Goal: Task Accomplishment & Management: Manage account settings

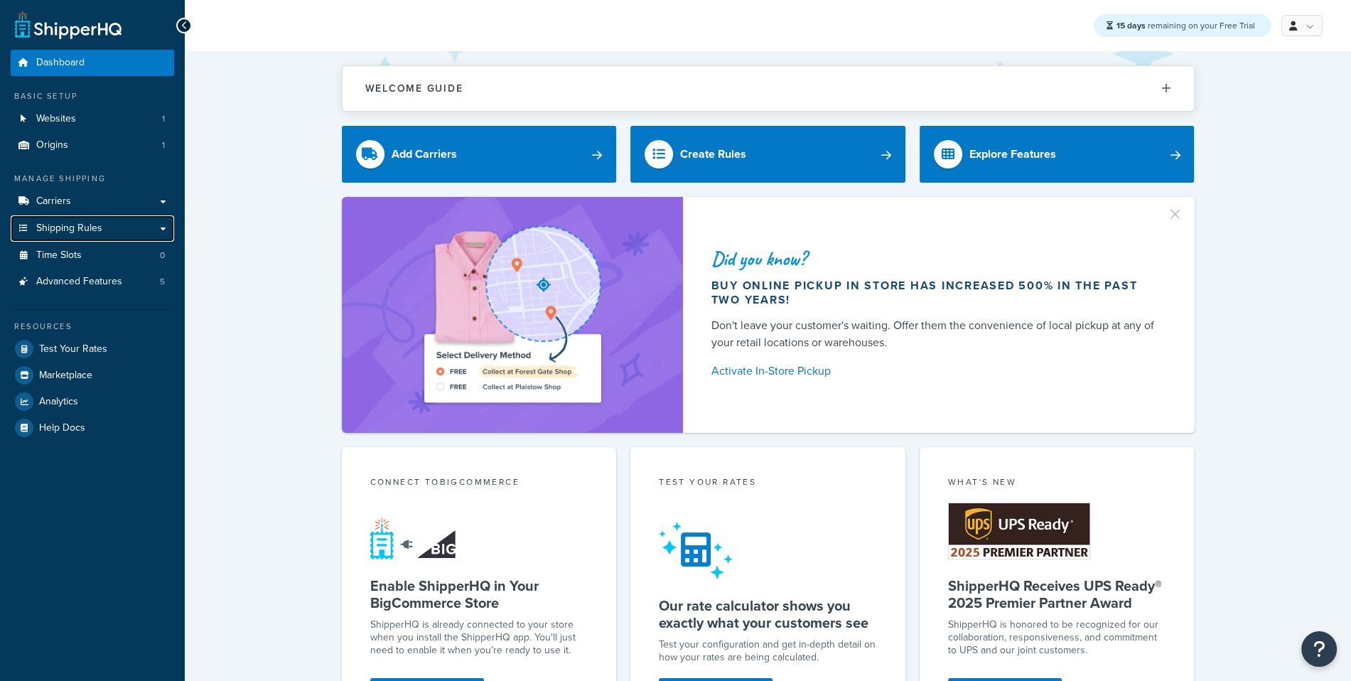
click at [143, 220] on link "Shipping Rules" at bounding box center [92, 228] width 163 height 26
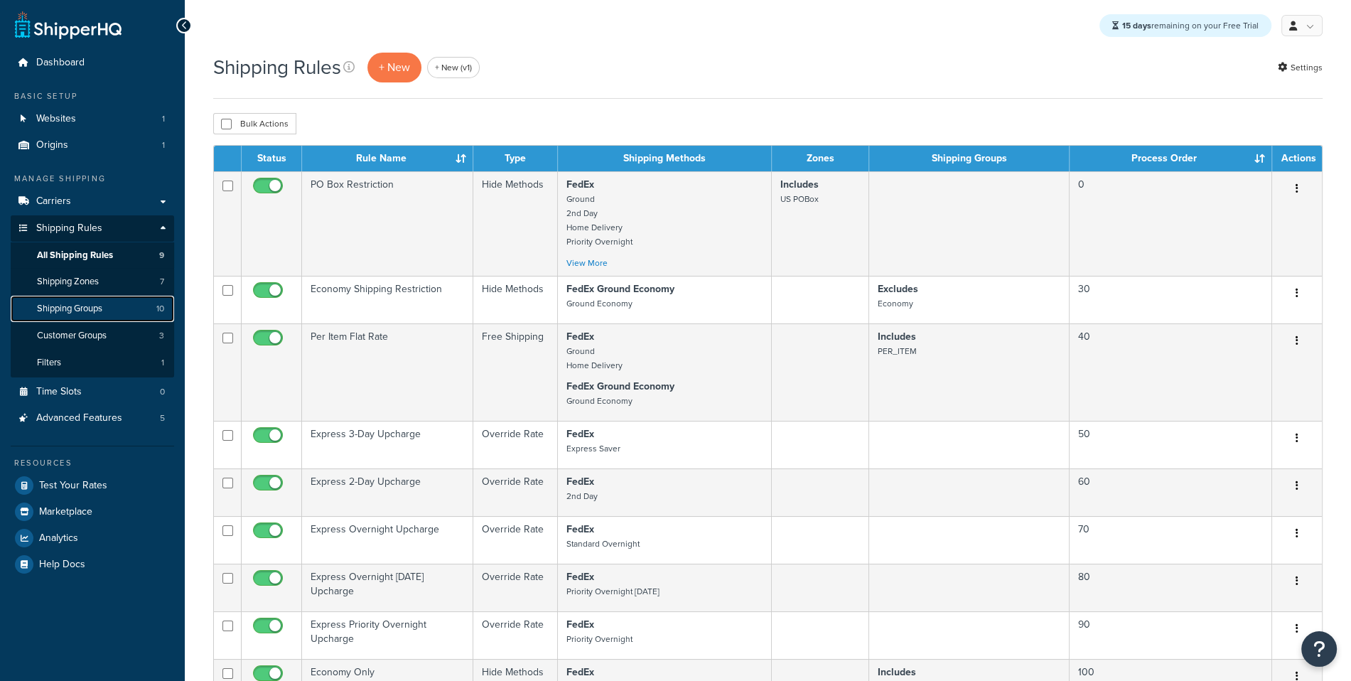
click at [114, 310] on link "Shipping Groups 10" at bounding box center [92, 309] width 163 height 26
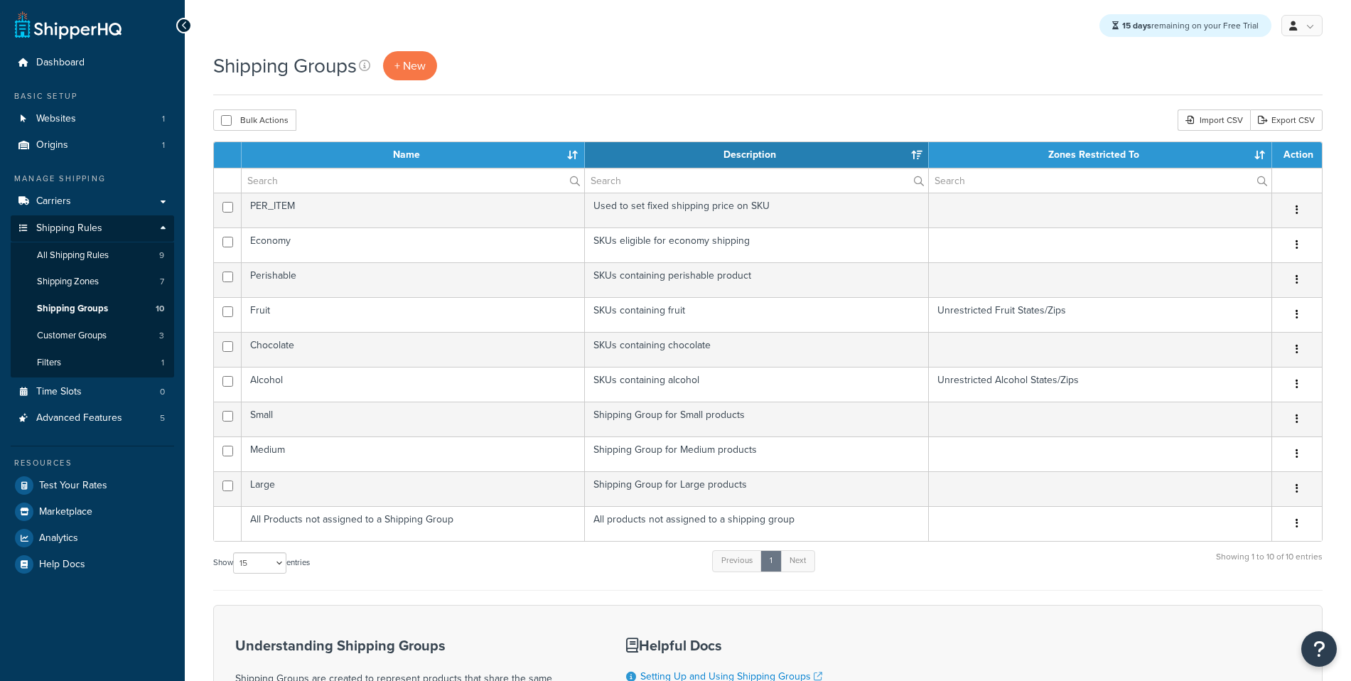
select select "15"
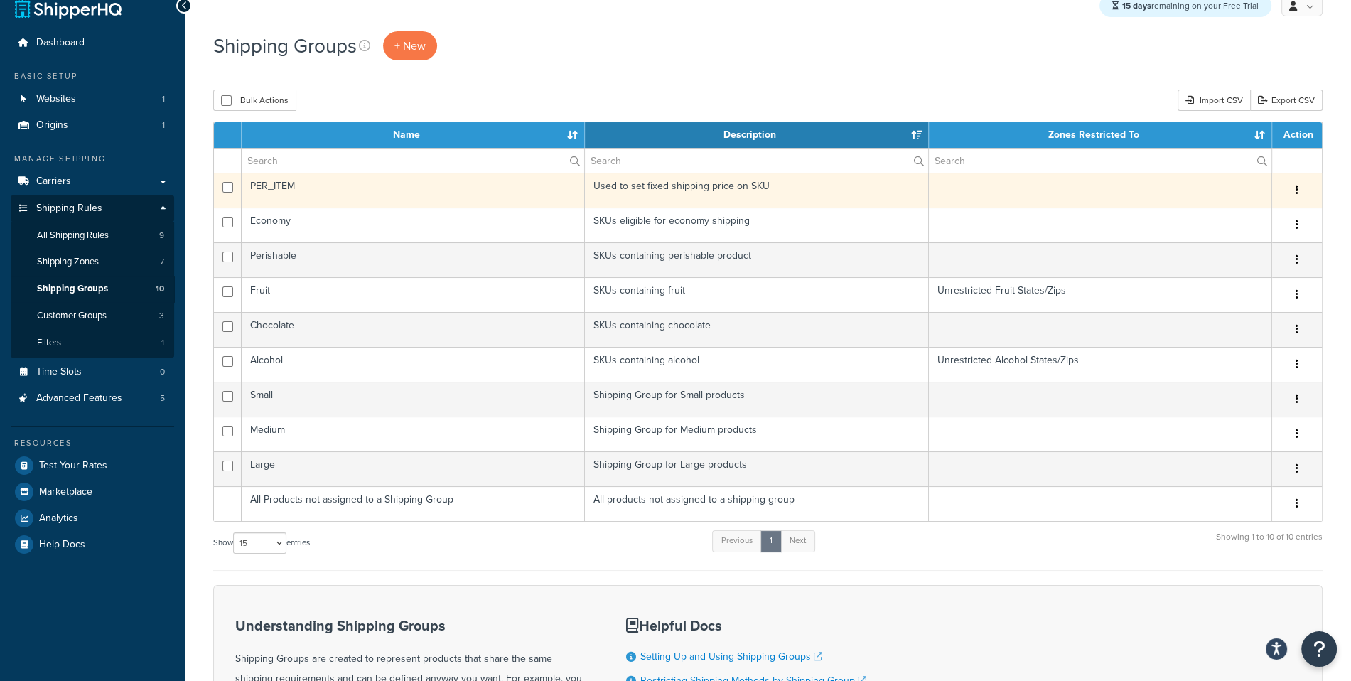
click at [357, 192] on td "PER_ITEM" at bounding box center [413, 190] width 343 height 35
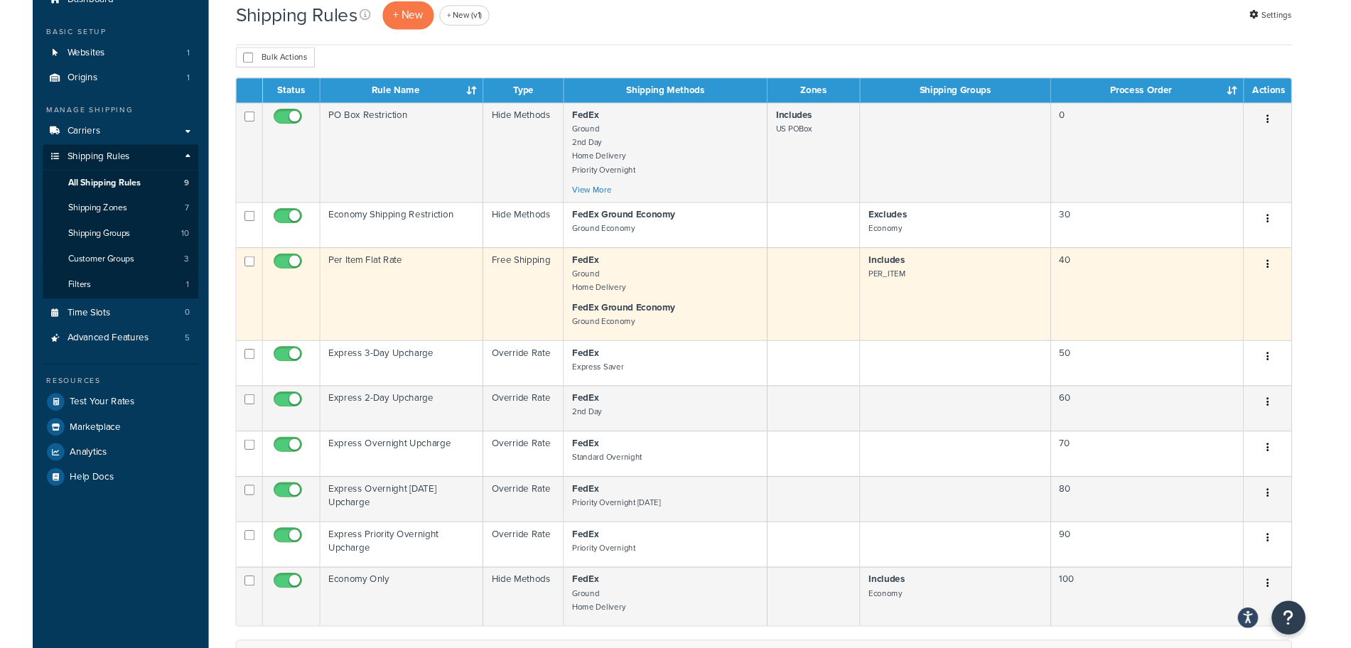
scroll to position [69, 0]
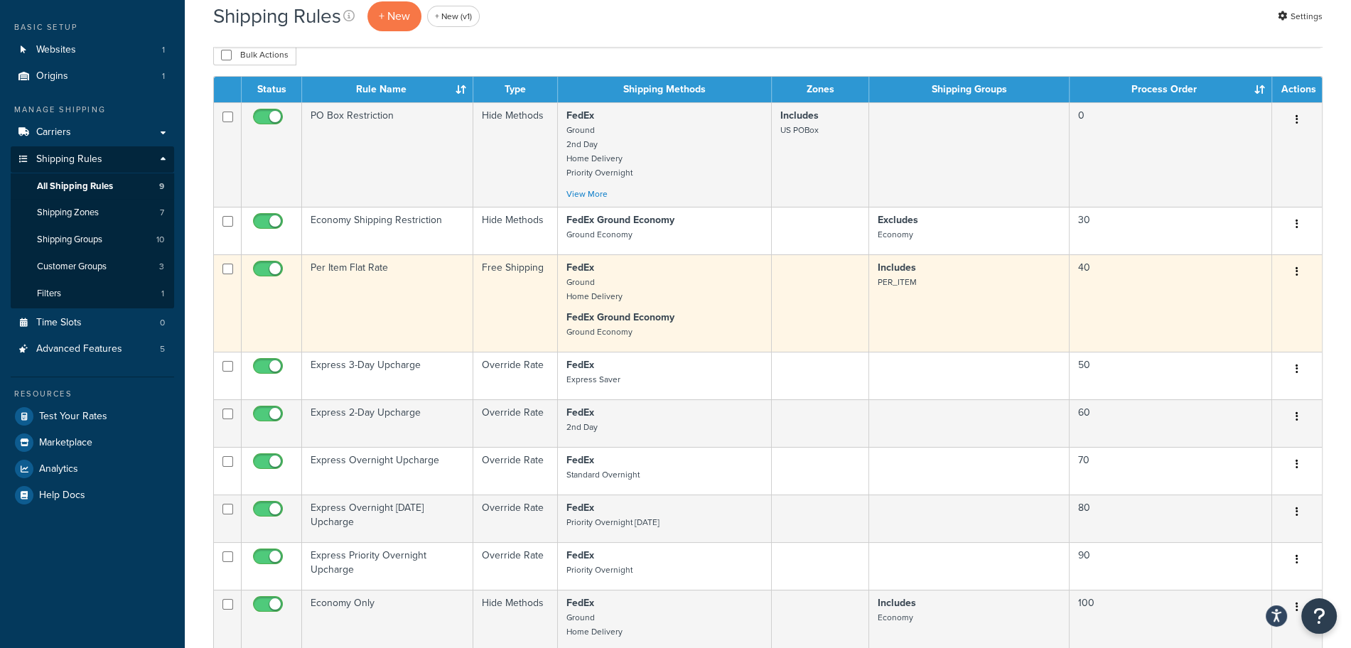
click at [464, 319] on td "Per Item Flat Rate" at bounding box center [387, 302] width 171 height 97
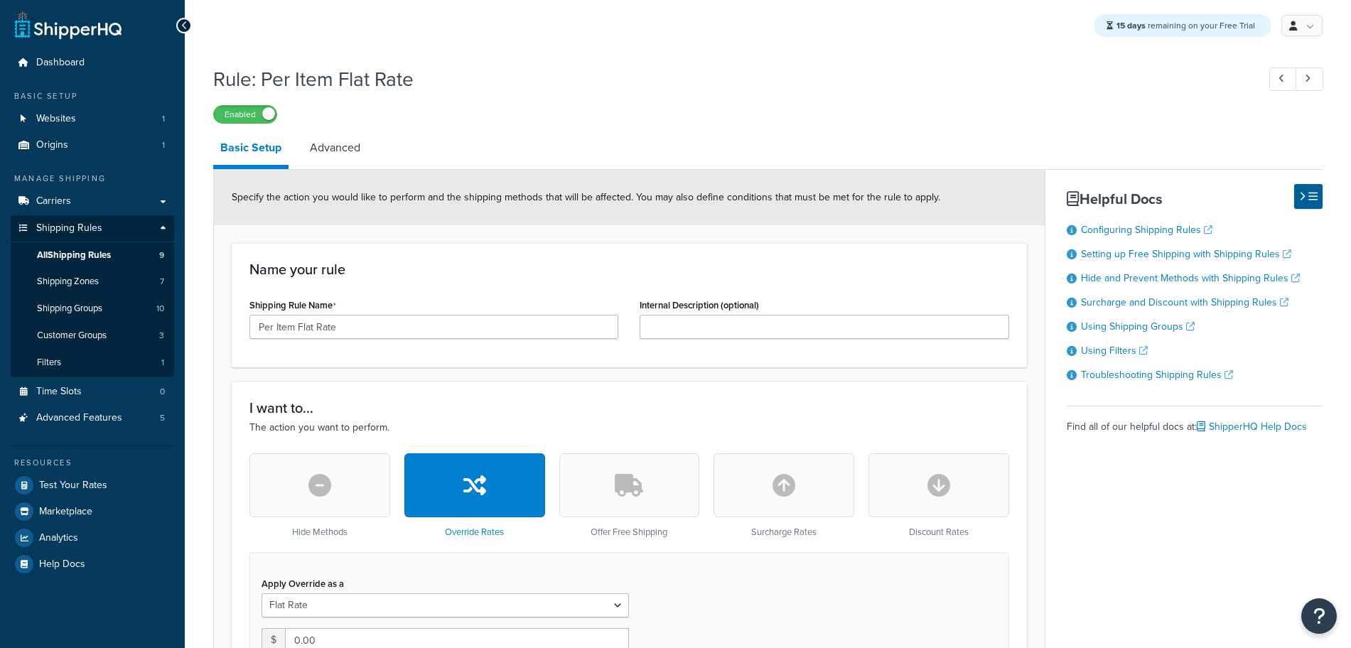
select select "ITEM"
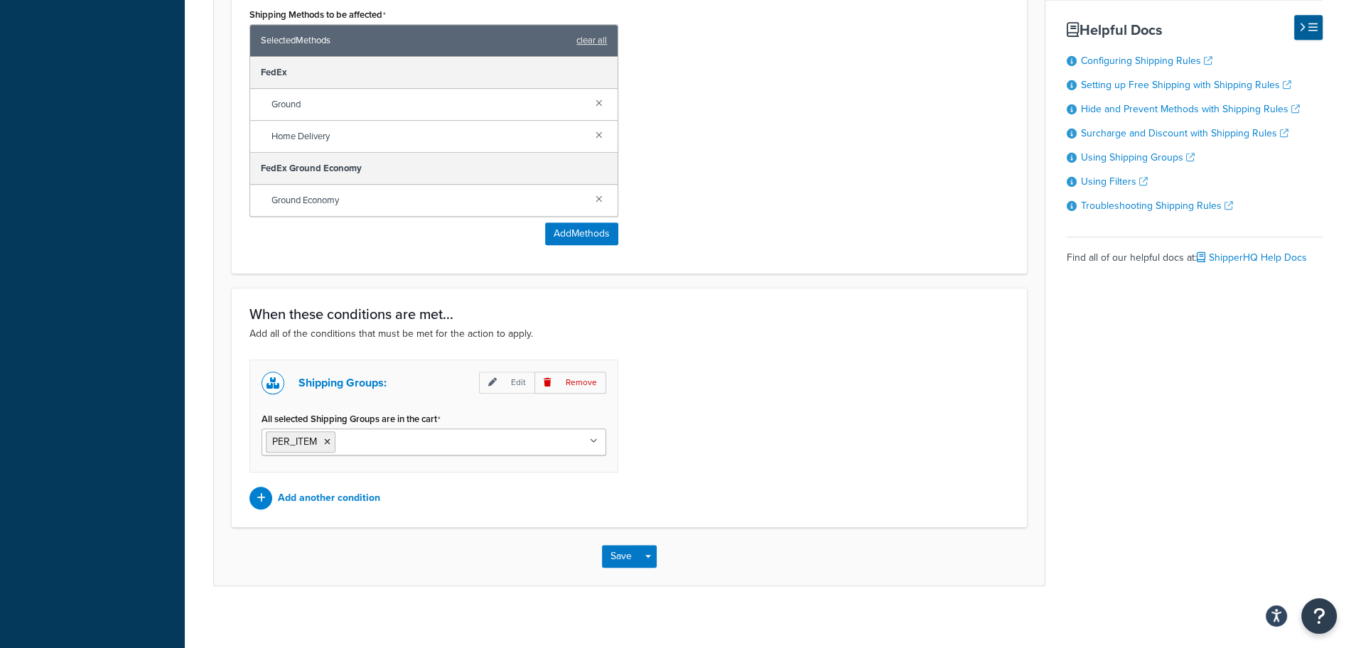
scroll to position [26, 0]
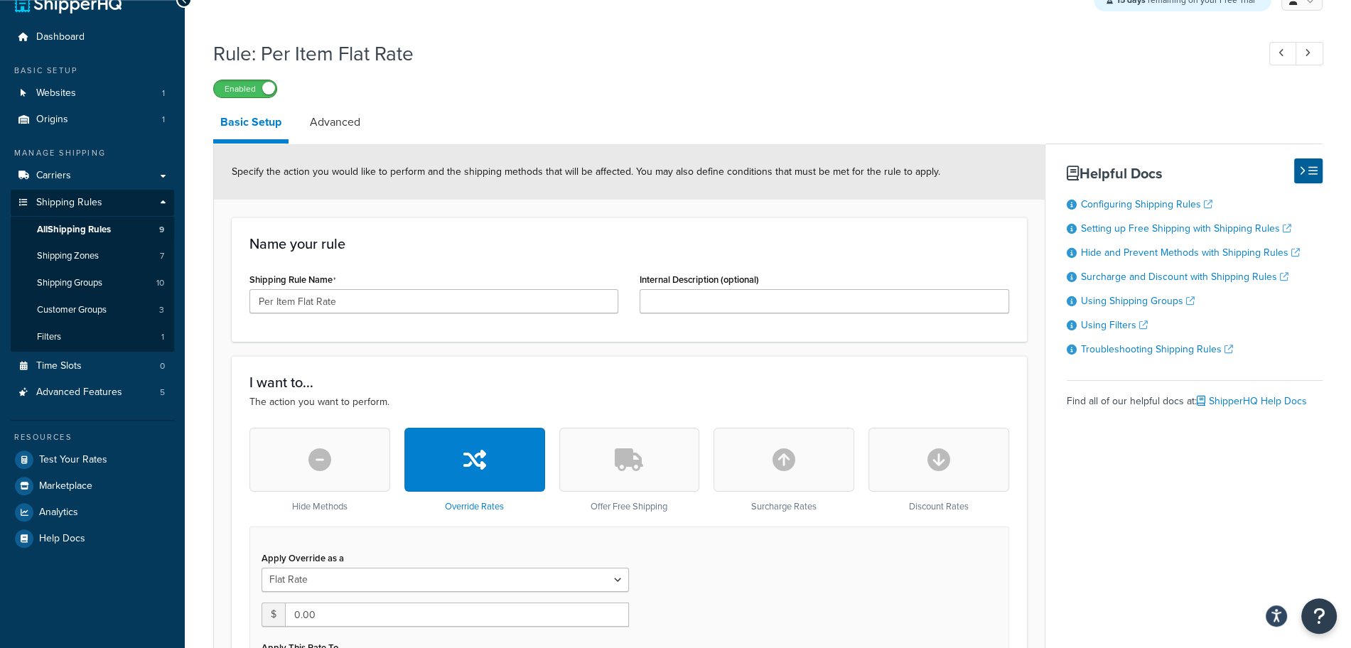
click at [263, 88] on span at bounding box center [268, 88] width 13 height 13
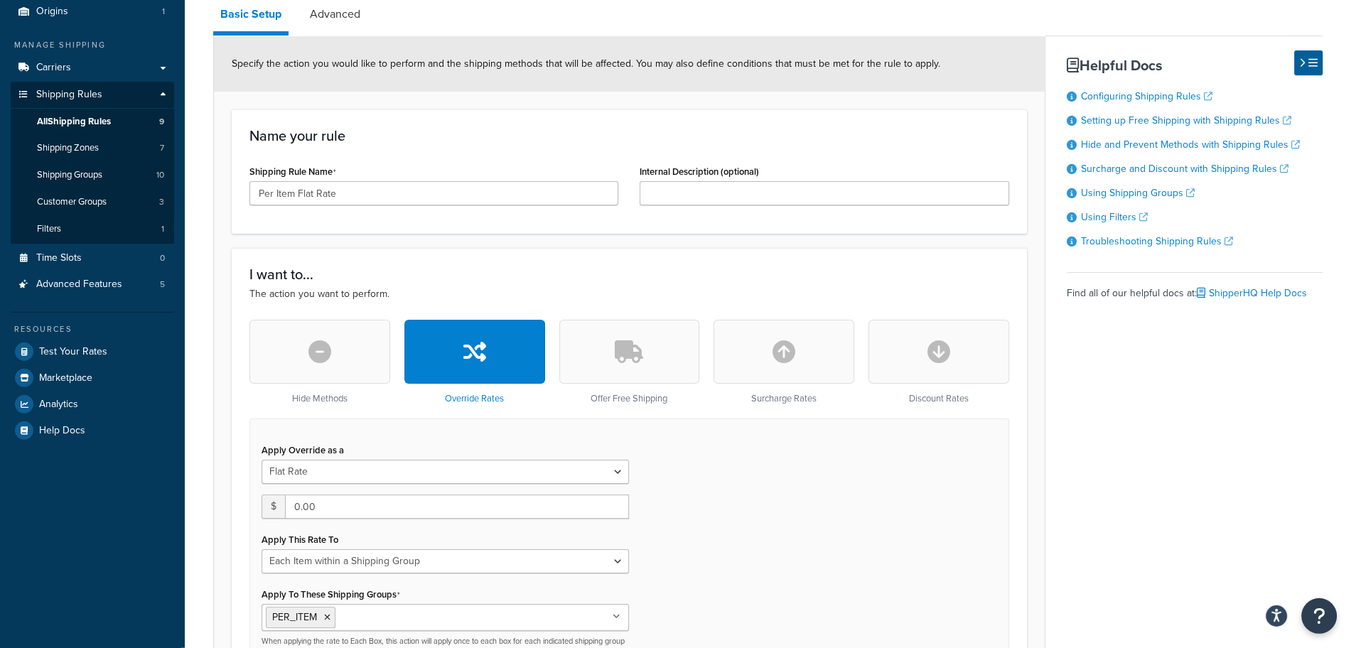
scroll to position [120, 0]
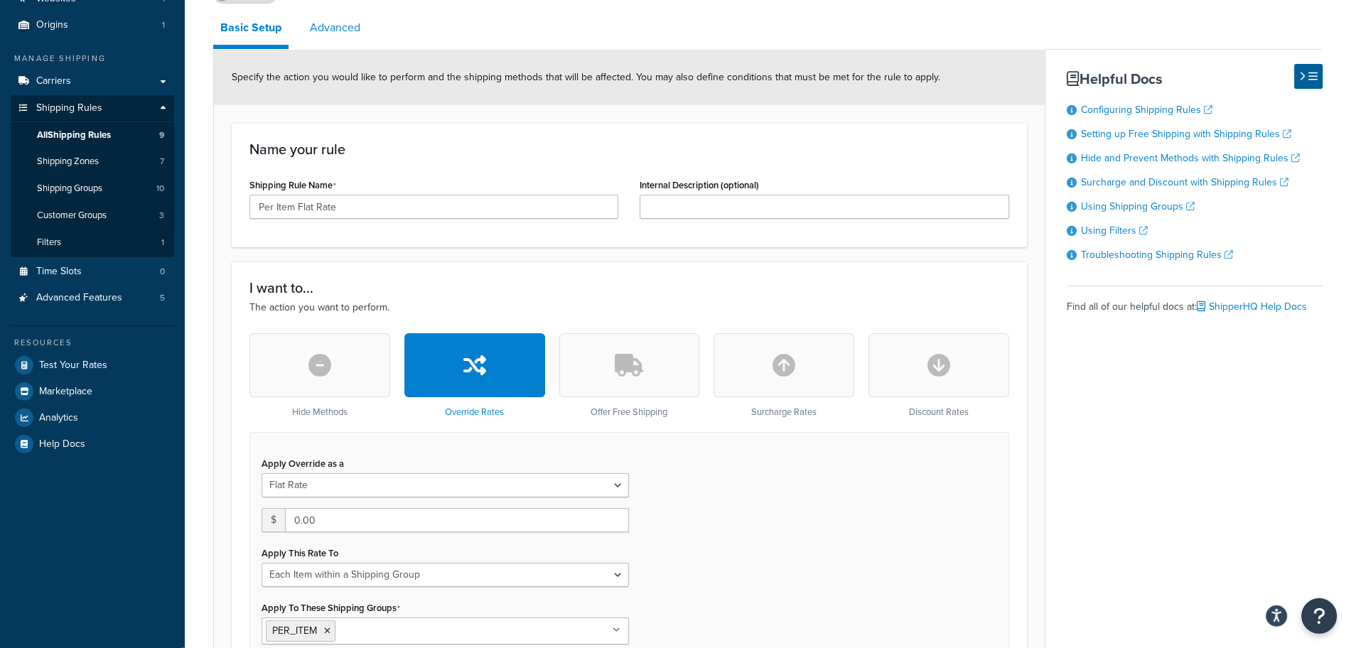
click at [349, 43] on link "Advanced" at bounding box center [335, 28] width 65 height 34
select select "shipping_price"
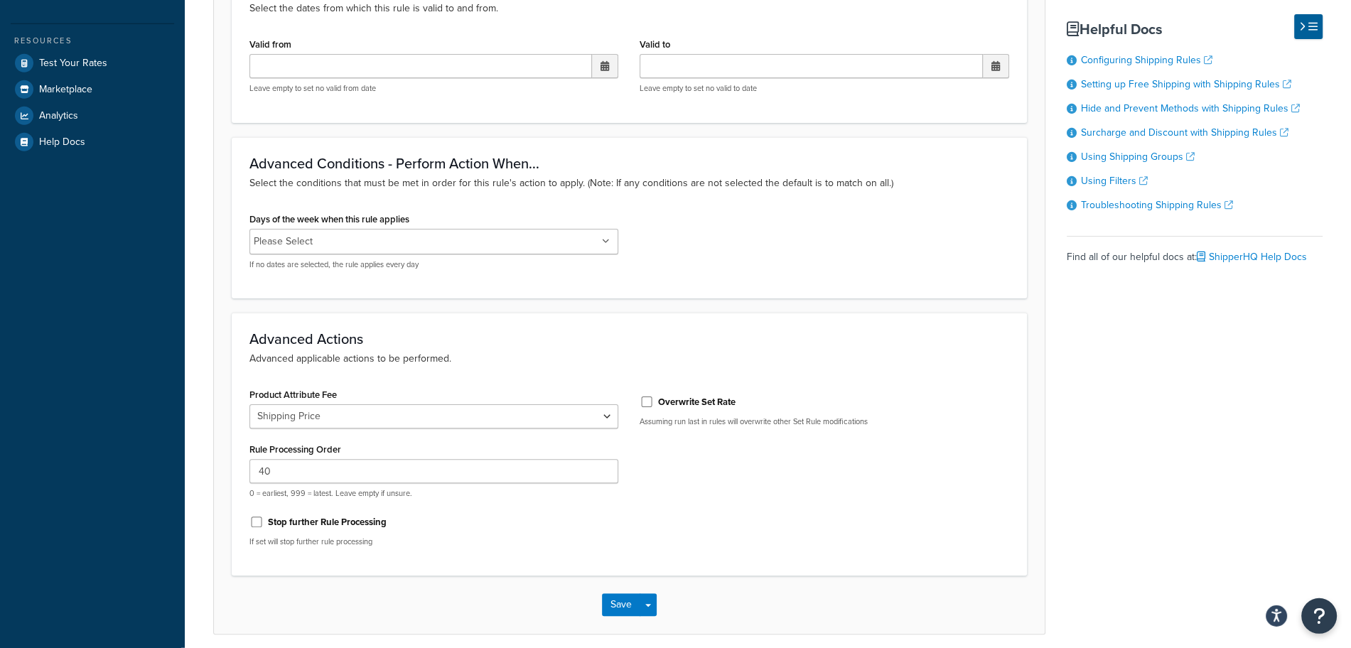
scroll to position [477, 0]
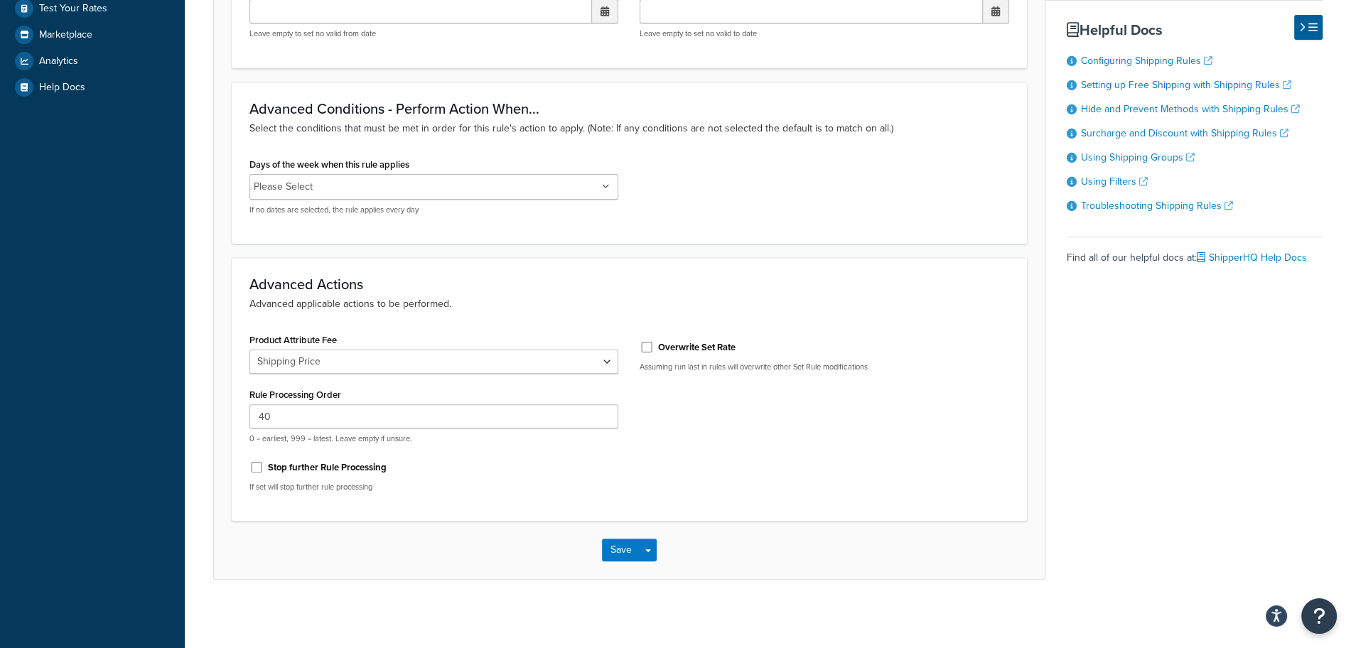
click at [589, 290] on h3 "Advanced Actions" at bounding box center [630, 285] width 760 height 16
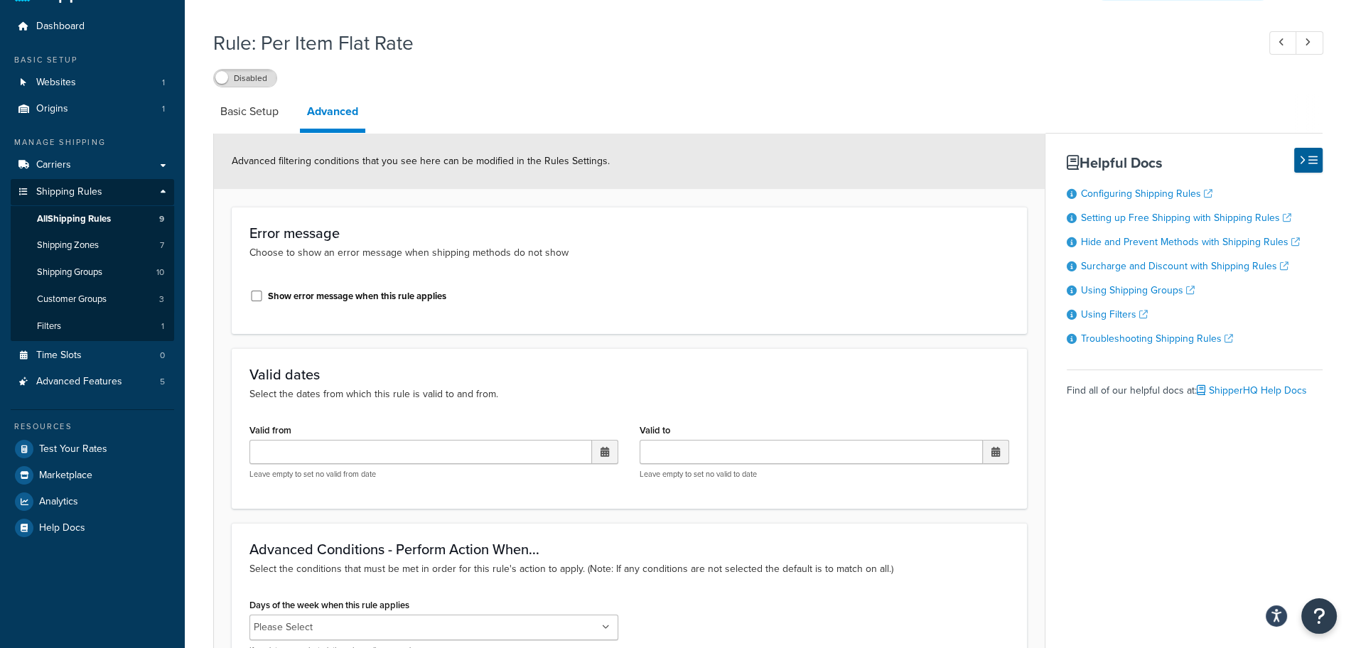
scroll to position [0, 0]
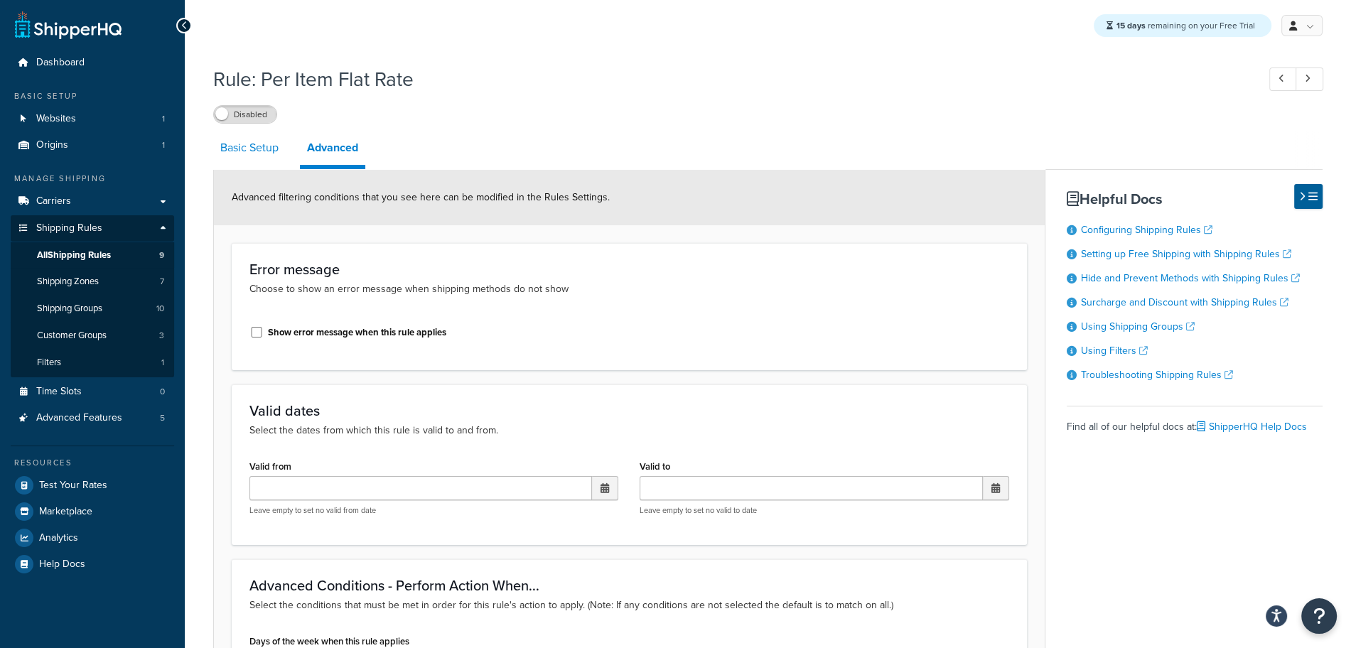
click at [267, 146] on link "Basic Setup" at bounding box center [249, 148] width 73 height 34
select select "ITEM"
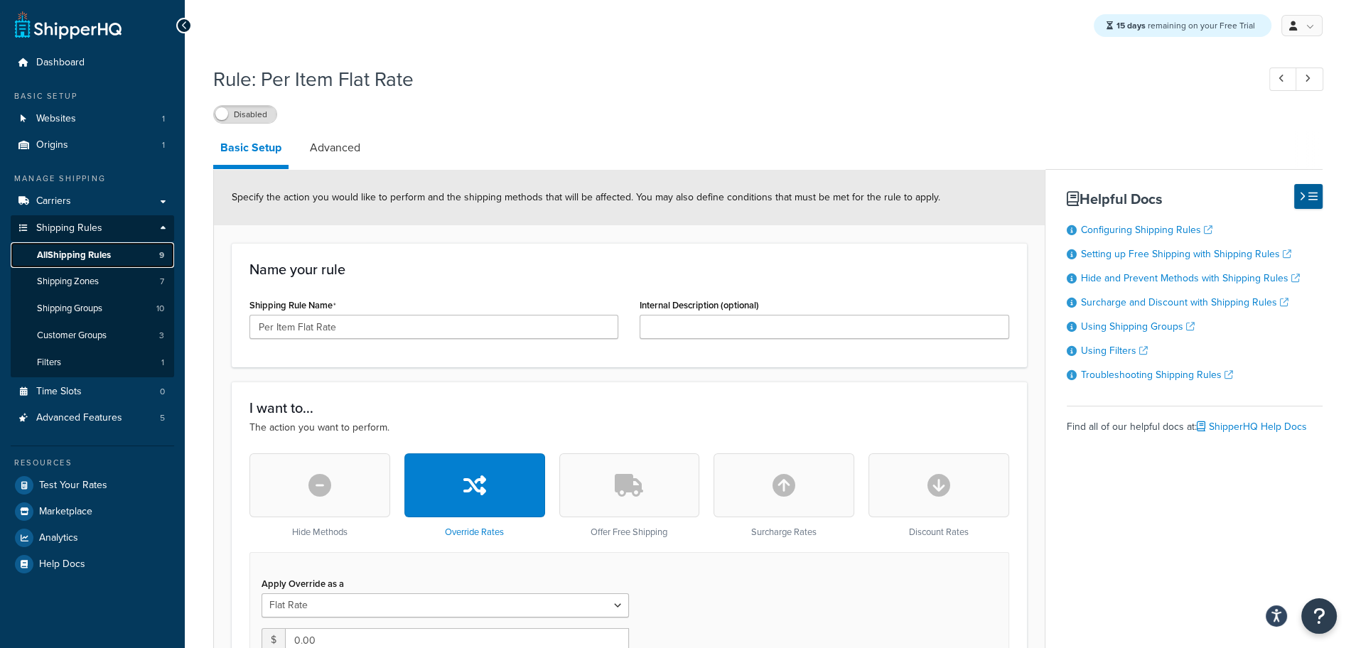
click at [146, 257] on link "All Shipping Rules 9" at bounding box center [92, 255] width 163 height 26
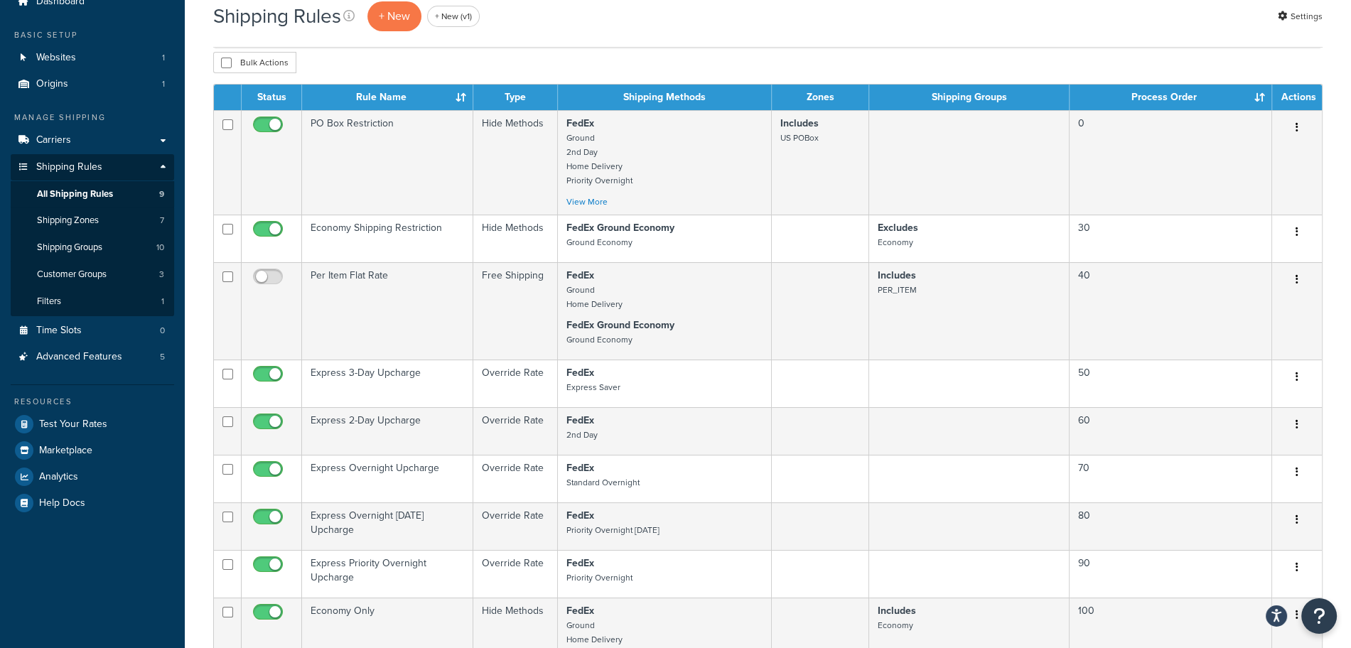
scroll to position [90, 0]
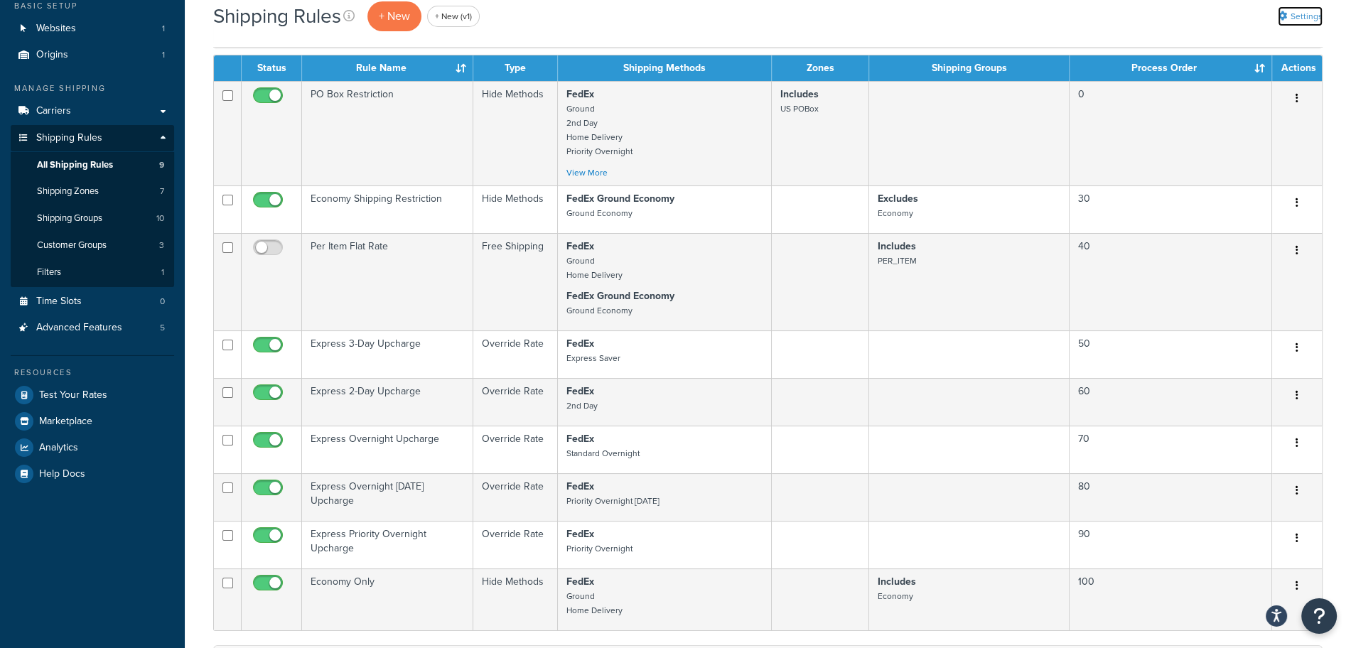
click at [1299, 6] on link "Settings" at bounding box center [1300, 16] width 45 height 20
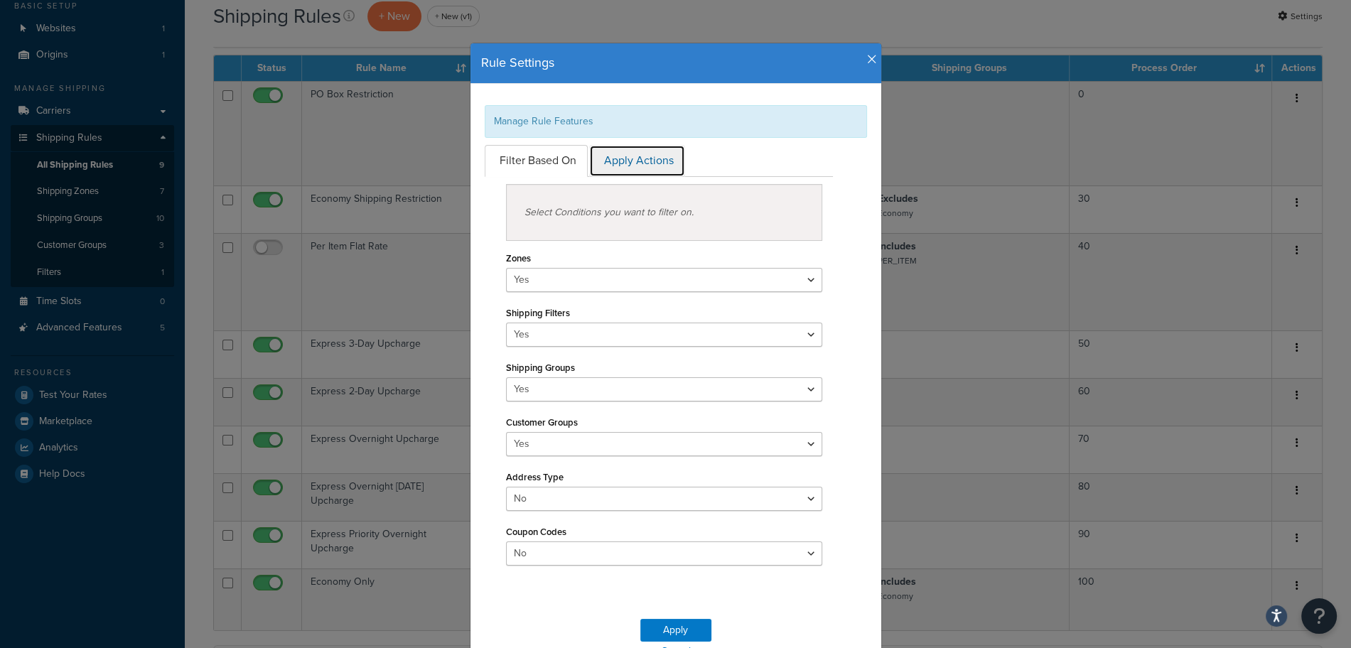
click at [665, 166] on link "Apply Actions" at bounding box center [637, 161] width 96 height 32
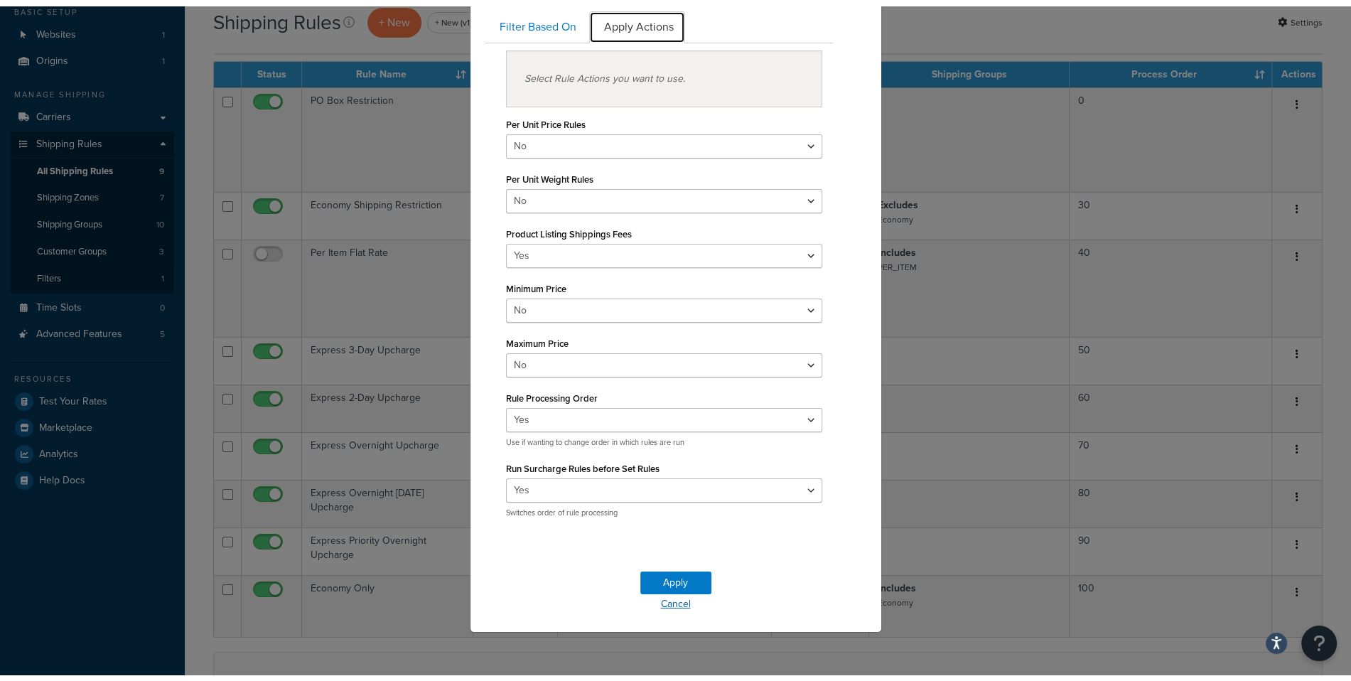
scroll to position [125, 0]
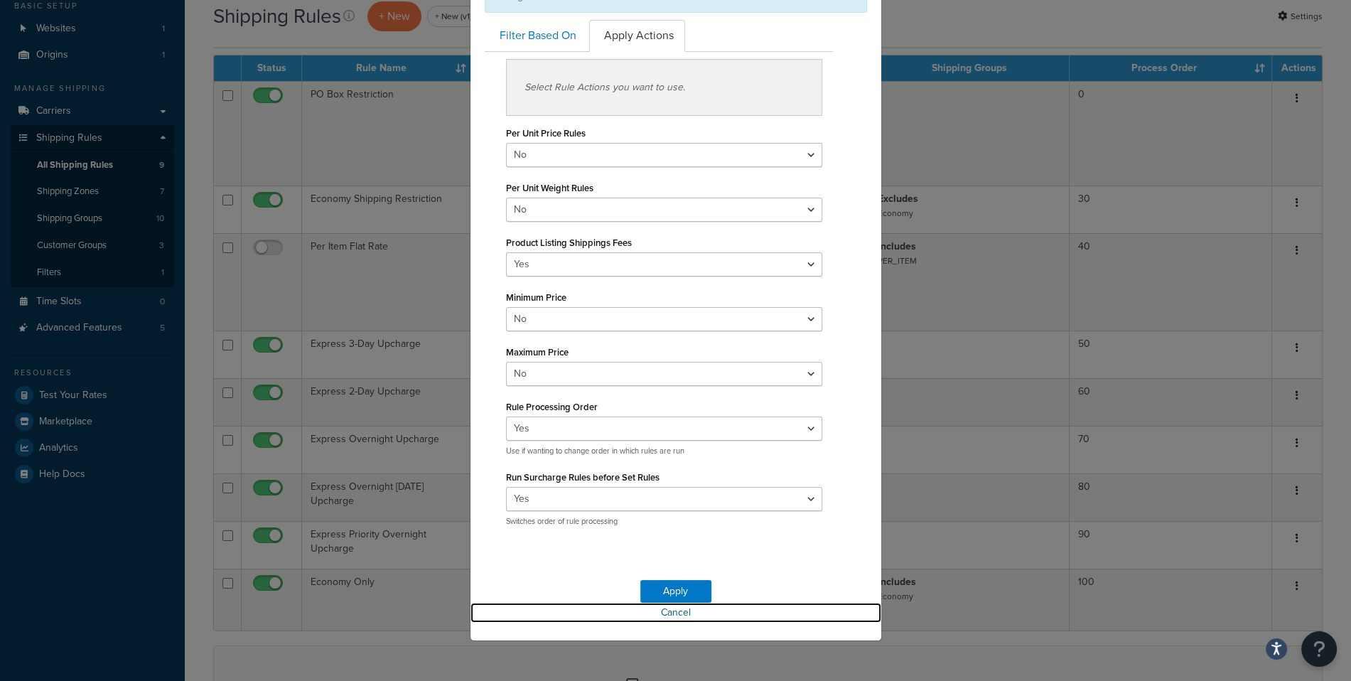
click at [686, 616] on link "Cancel" at bounding box center [676, 613] width 411 height 20
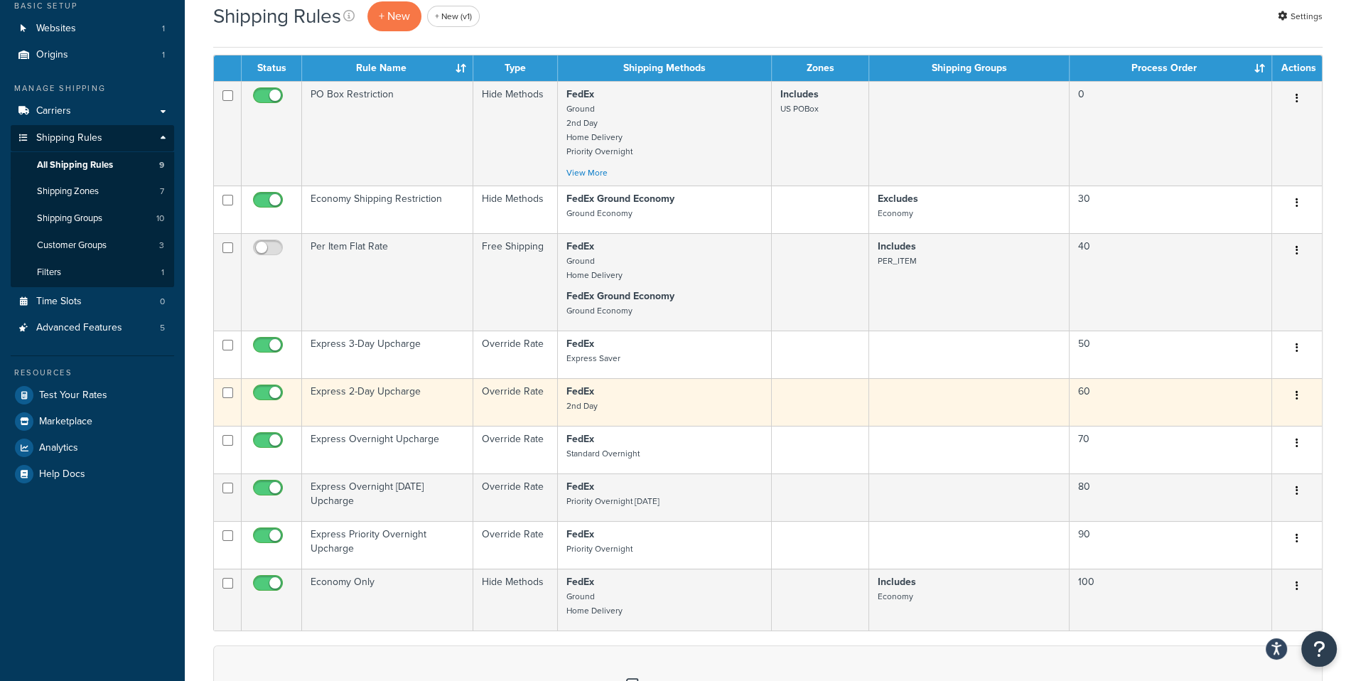
scroll to position [0, 0]
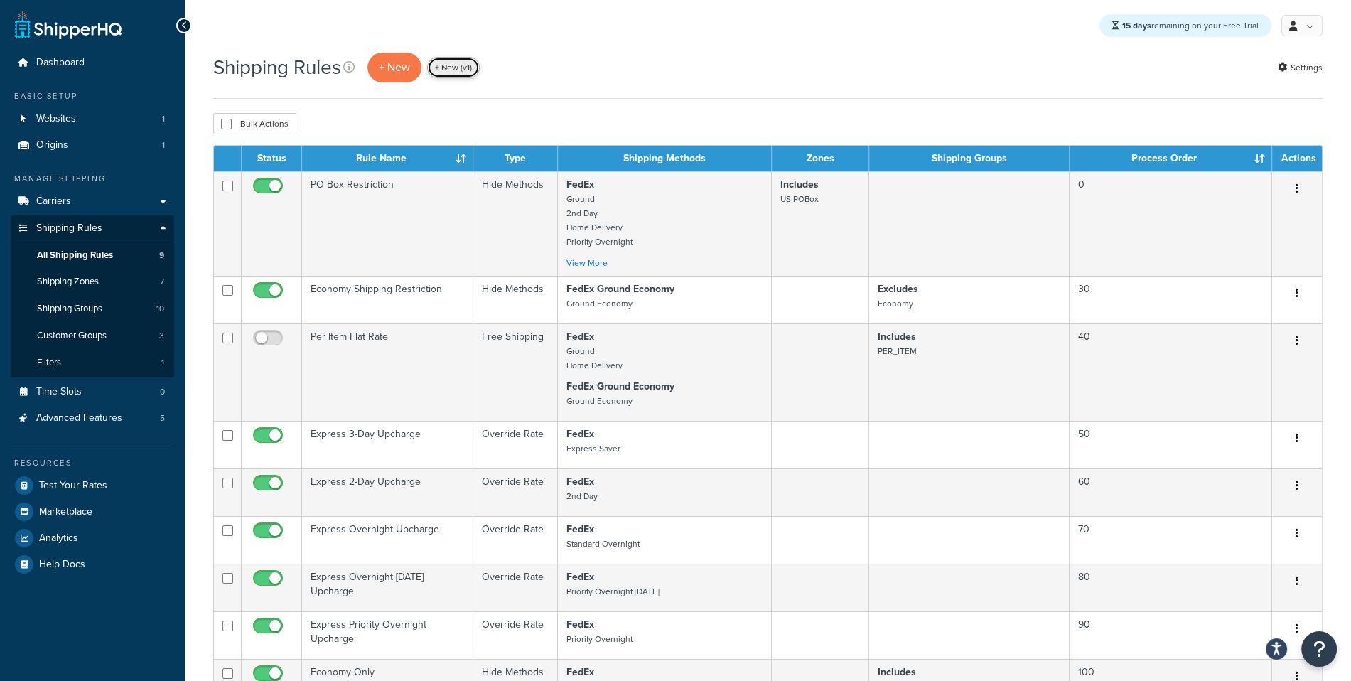
click at [453, 71] on link "+ New (v1)" at bounding box center [453, 67] width 53 height 21
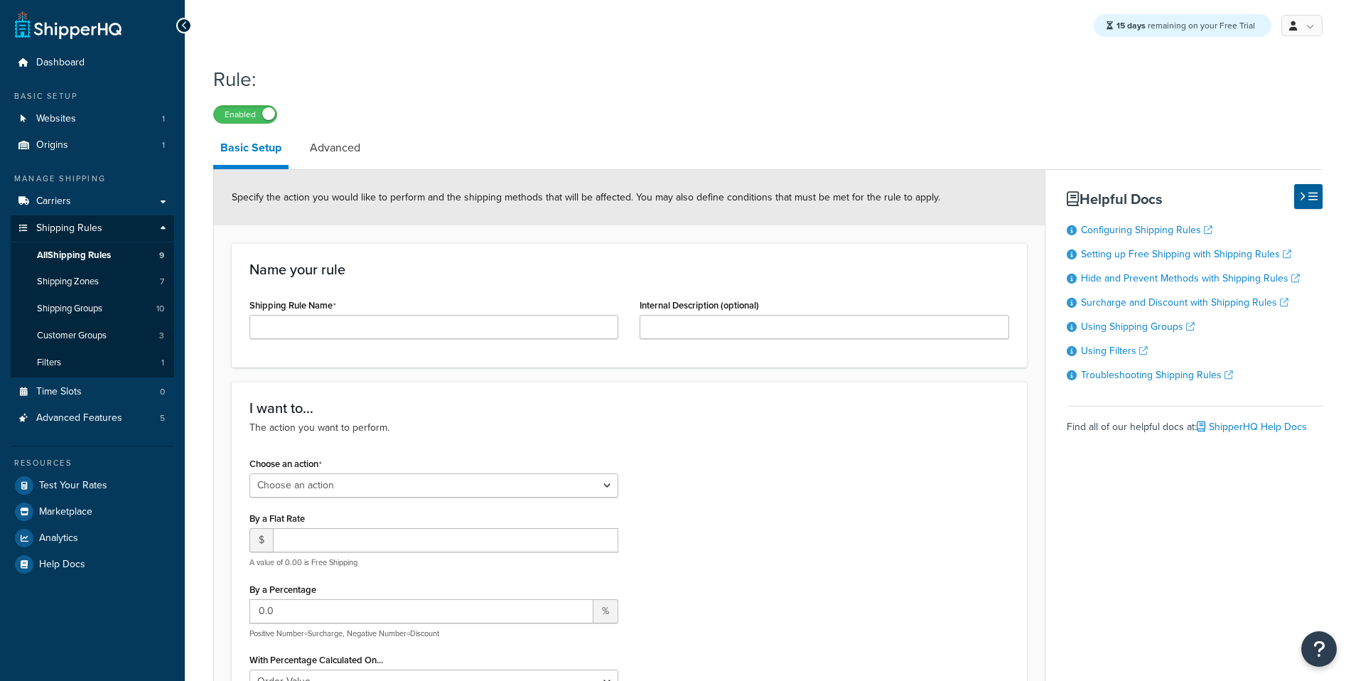
select select "ORDER"
click at [456, 308] on div "Shipping Rule Name" at bounding box center [434, 317] width 369 height 44
click at [455, 310] on div "Shipping Rule Name" at bounding box center [434, 317] width 369 height 44
click at [445, 321] on input "Shipping Rule Name" at bounding box center [434, 327] width 369 height 24
type input "TEST"
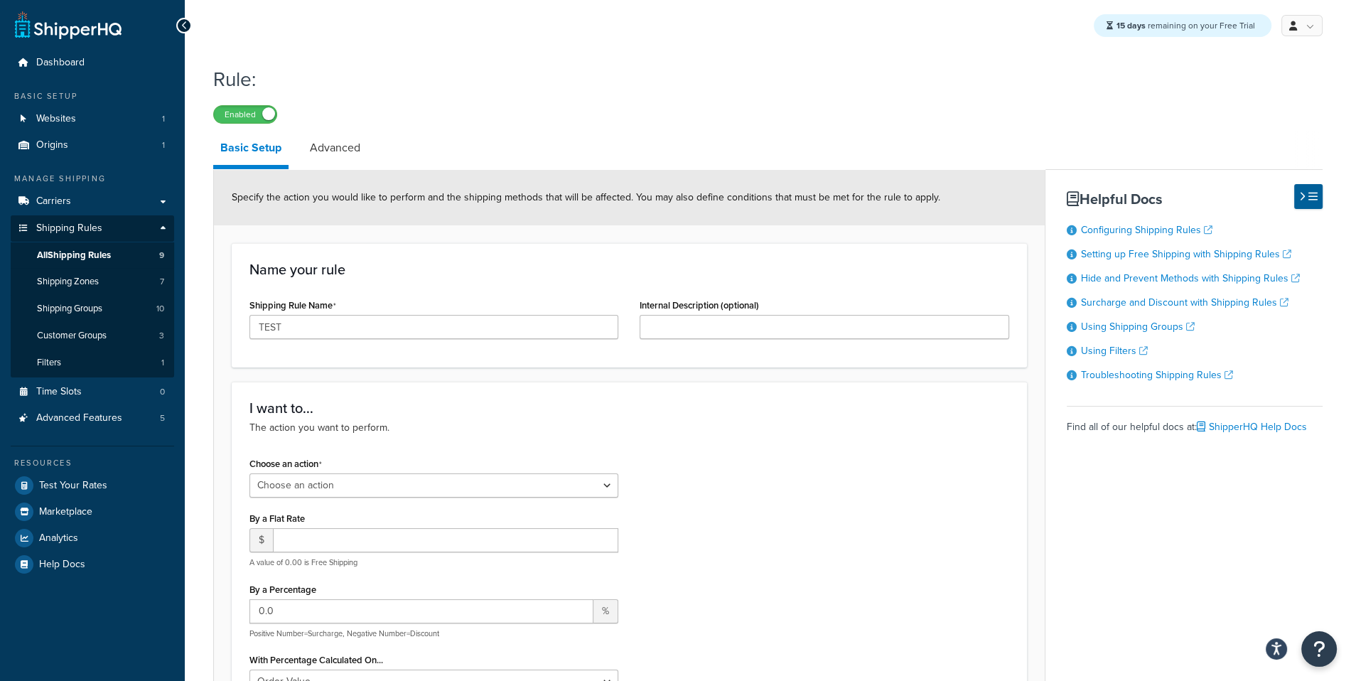
click at [455, 216] on div "Specify the action you would like to perform and the shipping methods that will…" at bounding box center [629, 197] width 831 height 55
drag, startPoint x: 414, startPoint y: 469, endPoint x: 409, endPoint y: 476, distance: 8.7
click at [414, 469] on div "Choose an action Choose an action Override Rates Surcharge or discount rates Hi…" at bounding box center [434, 476] width 369 height 44
select select "OVERRIDE"
click option "Override Rates" at bounding box center [0, 0] width 0 height 0
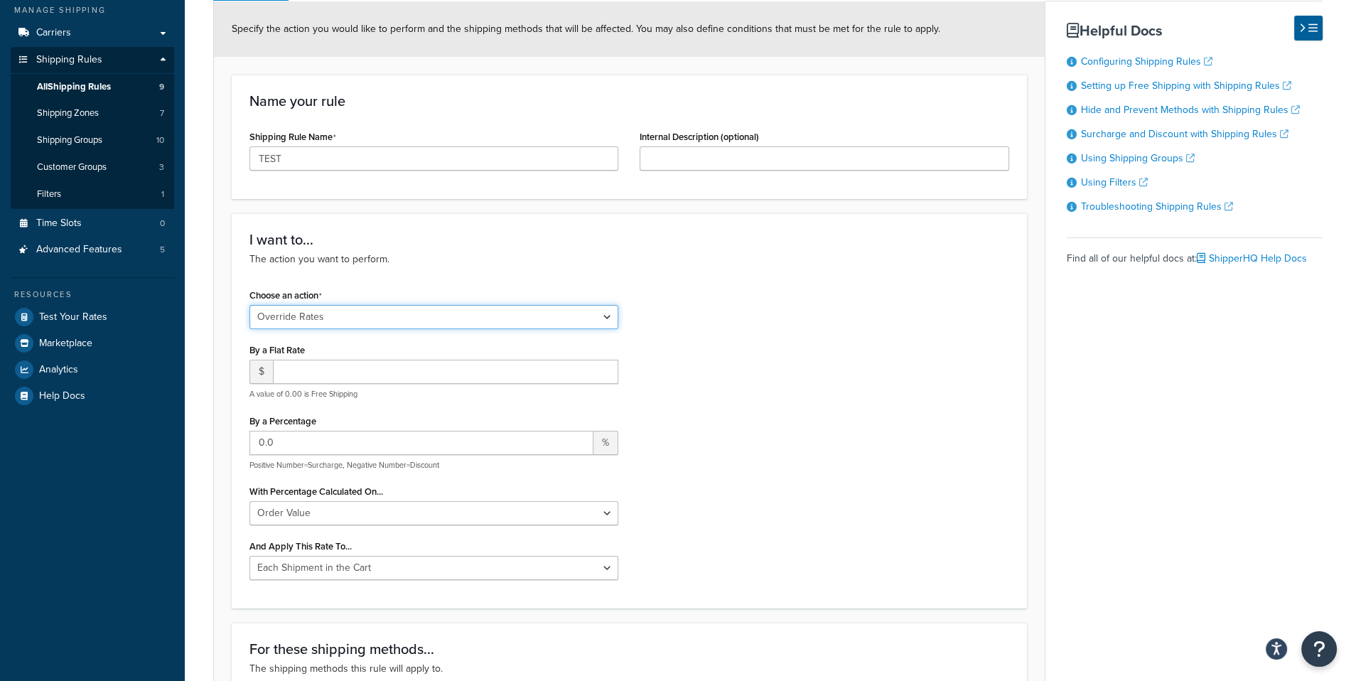
scroll to position [176, 0]
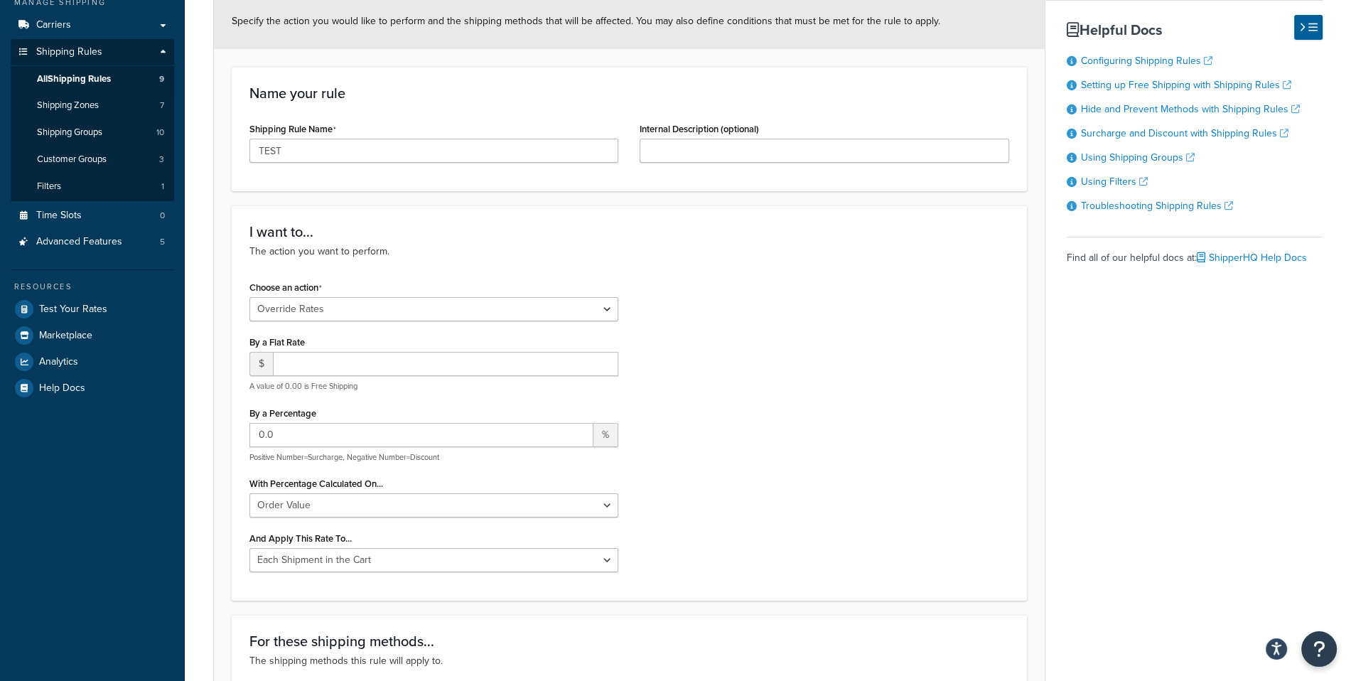
click at [772, 343] on div "Choose an action Choose an action Override Rates Surcharge or discount rates Hi…" at bounding box center [629, 430] width 781 height 306
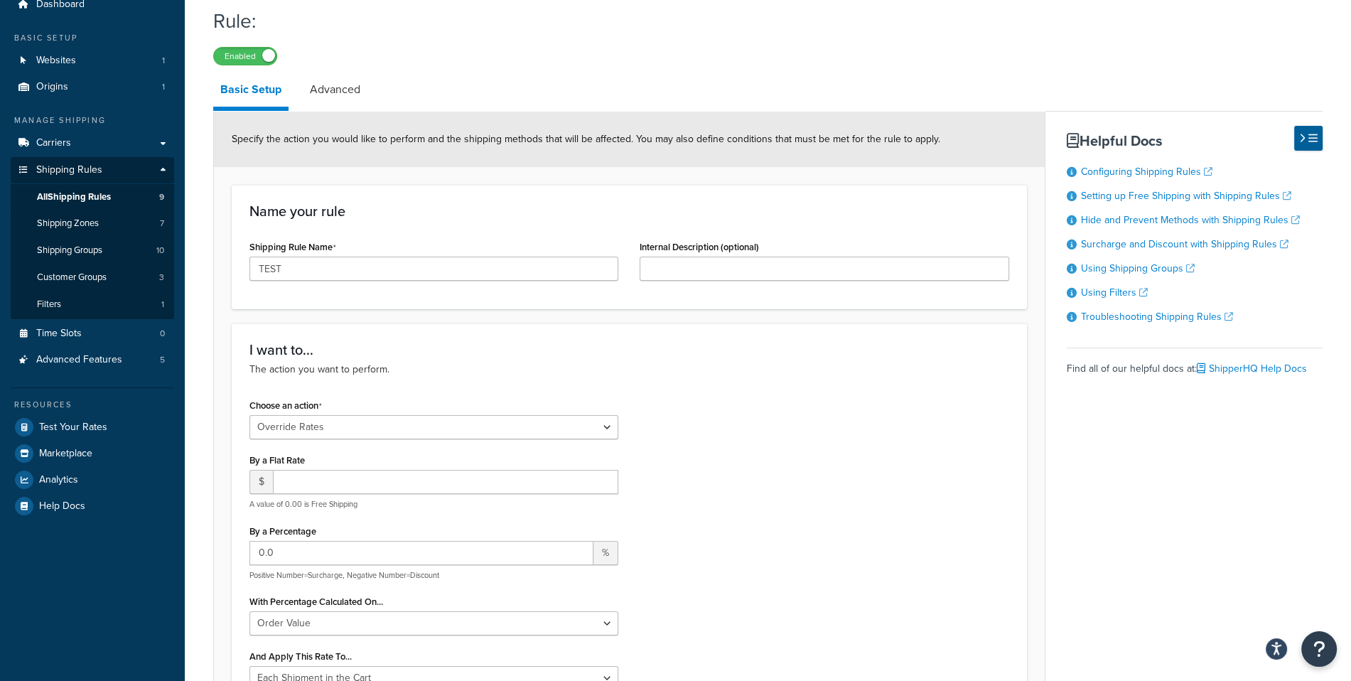
scroll to position [0, 0]
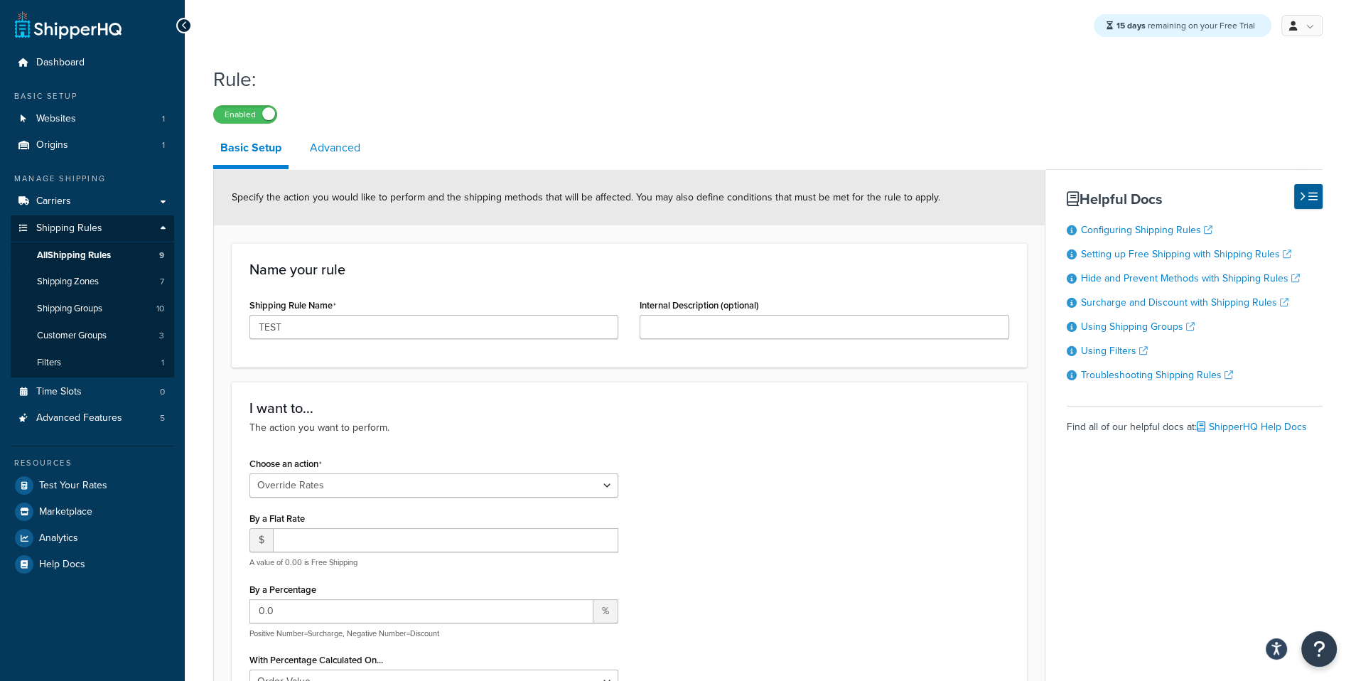
click at [363, 141] on link "Advanced" at bounding box center [335, 148] width 65 height 34
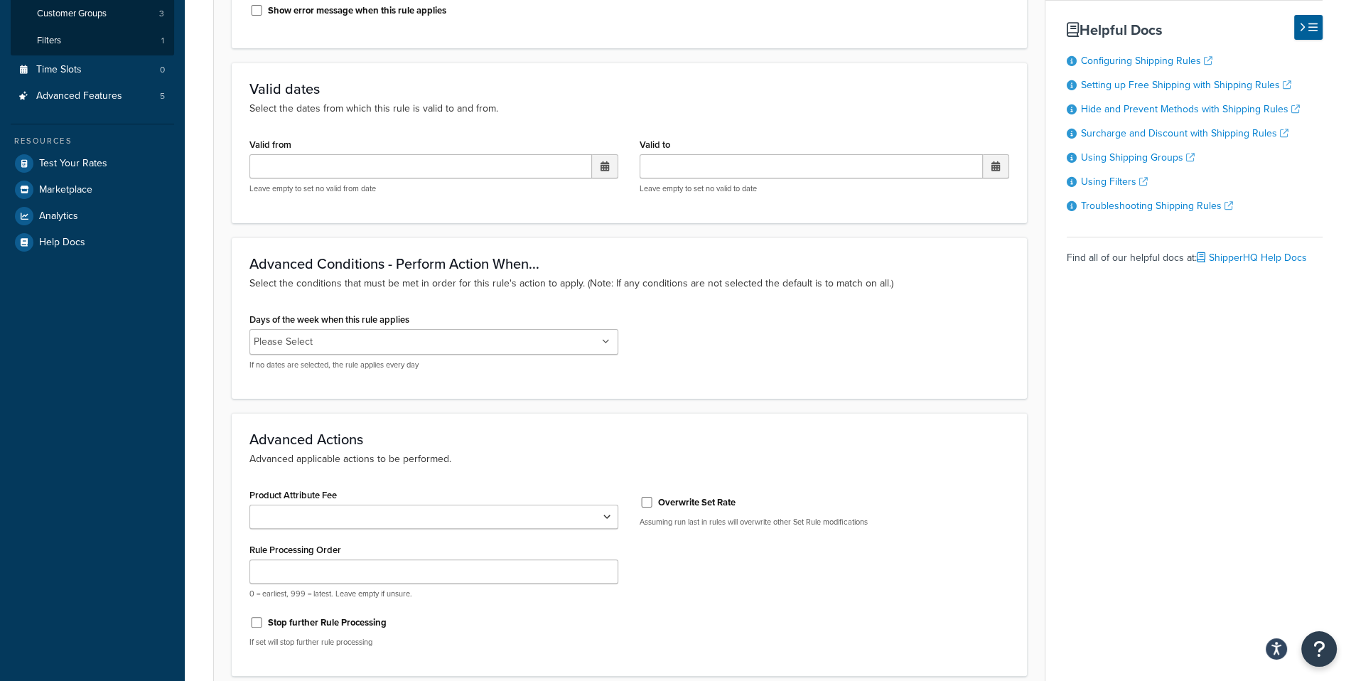
scroll to position [387, 0]
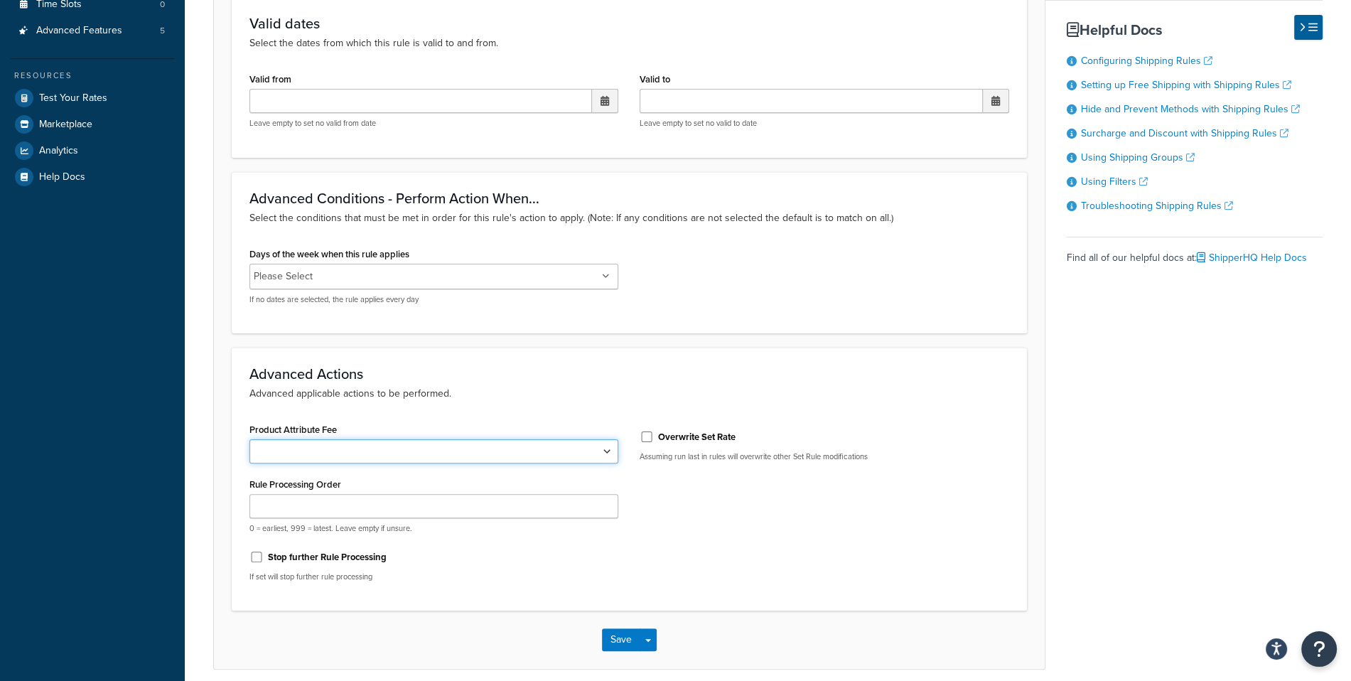
select select "shipping_price"
click option "Shipping Price" at bounding box center [0, 0] width 0 height 0
click at [689, 436] on label "Overwrite Set Rate" at bounding box center [696, 437] width 77 height 13
click at [654, 436] on input "Overwrite Set Rate" at bounding box center [647, 436] width 14 height 11
checkbox input "true"
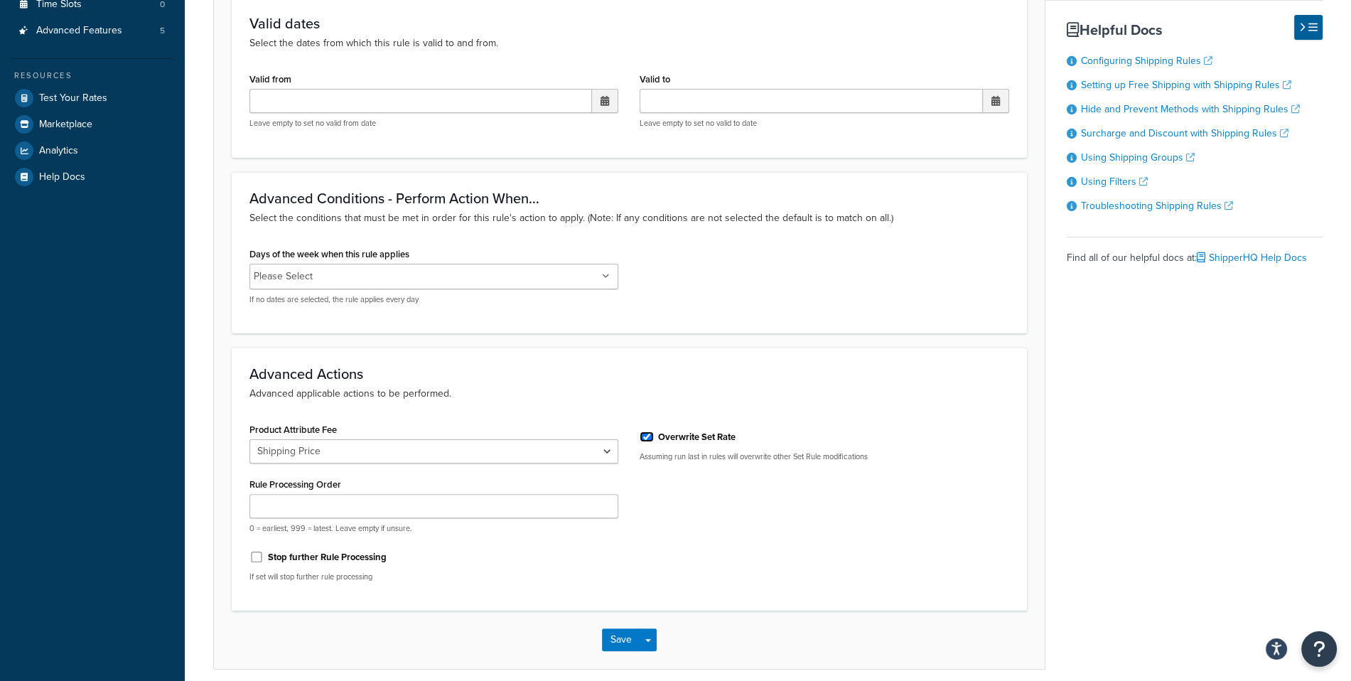
scroll to position [444, 0]
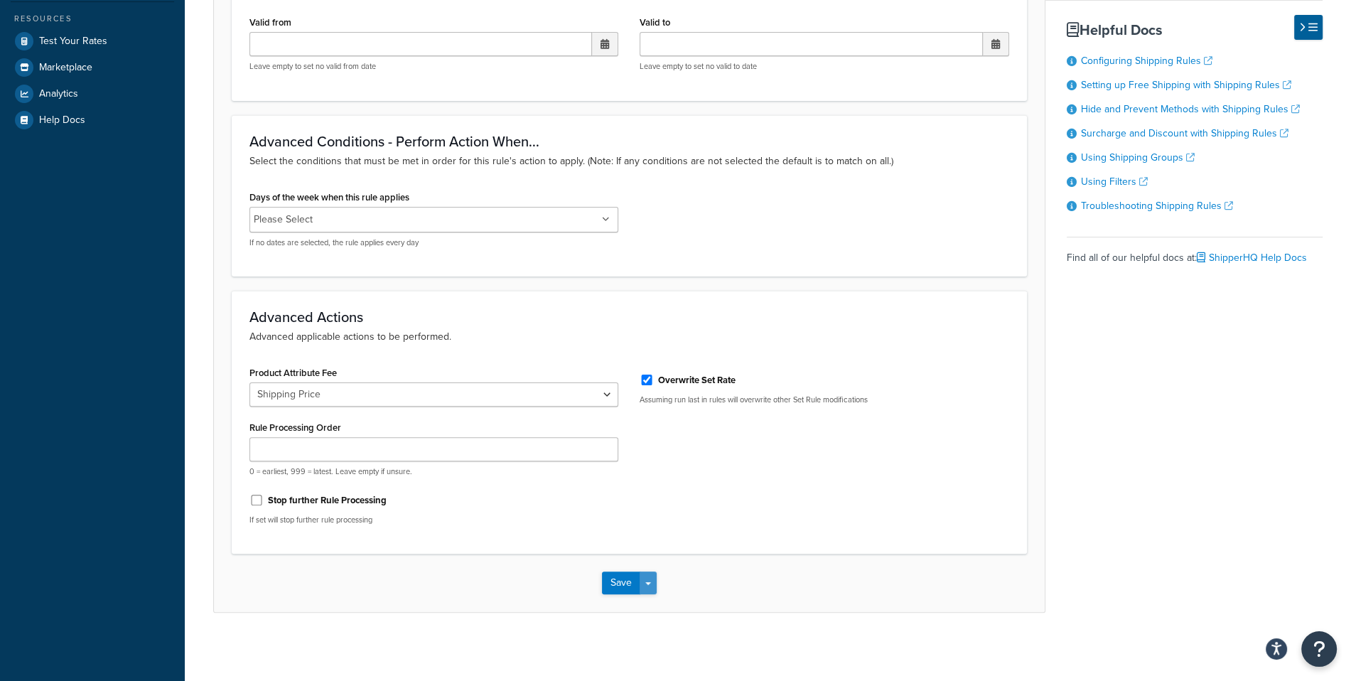
click at [645, 579] on button "Save Dropdown" at bounding box center [648, 583] width 17 height 23
click at [656, 605] on button "Save and Edit" at bounding box center [670, 609] width 137 height 30
select select "OVERRIDE"
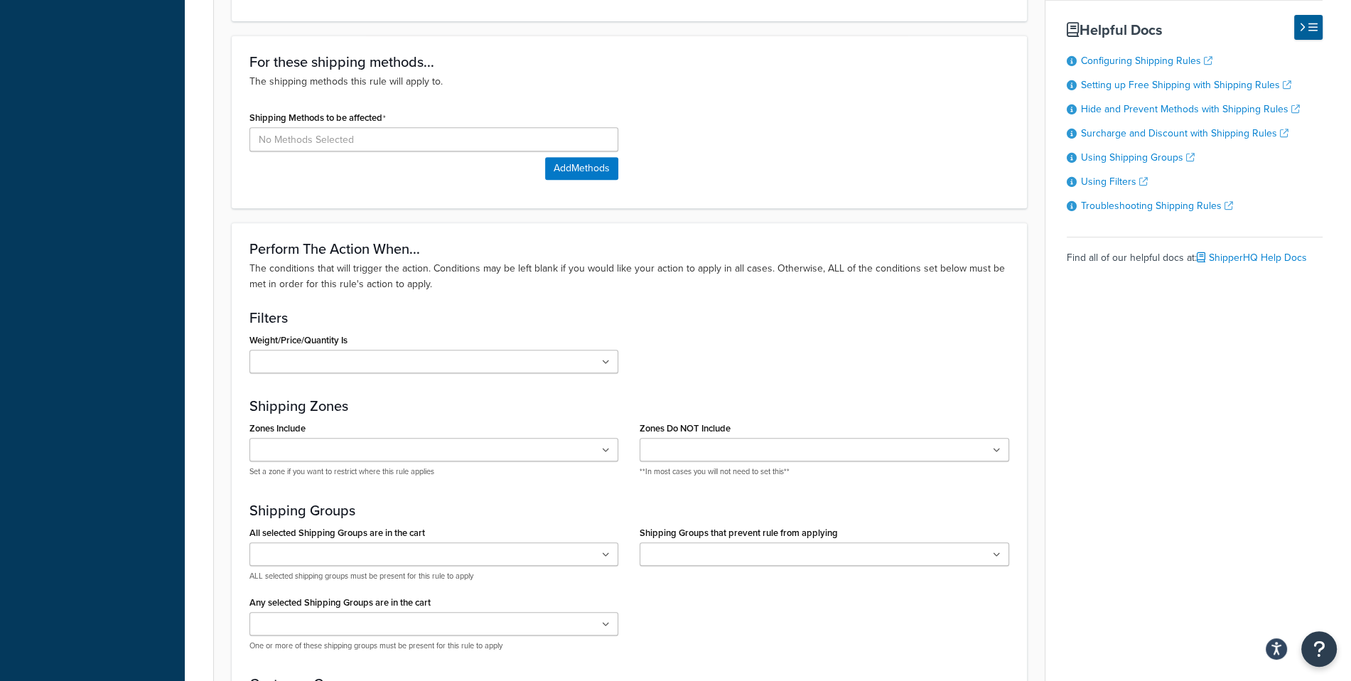
scroll to position [759, 0]
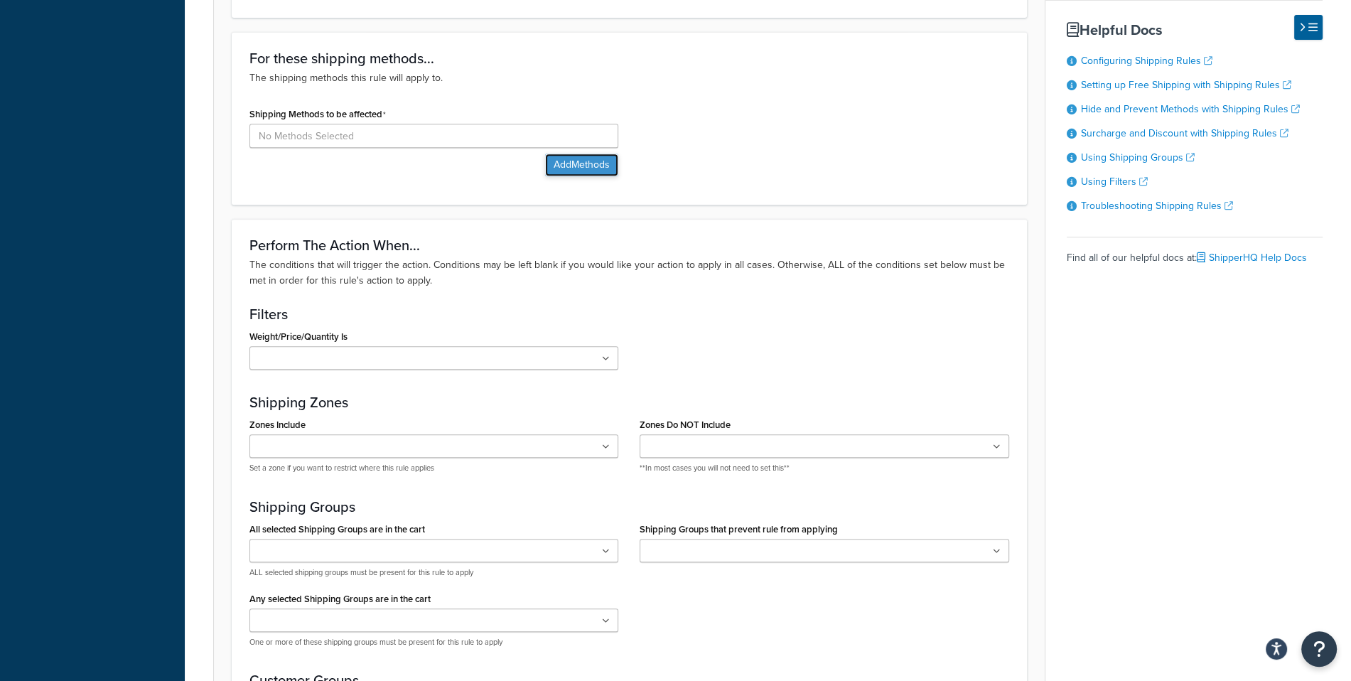
click at [593, 168] on button "Add Methods" at bounding box center [581, 165] width 73 height 23
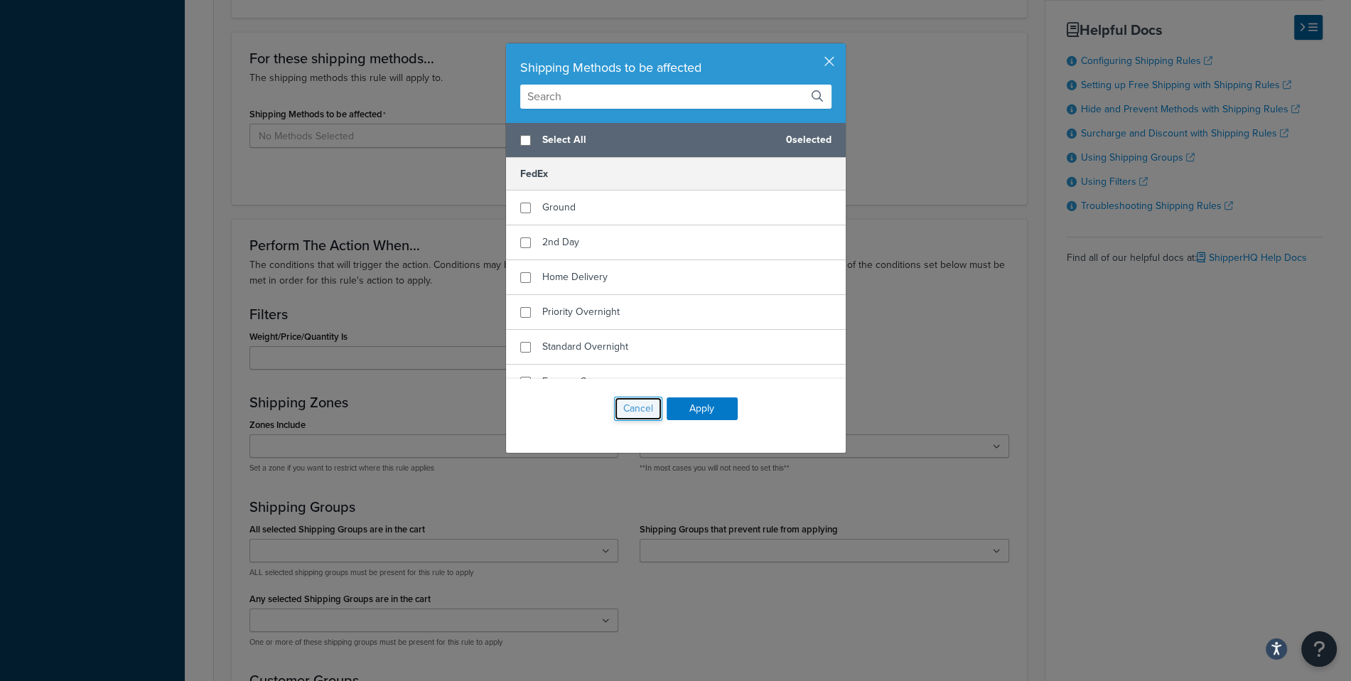
click at [623, 416] on button "Cancel" at bounding box center [638, 409] width 48 height 24
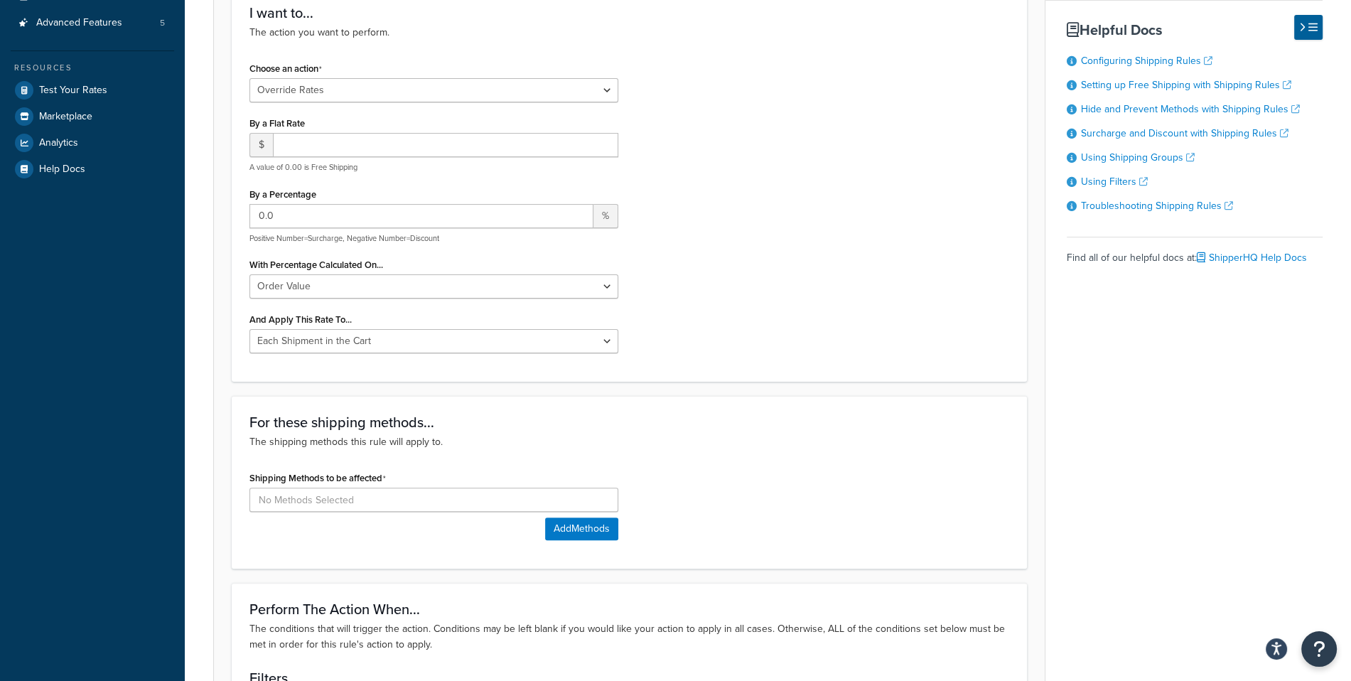
scroll to position [0, 0]
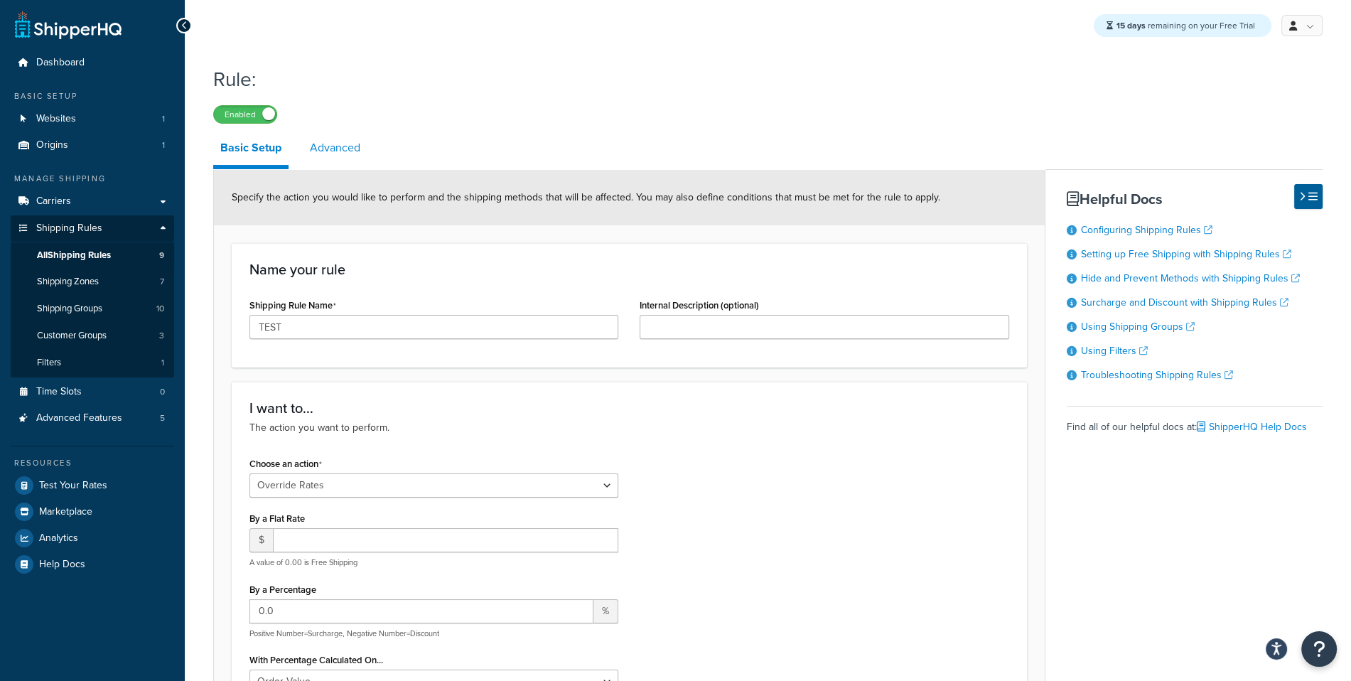
click at [303, 141] on link "Advanced" at bounding box center [335, 148] width 65 height 34
select select "shipping_price"
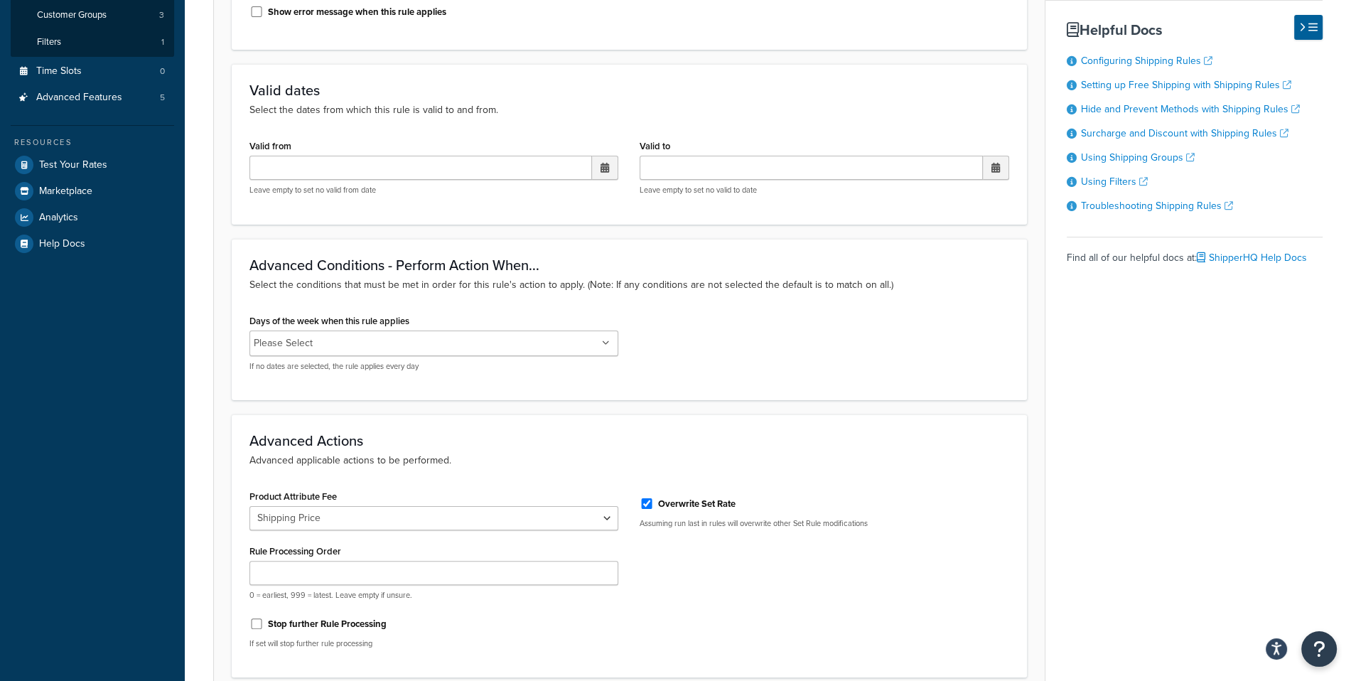
scroll to position [444, 0]
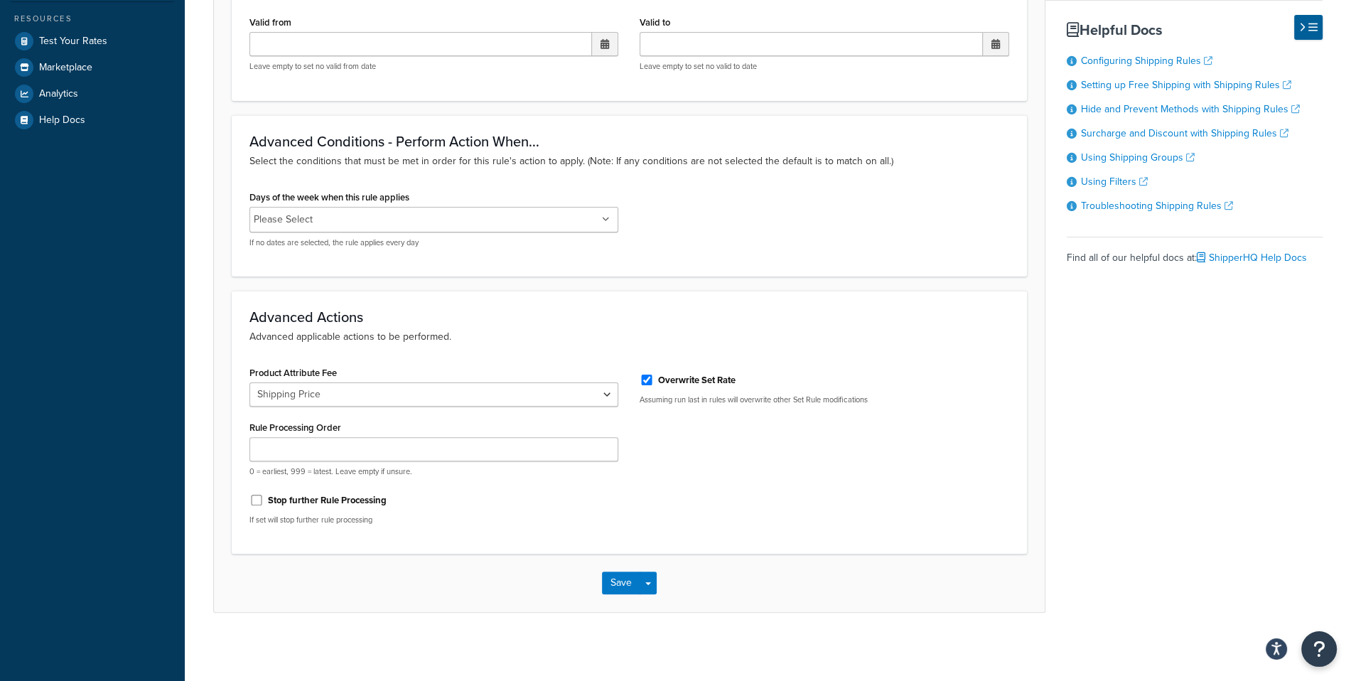
click at [682, 386] on div "Overwrite Set Rate" at bounding box center [824, 378] width 369 height 21
click at [690, 381] on label "Overwrite Set Rate" at bounding box center [696, 380] width 77 height 13
click at [654, 381] on input "Overwrite Set Rate" at bounding box center [647, 380] width 14 height 11
checkbox input "false"
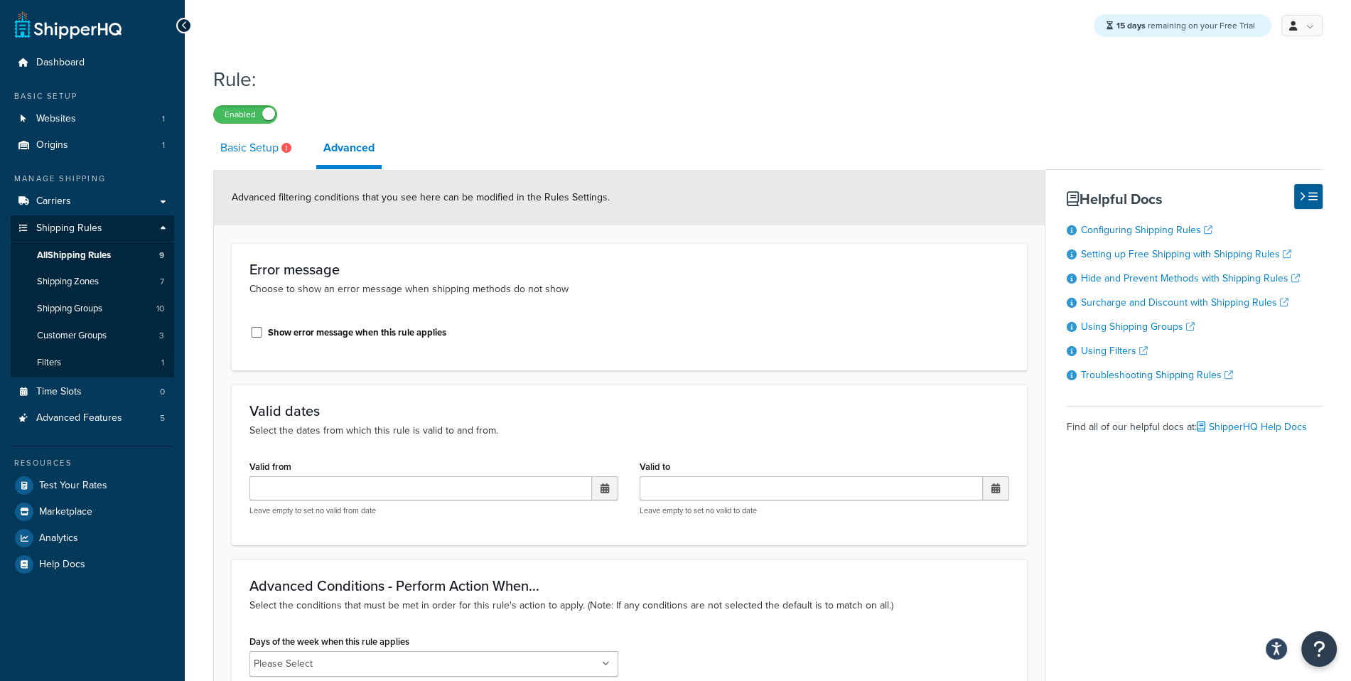
click at [280, 154] on link "Basic Setup" at bounding box center [257, 148] width 89 height 34
select select "OVERRIDE"
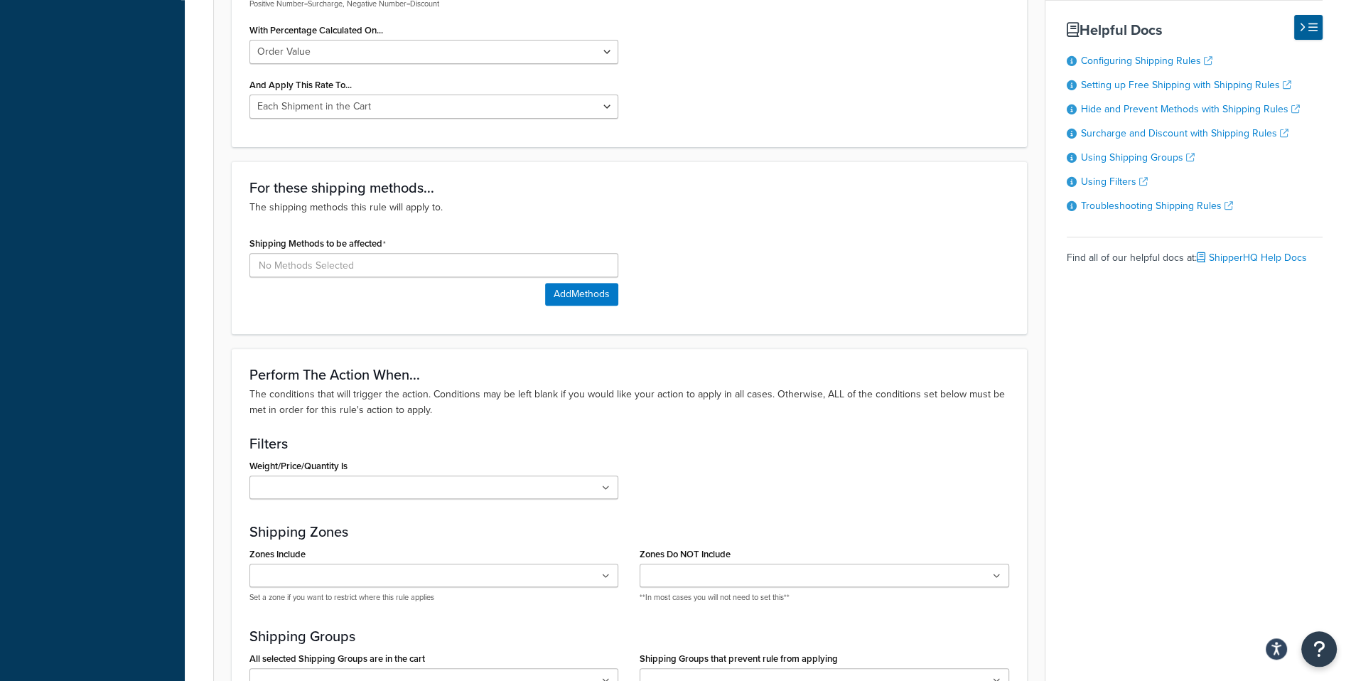
scroll to position [655, 0]
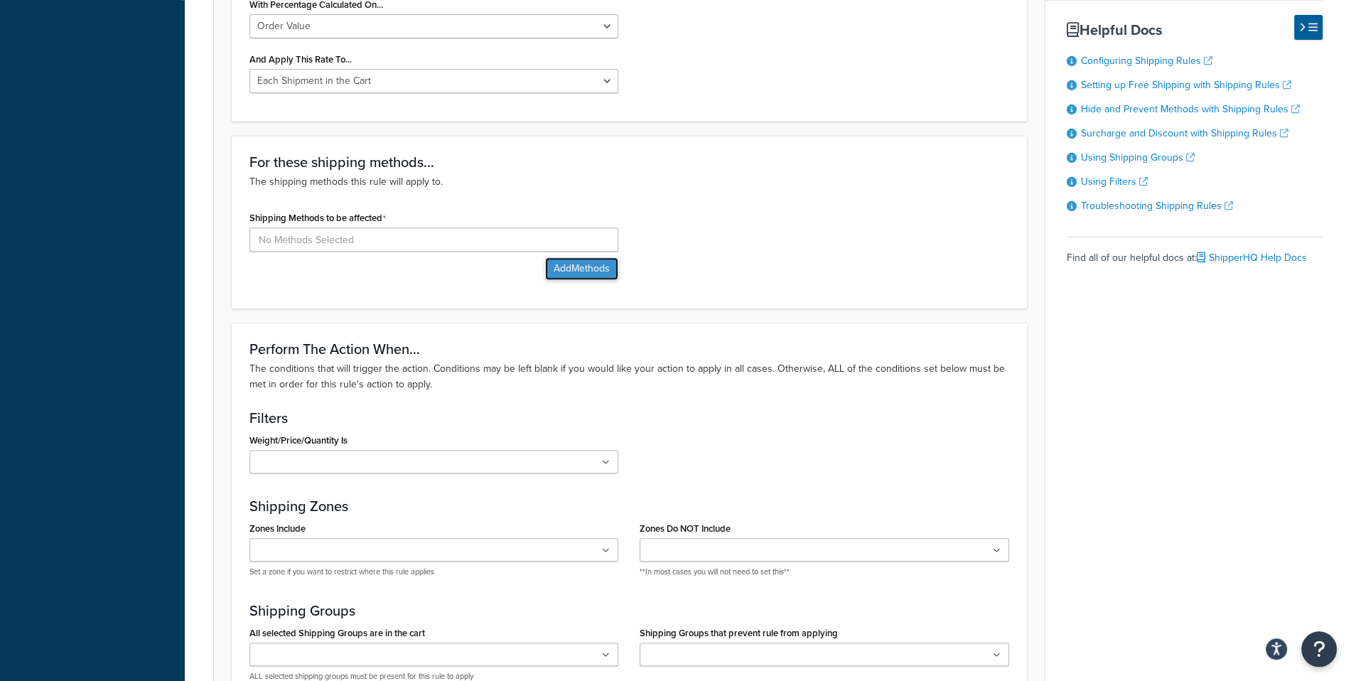
click at [581, 269] on button "Add Methods" at bounding box center [581, 268] width 73 height 23
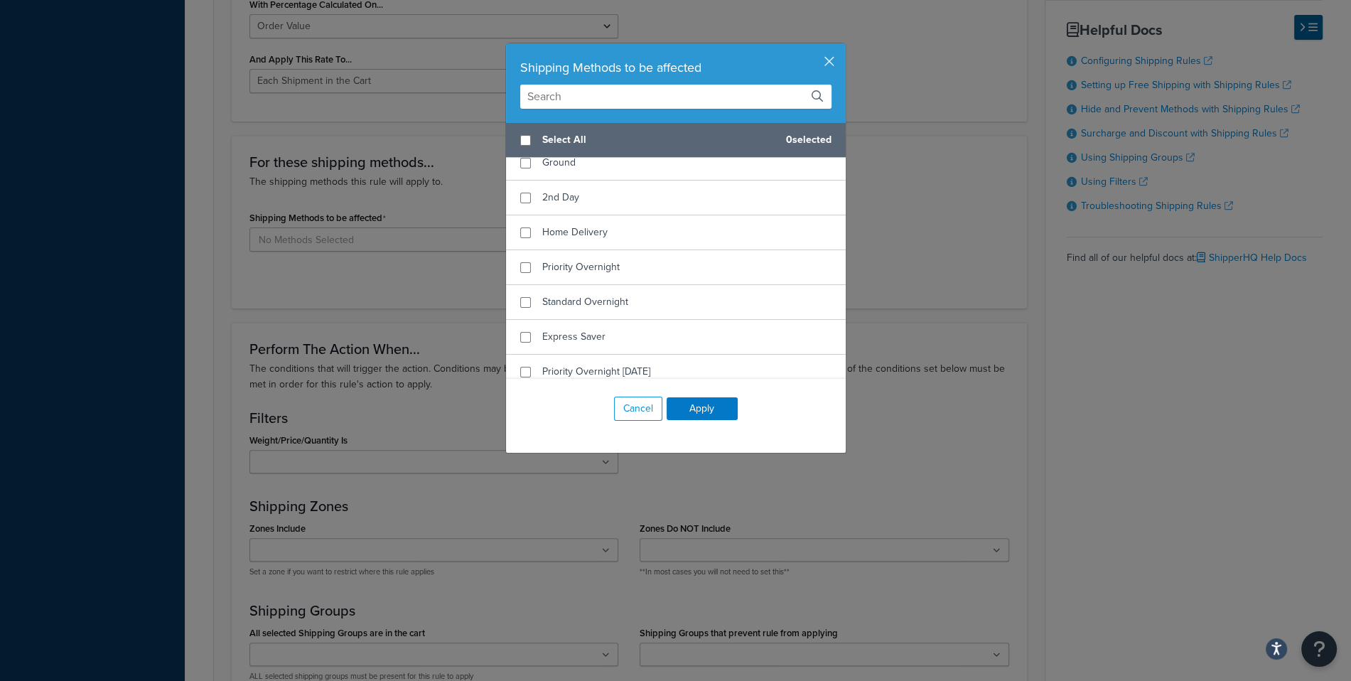
scroll to position [25, 0]
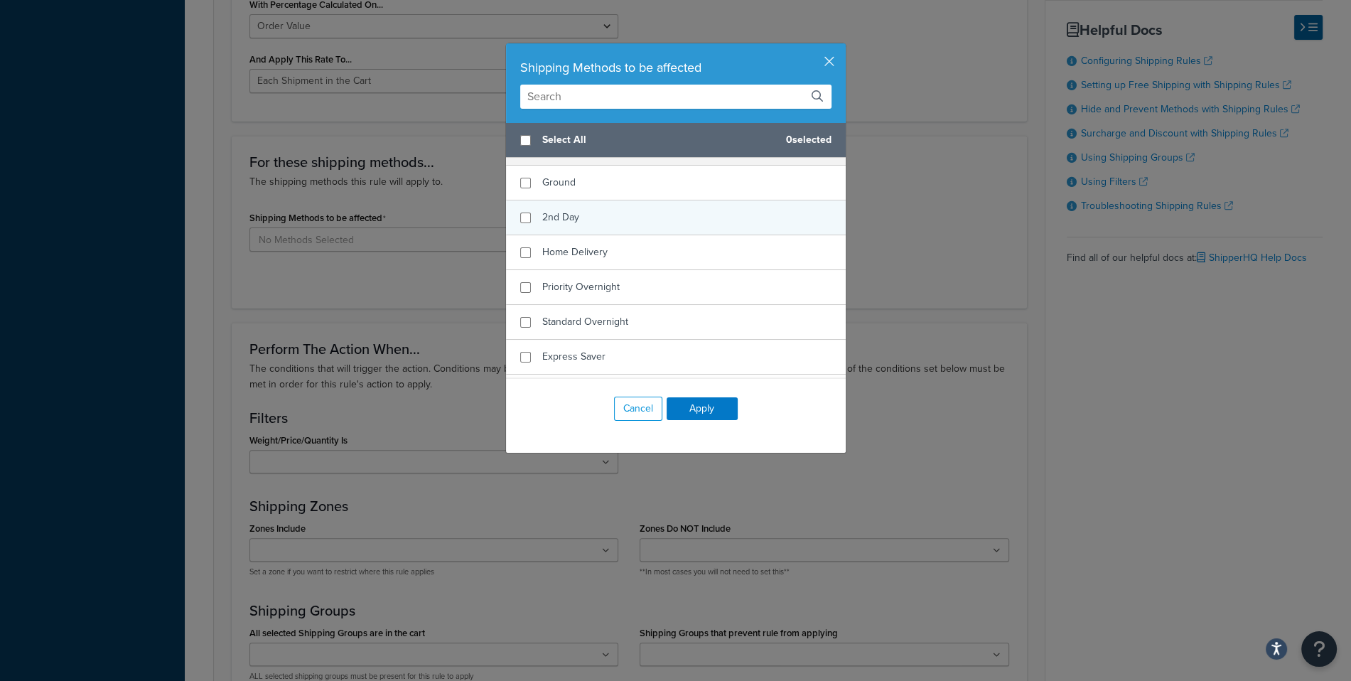
drag, startPoint x: 626, startPoint y: 144, endPoint x: 644, endPoint y: 209, distance: 67.3
click at [626, 144] on span "Select All" at bounding box center [658, 140] width 232 height 20
checkbox input "true"
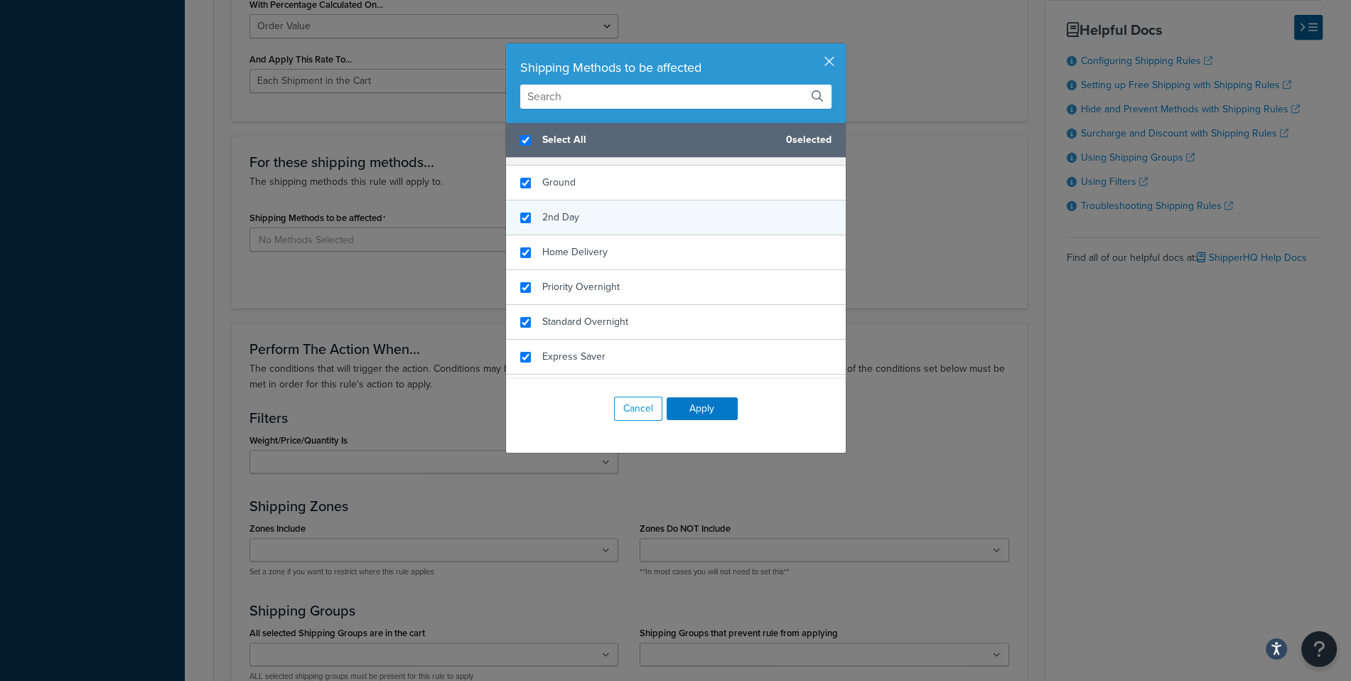
checkbox input "true"
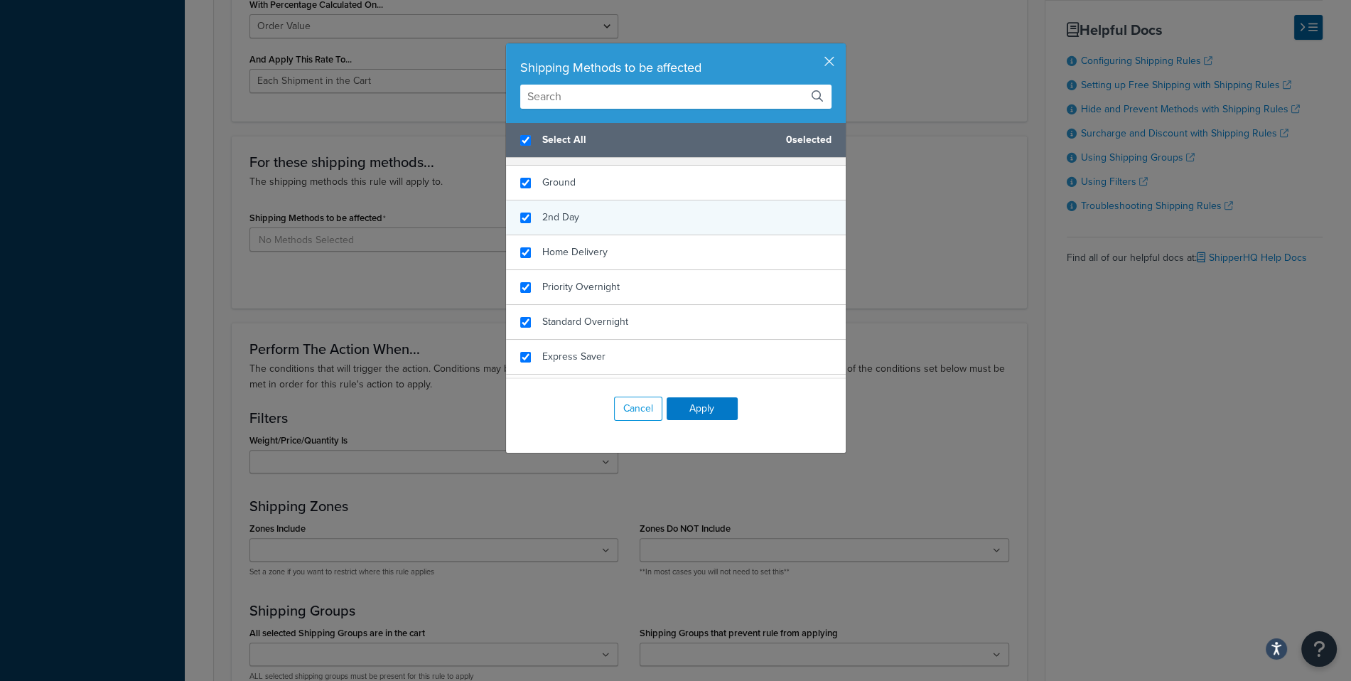
checkbox input "true"
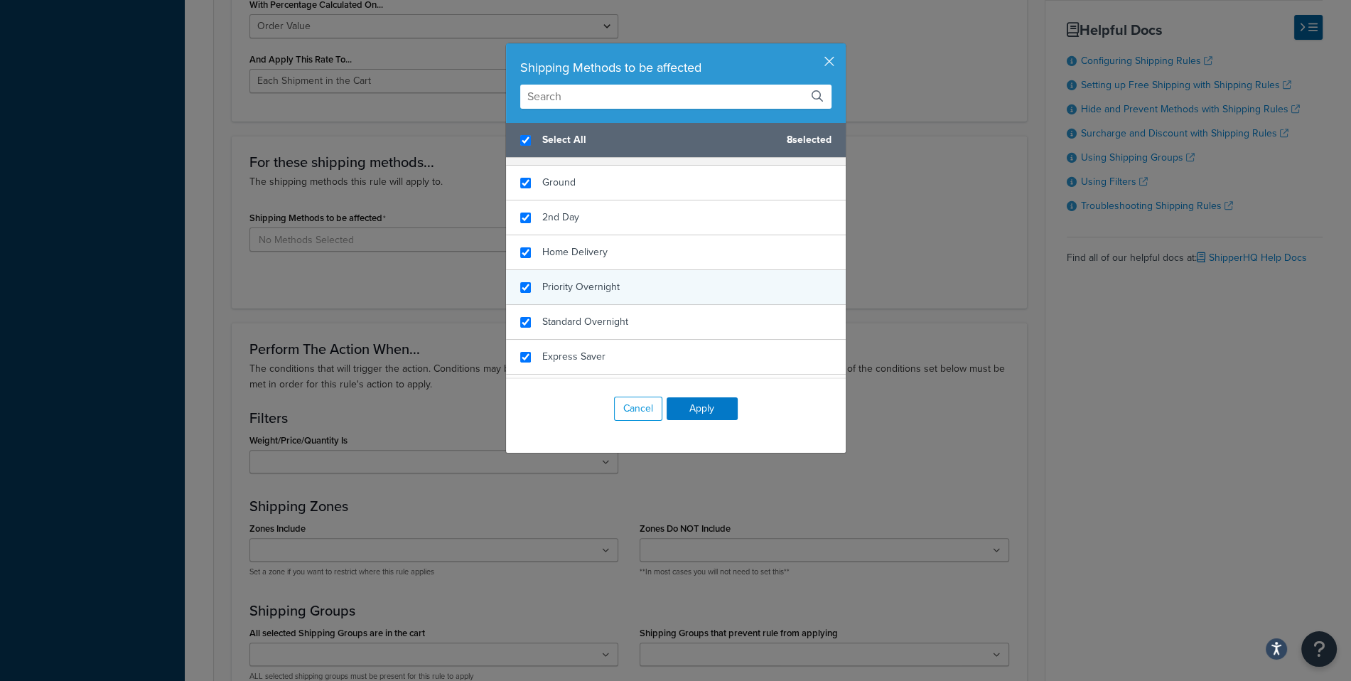
scroll to position [119, 0]
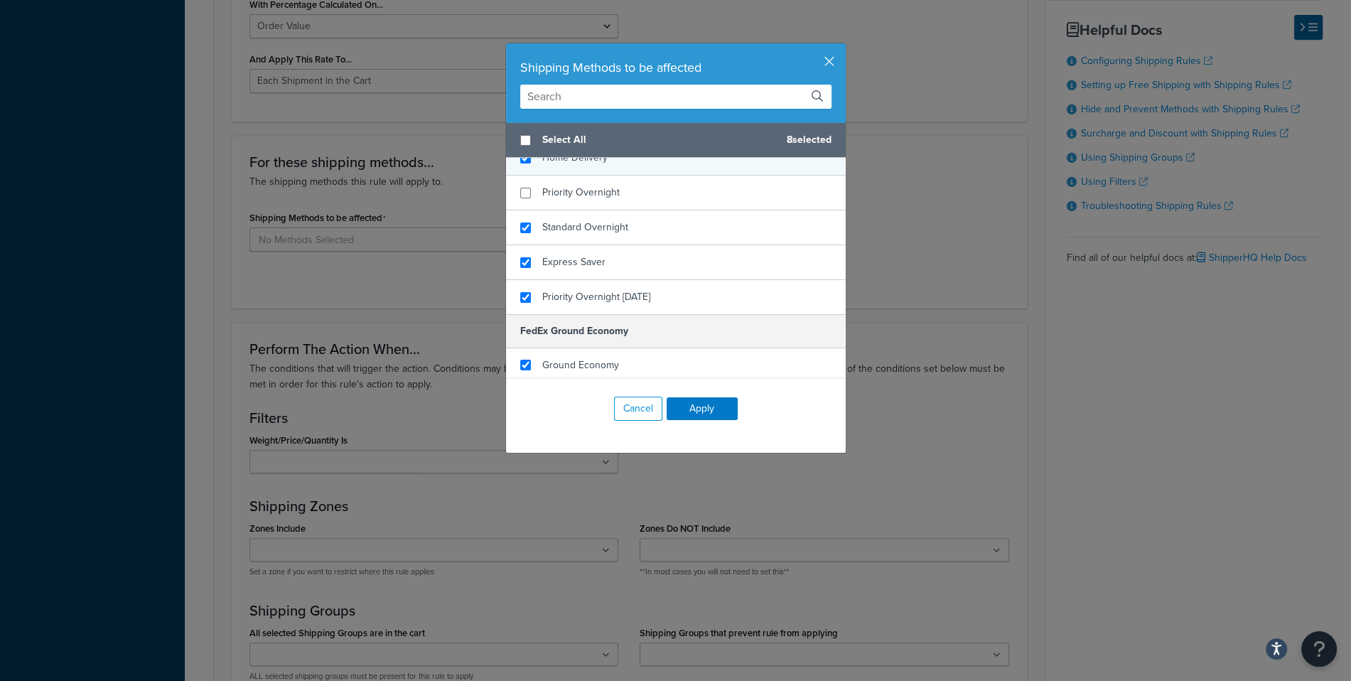
checkbox input "false"
click at [618, 188] on span "Priority Overnight" at bounding box center [580, 192] width 77 height 15
click at [640, 139] on span "Select All" at bounding box center [658, 140] width 233 height 20
checkbox input "true"
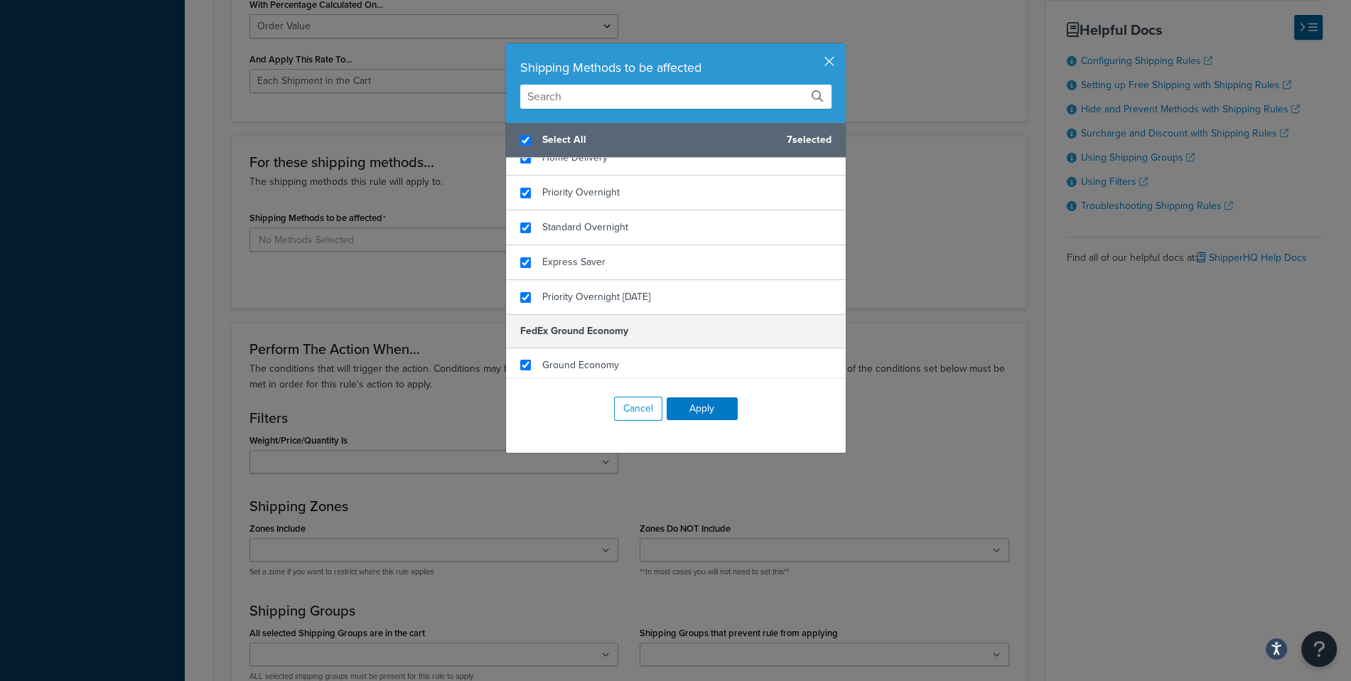
checkbox input "true"
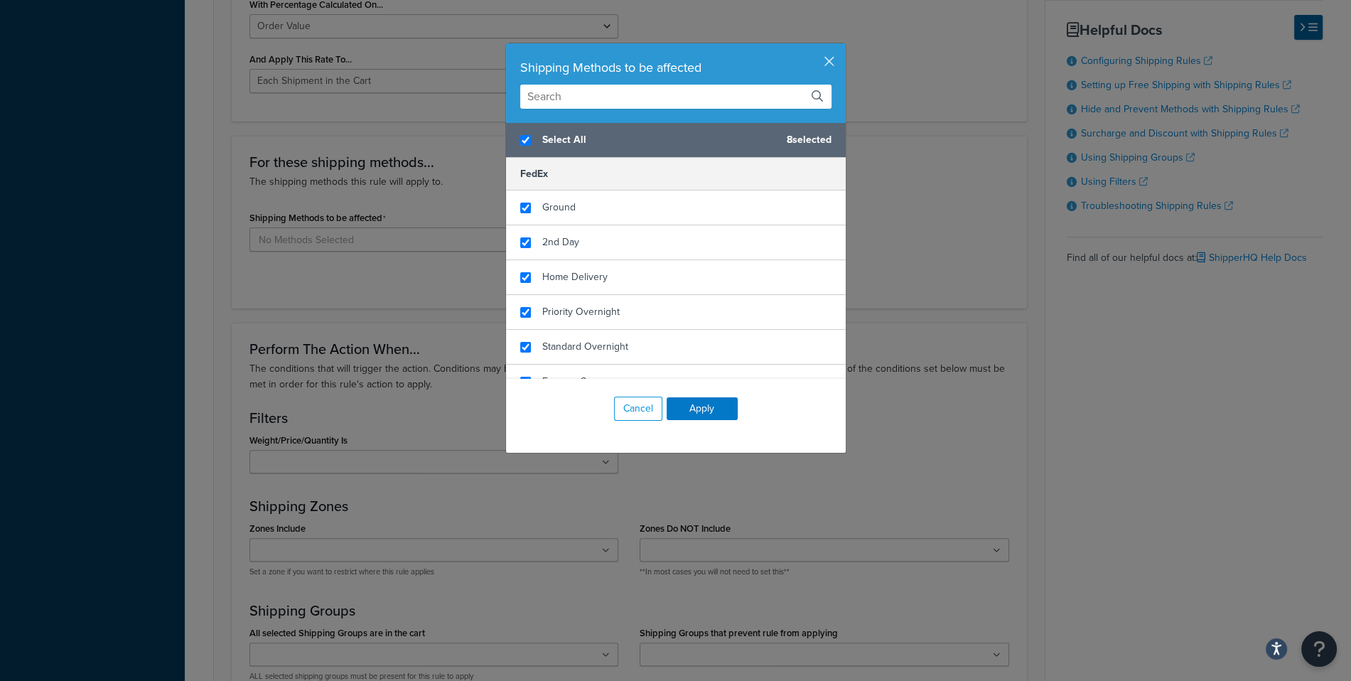
click at [622, 143] on span "Select All" at bounding box center [658, 140] width 233 height 20
checkbox input "false"
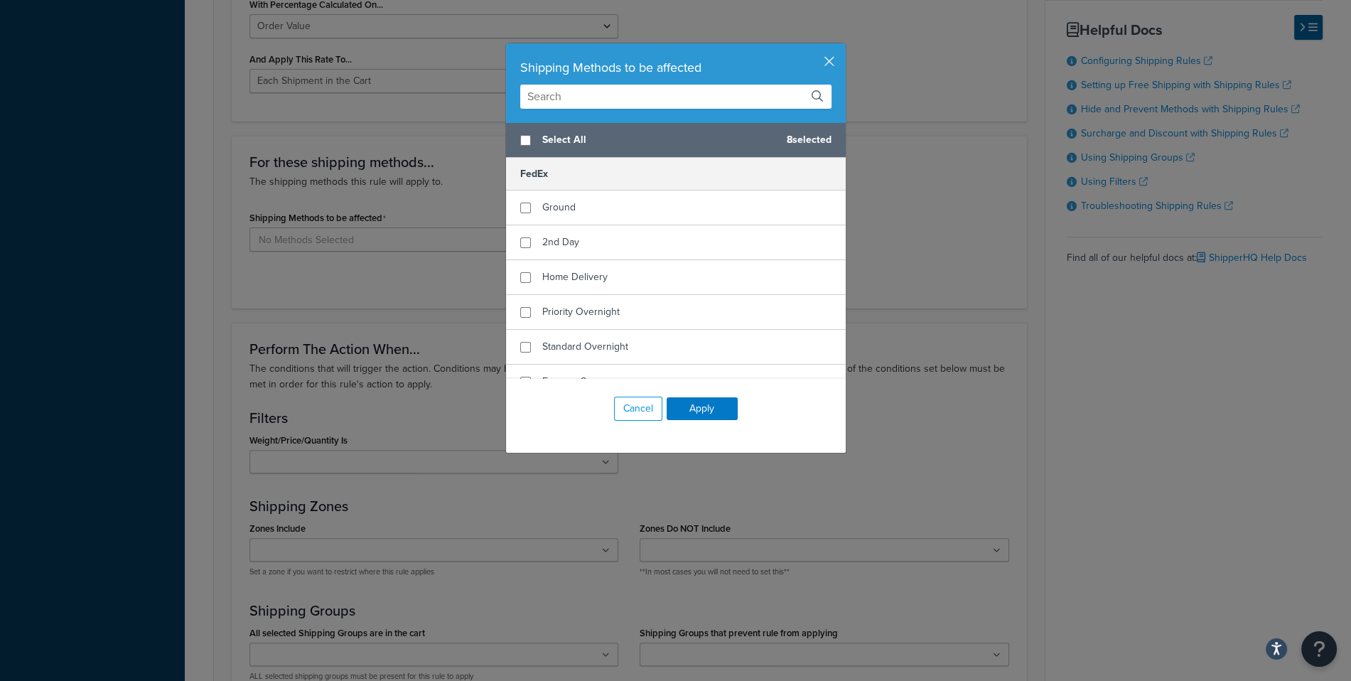
checkbox input "false"
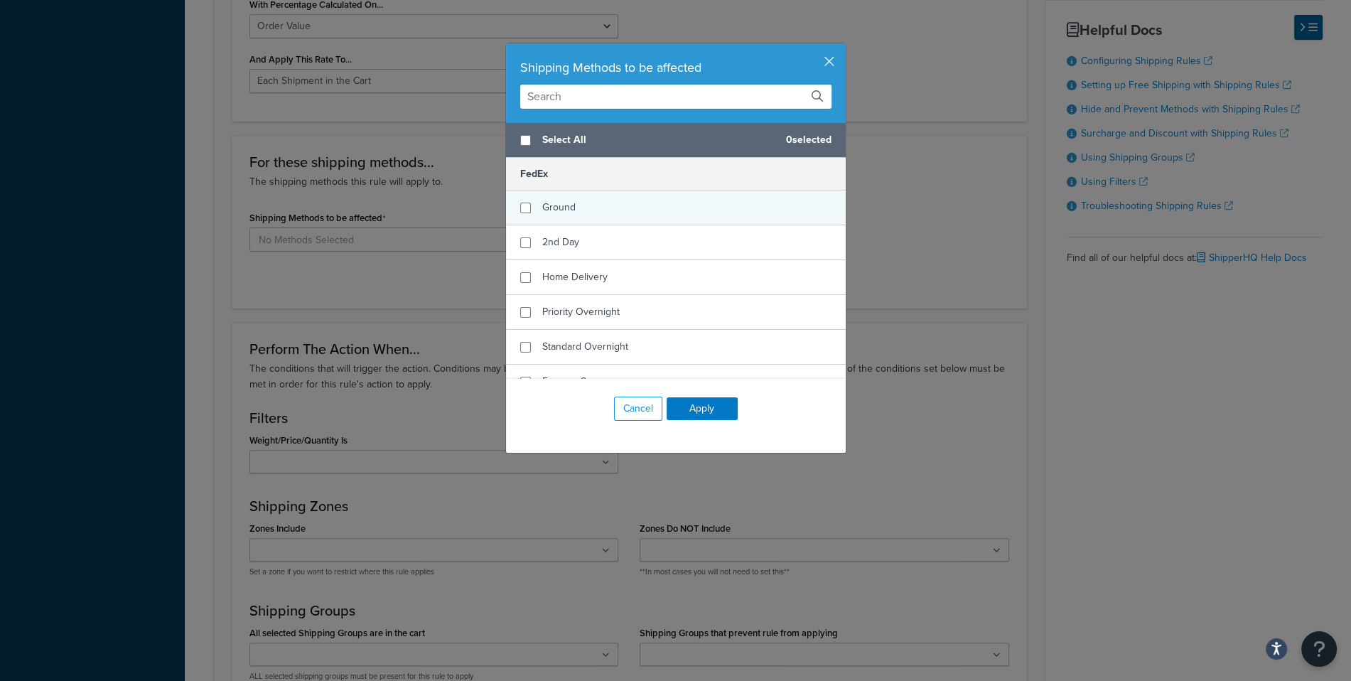
checkbox input "true"
click at [567, 214] on span "Ground" at bounding box center [558, 207] width 33 height 15
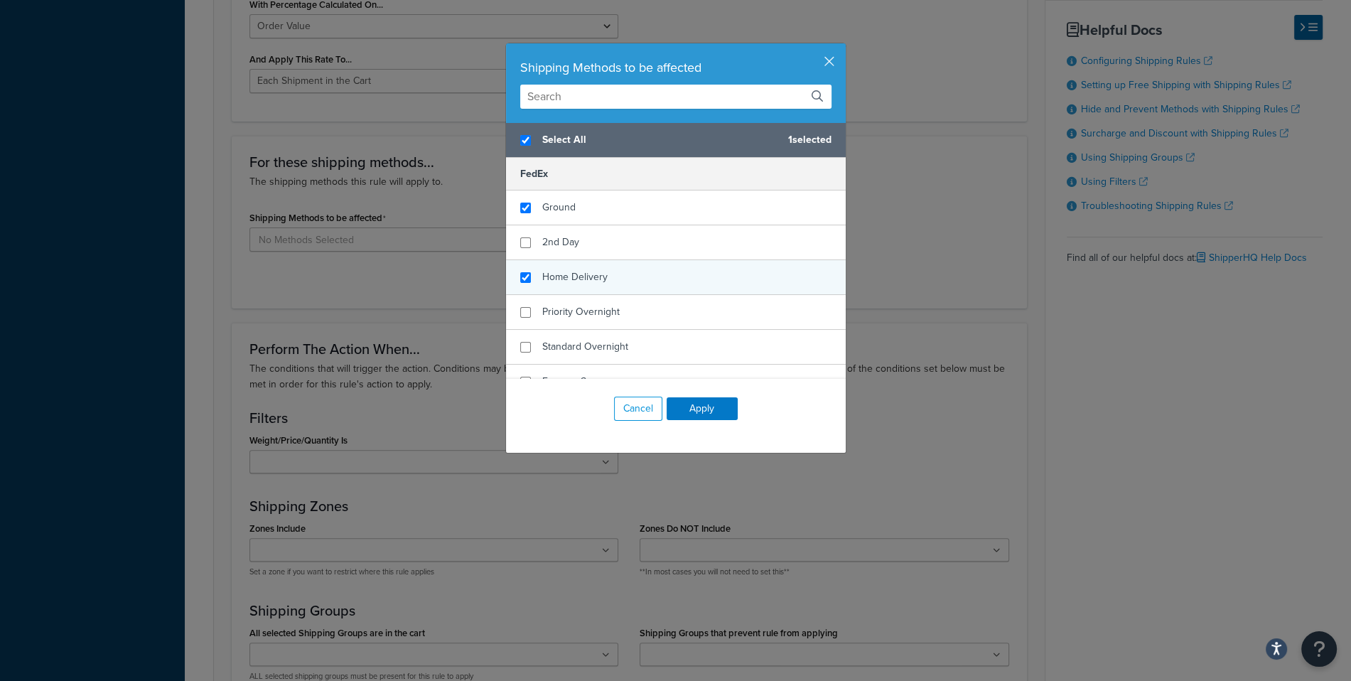
checkbox input "true"
click at [572, 269] on span "Home Delivery" at bounding box center [574, 276] width 65 height 15
click at [675, 397] on button "Apply" at bounding box center [702, 408] width 71 height 23
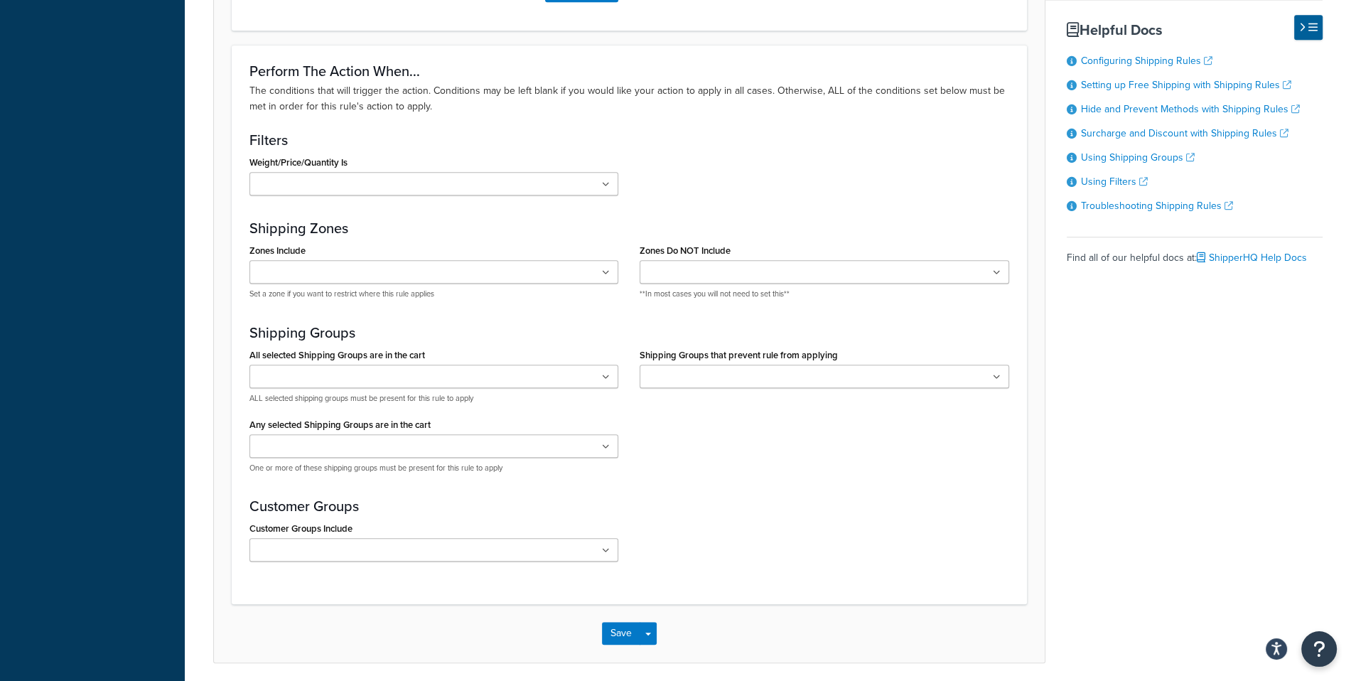
scroll to position [1090, 0]
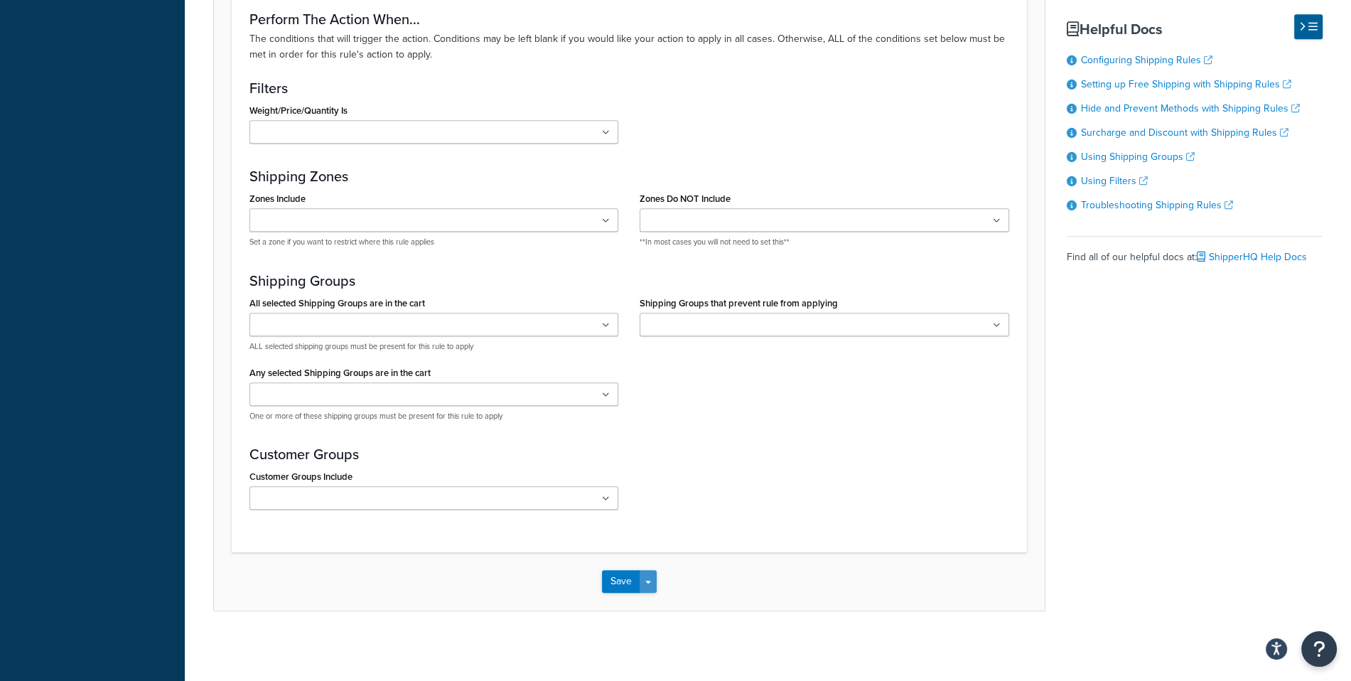
click at [650, 587] on button "Save Dropdown" at bounding box center [648, 581] width 17 height 23
click at [651, 598] on button "Save and Edit" at bounding box center [670, 608] width 137 height 30
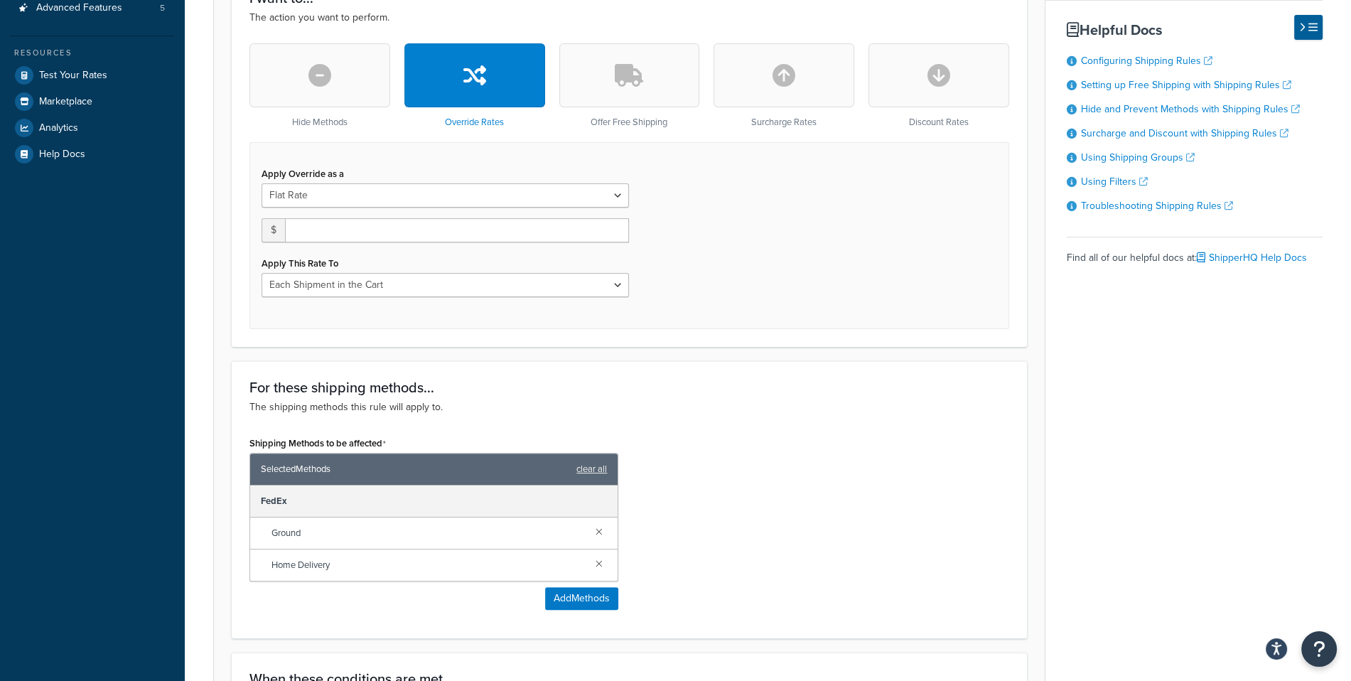
scroll to position [405, 0]
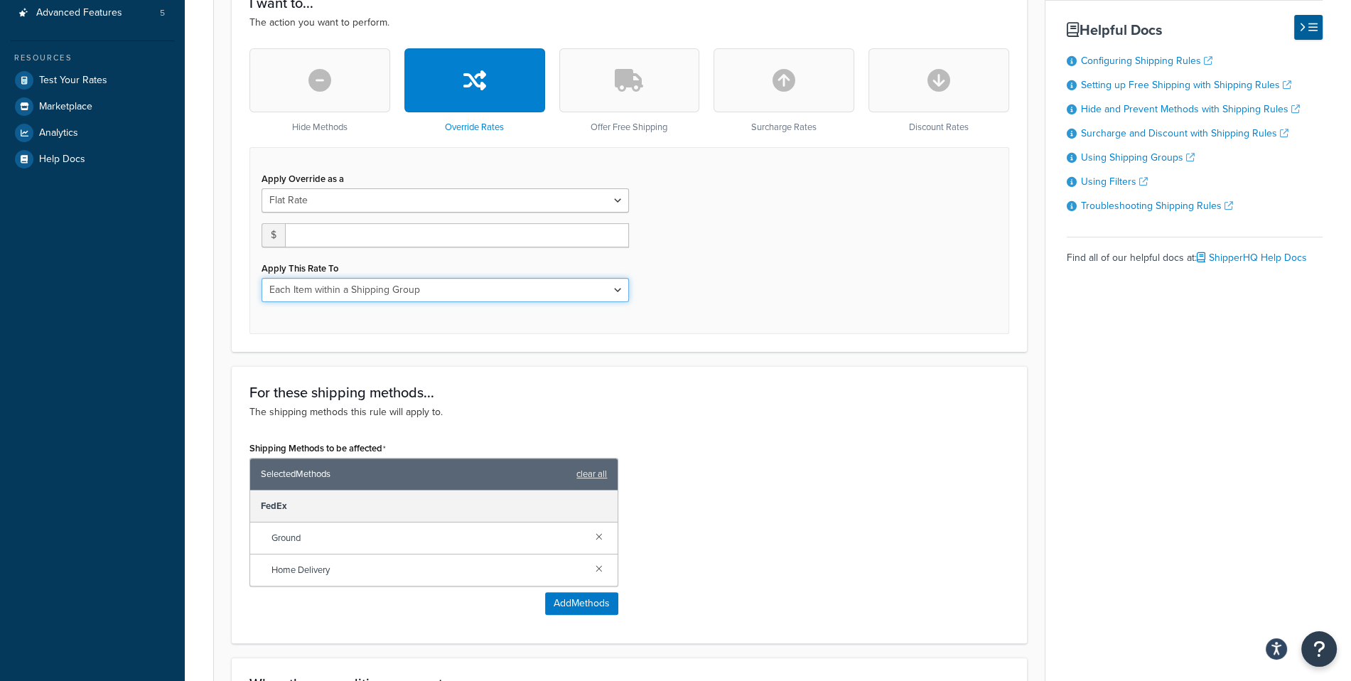
click option "Each Item within a Shipping Group" at bounding box center [0, 0] width 0 height 0
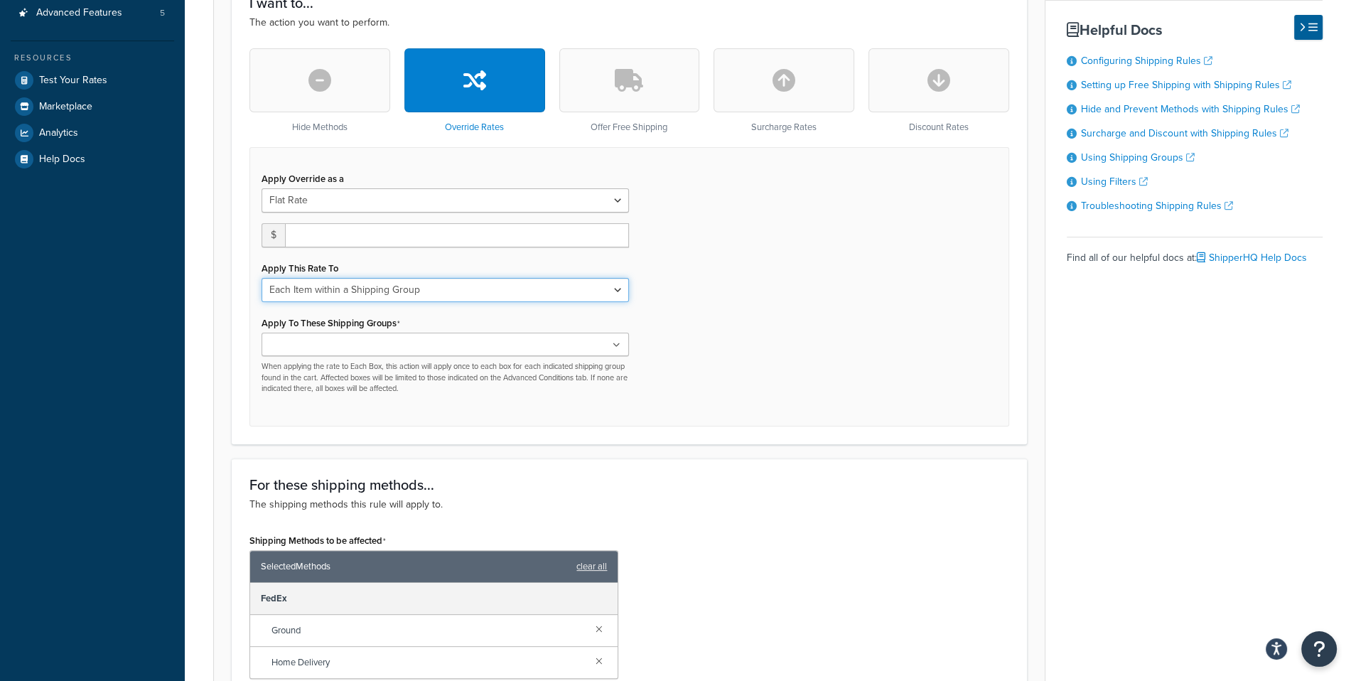
select select "SHIPPING_GROUP"
click option "Each Shipping Group in the Cart" at bounding box center [0, 0] width 0 height 0
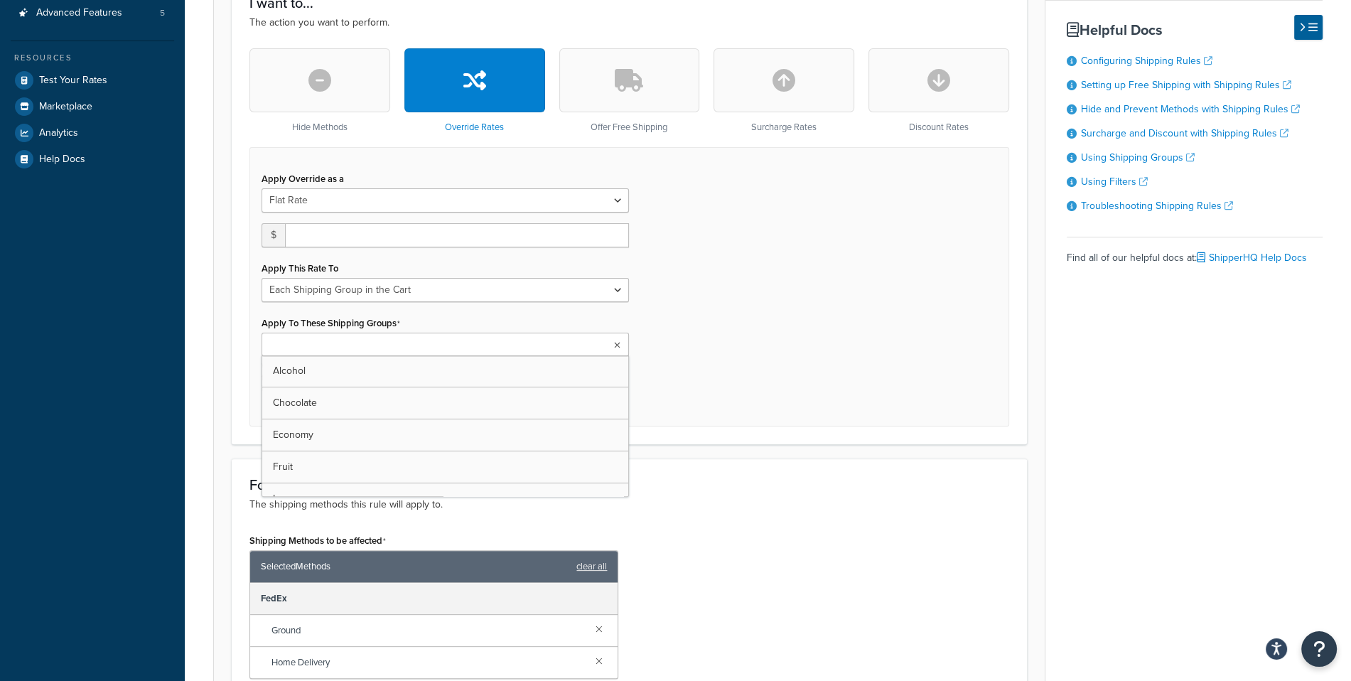
click at [400, 343] on ul at bounding box center [446, 344] width 368 height 23
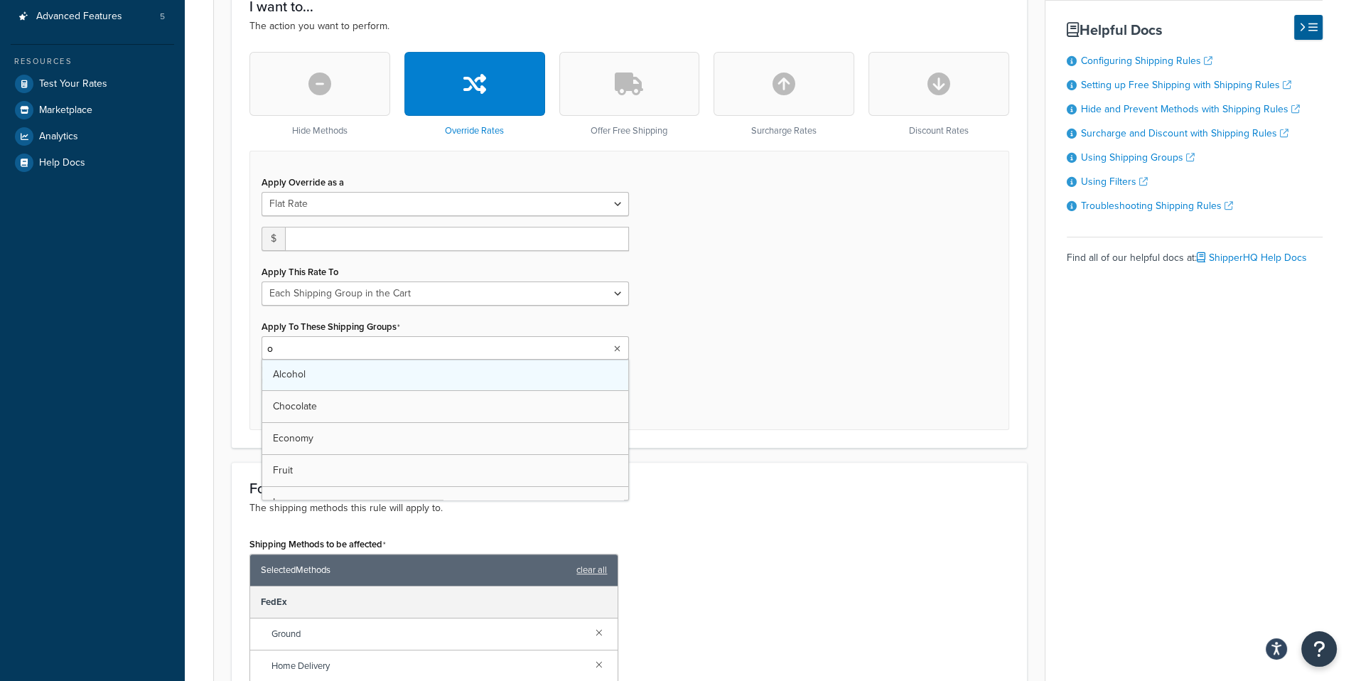
scroll to position [0, 0]
type input "o"
type input "per"
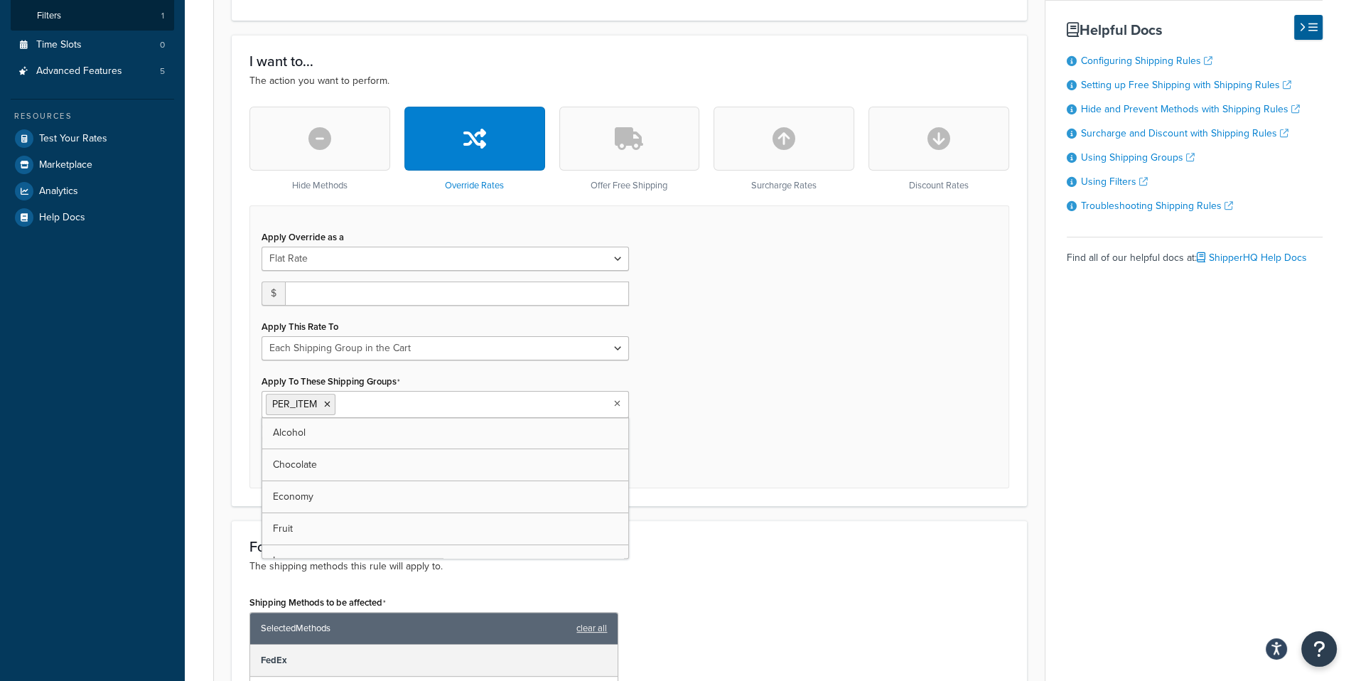
click at [847, 441] on div "Apply Override as a Flat Rate Percentage Flat Rate & Percentage $ Apply This Ra…" at bounding box center [630, 346] width 760 height 282
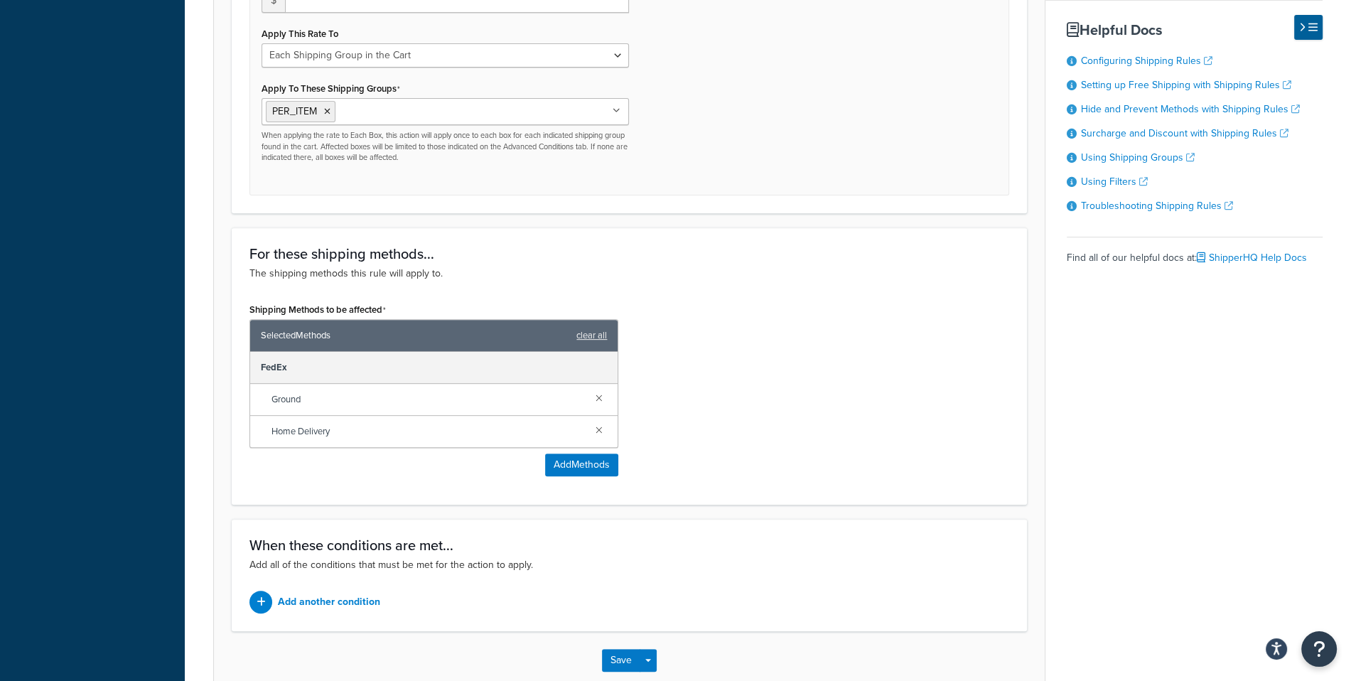
scroll to position [647, 0]
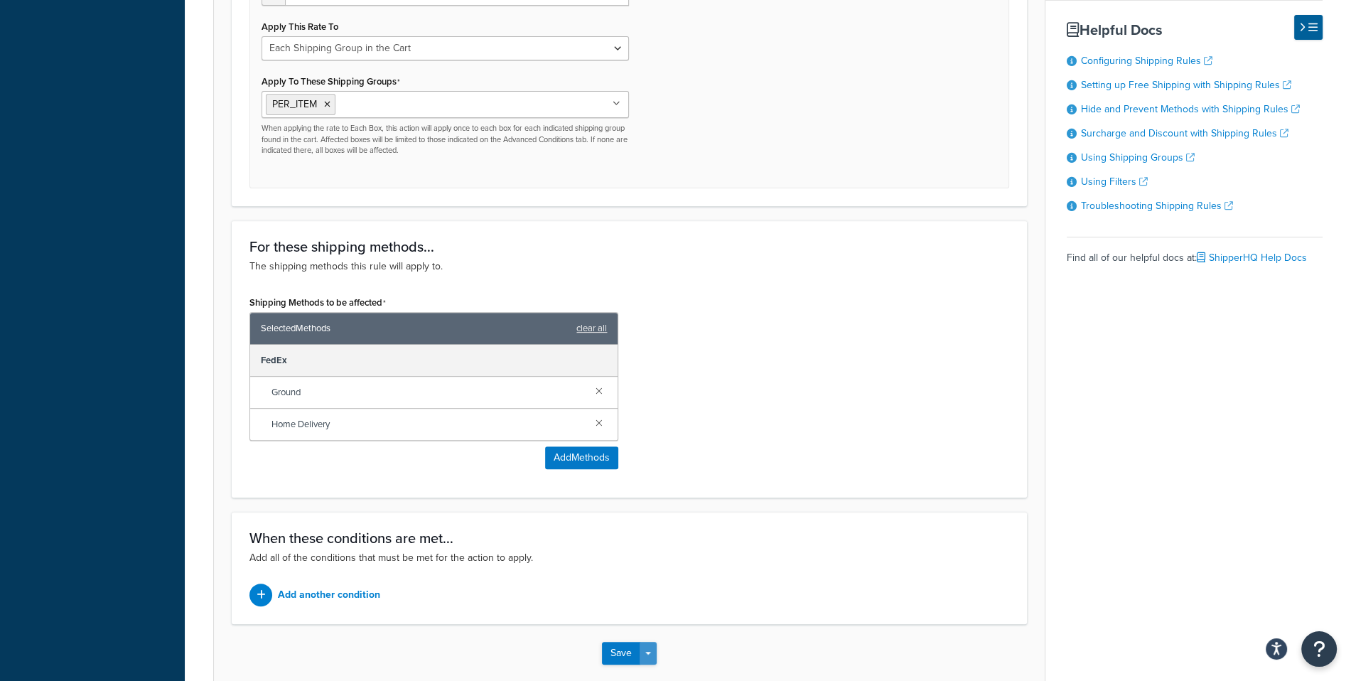
click at [650, 657] on button "Save Dropdown" at bounding box center [648, 653] width 17 height 23
click at [659, 665] on button "Save and Edit" at bounding box center [670, 680] width 137 height 30
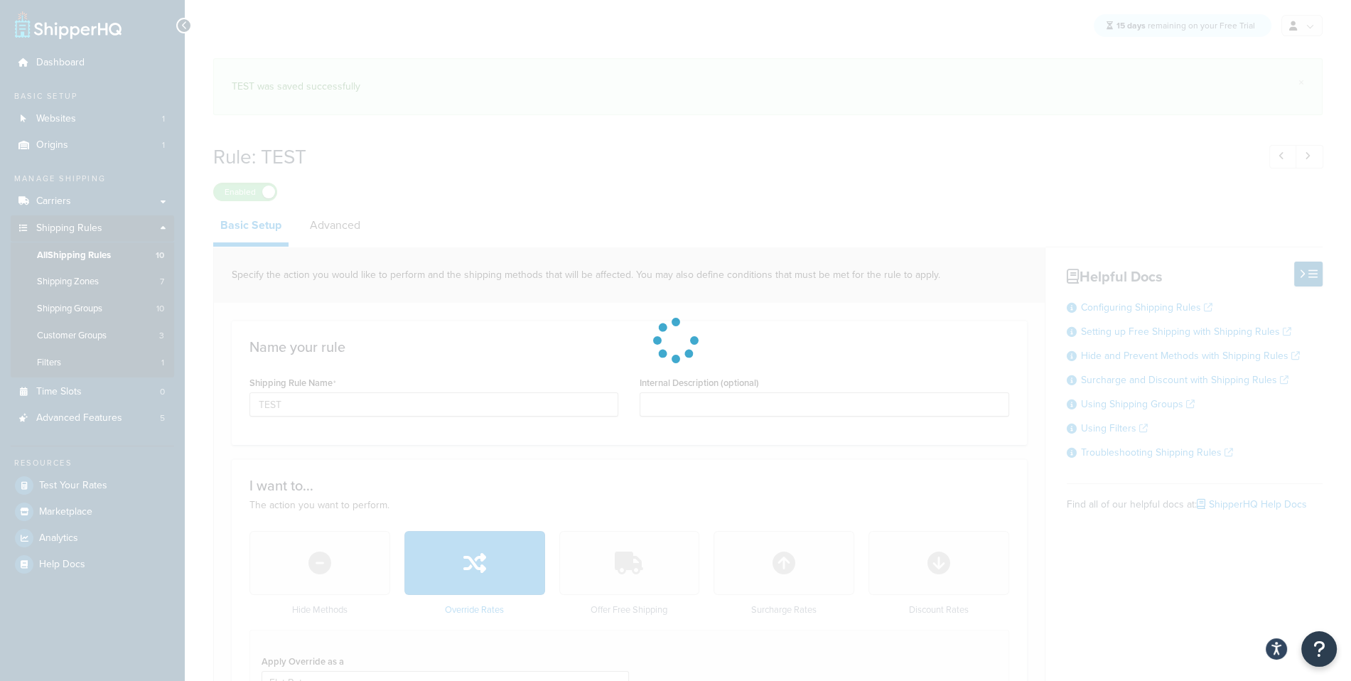
select select "SHIPPING_GROUP"
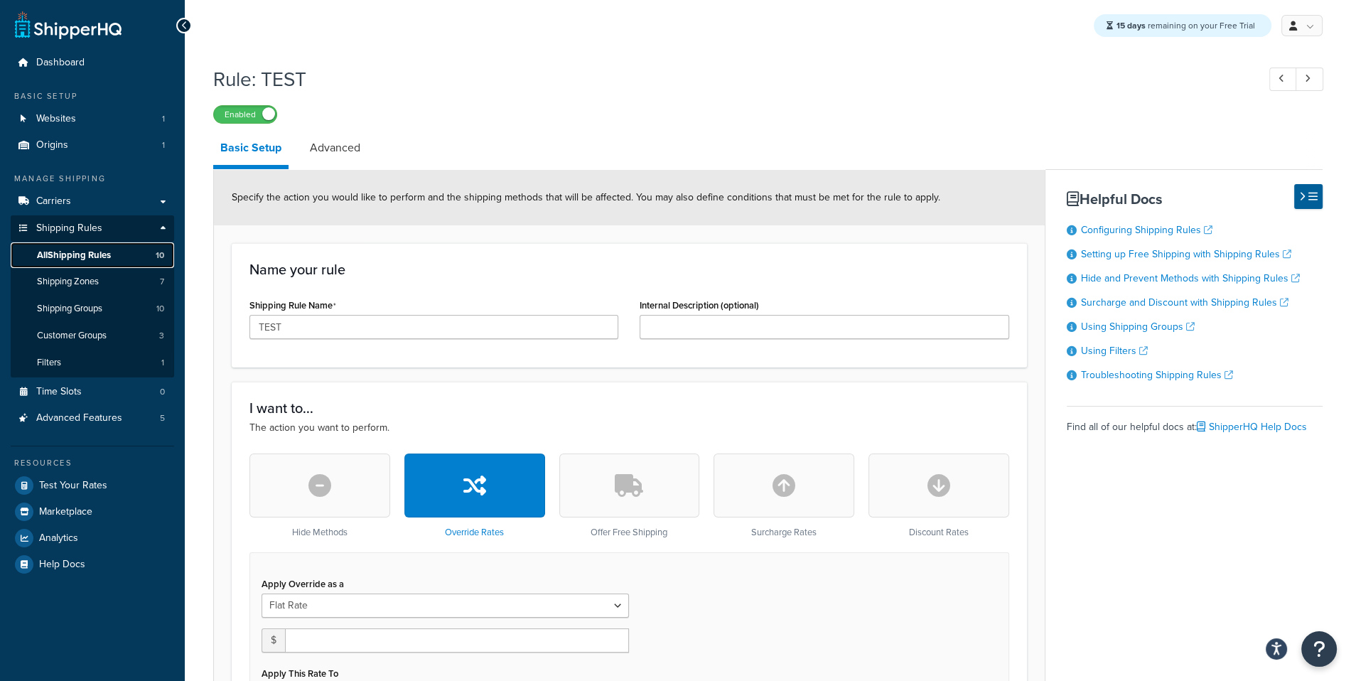
click at [138, 247] on link "All Shipping Rules 10" at bounding box center [92, 255] width 163 height 26
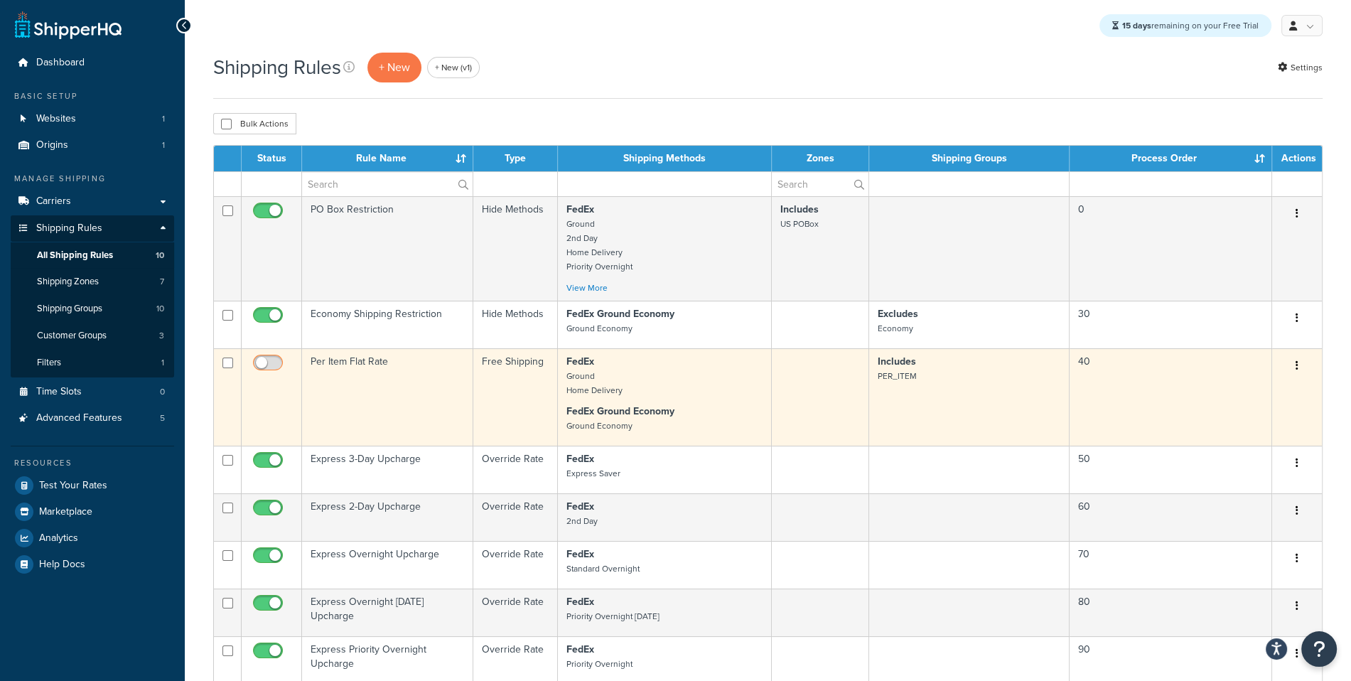
click at [259, 358] on input "checkbox" at bounding box center [269, 367] width 39 height 18
checkbox input "true"
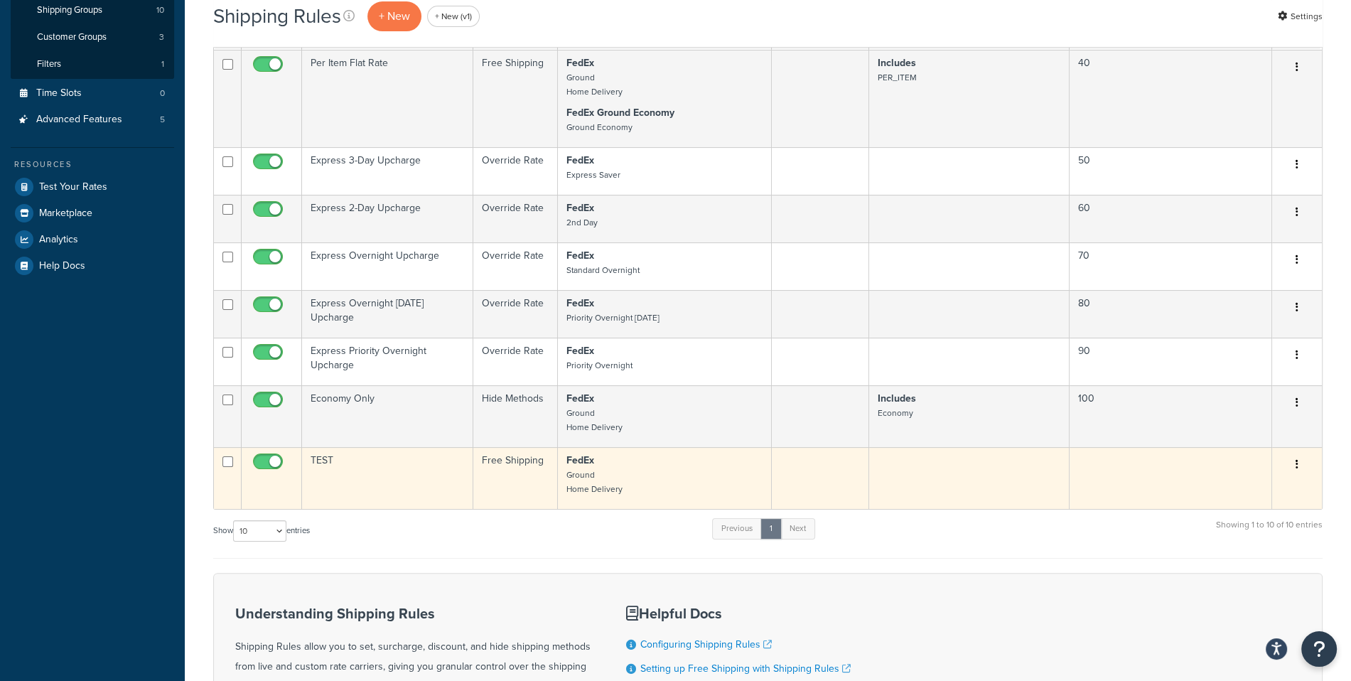
click at [1300, 463] on button "button" at bounding box center [1297, 465] width 20 height 23
click at [1222, 542] on link "Delete" at bounding box center [1250, 549] width 112 height 29
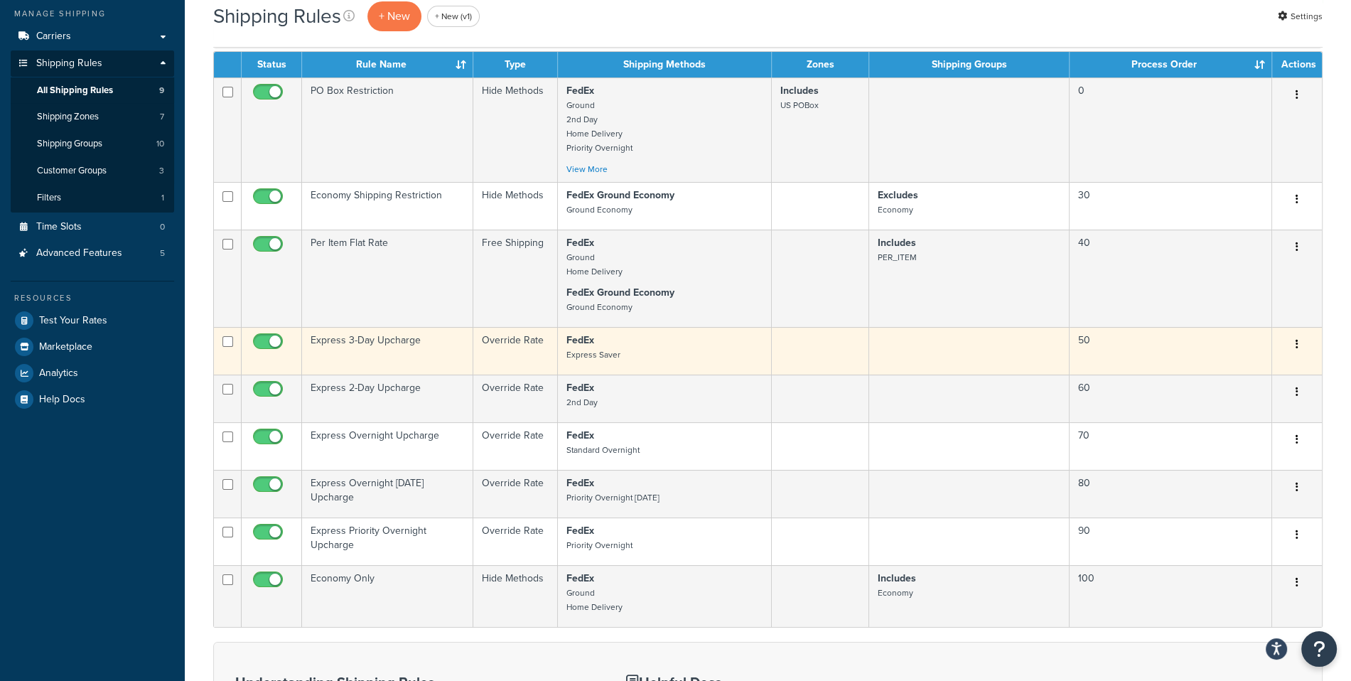
scroll to position [161, 0]
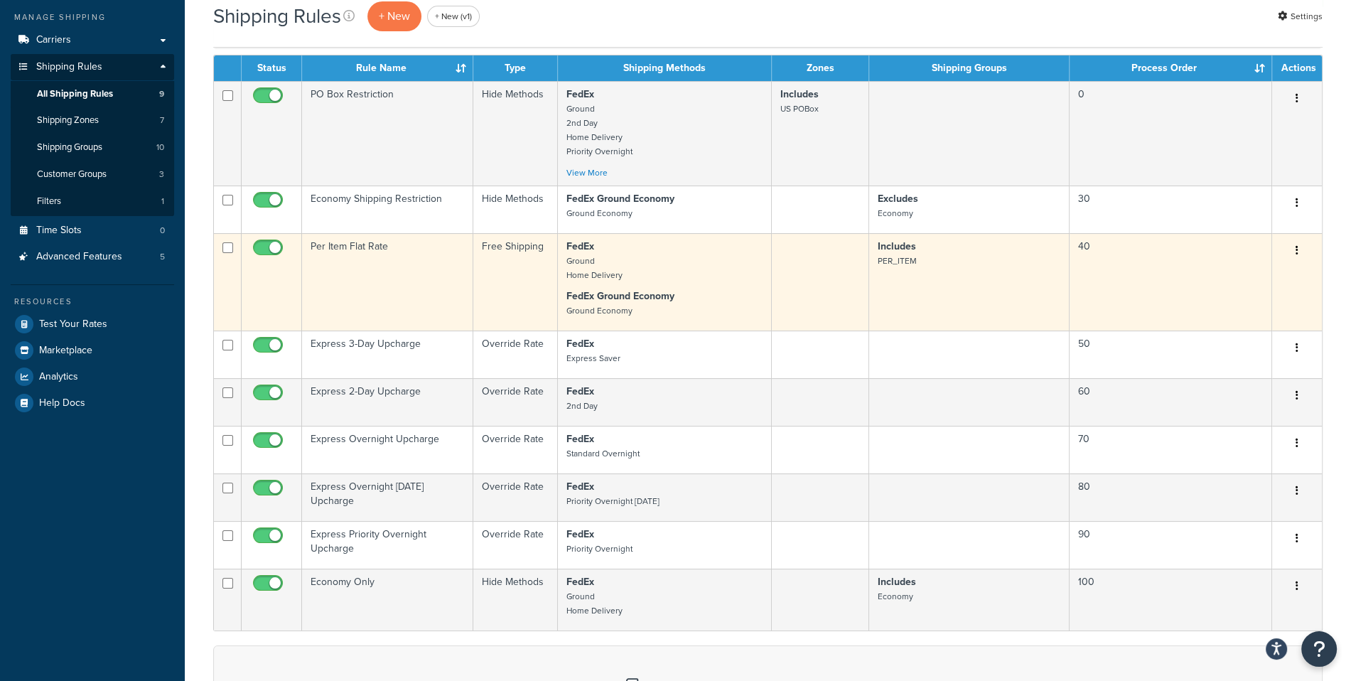
click at [430, 313] on td "Per Item Flat Rate" at bounding box center [387, 281] width 171 height 97
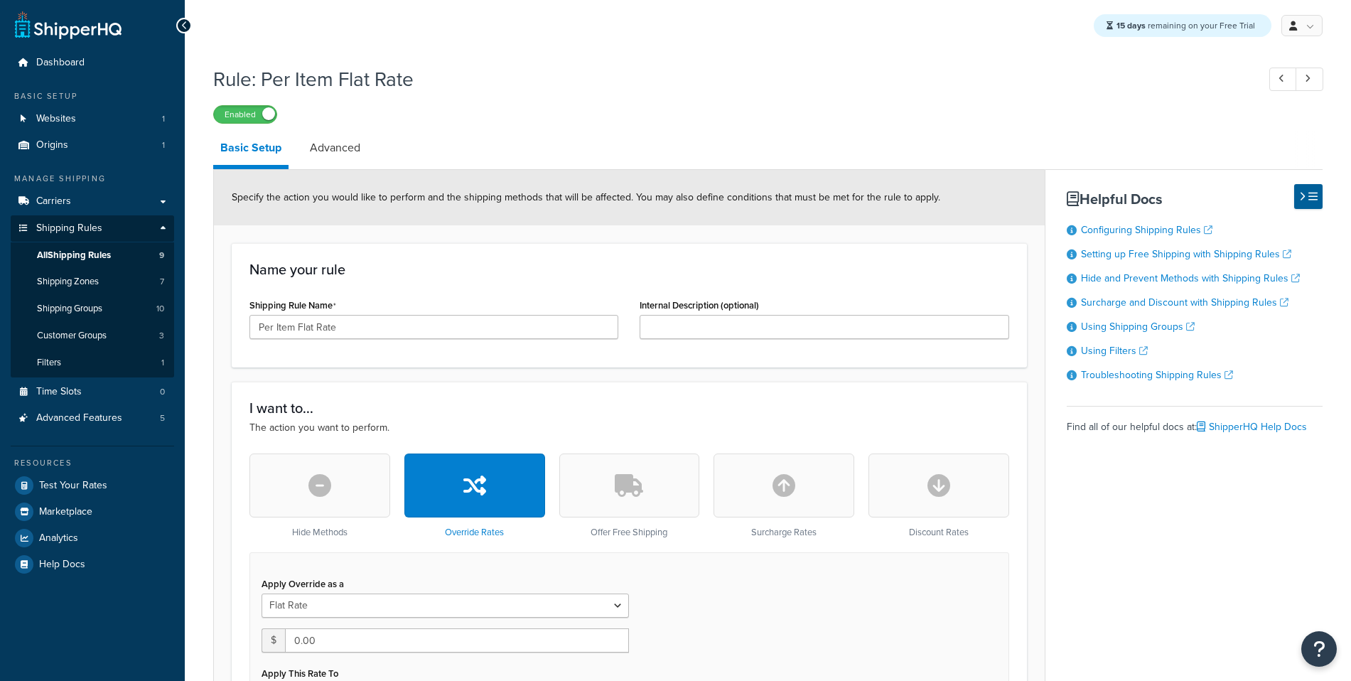
select select "ITEM"
click at [362, 154] on link "Advanced" at bounding box center [335, 148] width 65 height 34
select select "shipping_price"
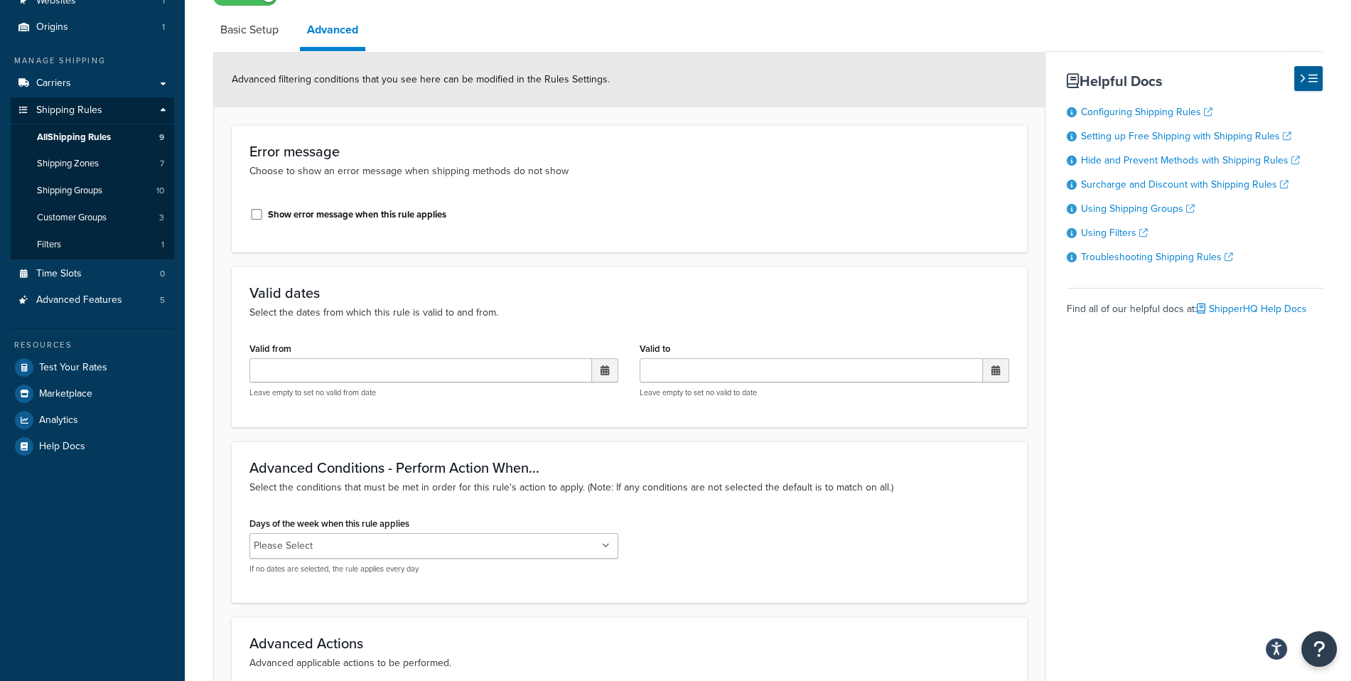
scroll to position [444, 0]
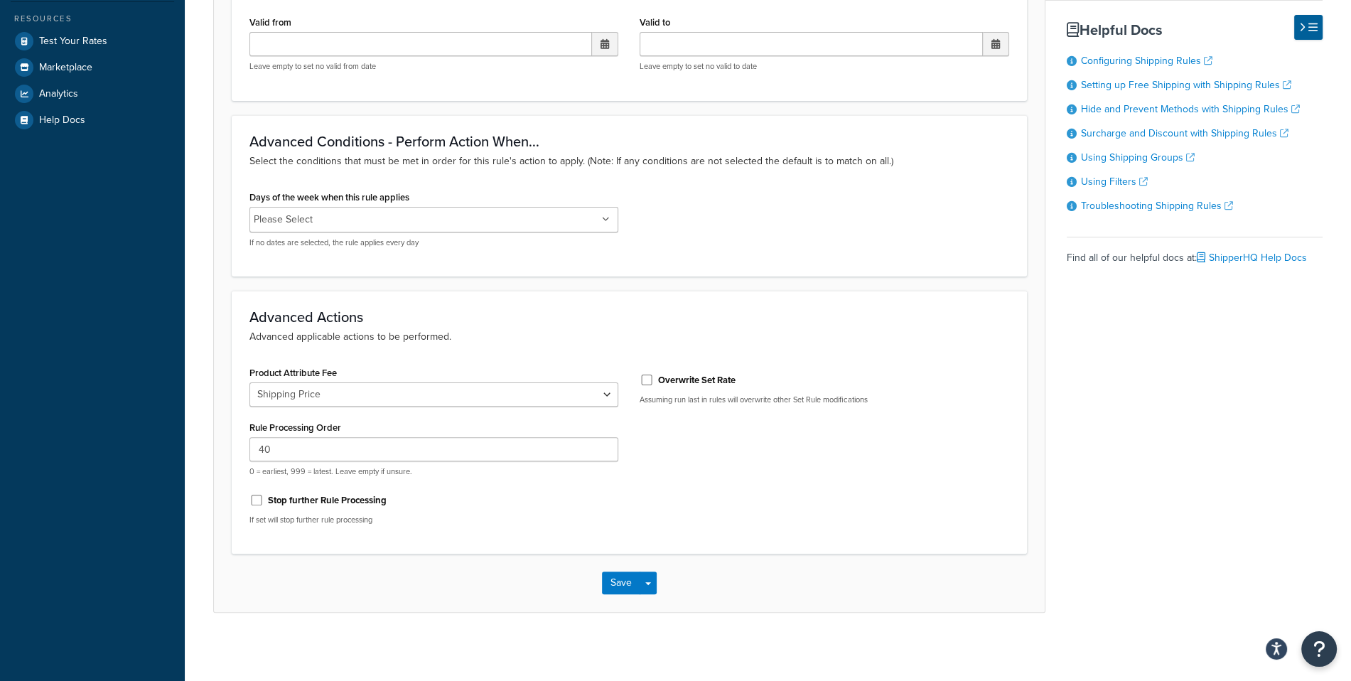
click at [729, 495] on div "Product Attribute Fee Shipping Price Rule Processing Order 40 0 = earliest, 999…" at bounding box center [629, 449] width 781 height 173
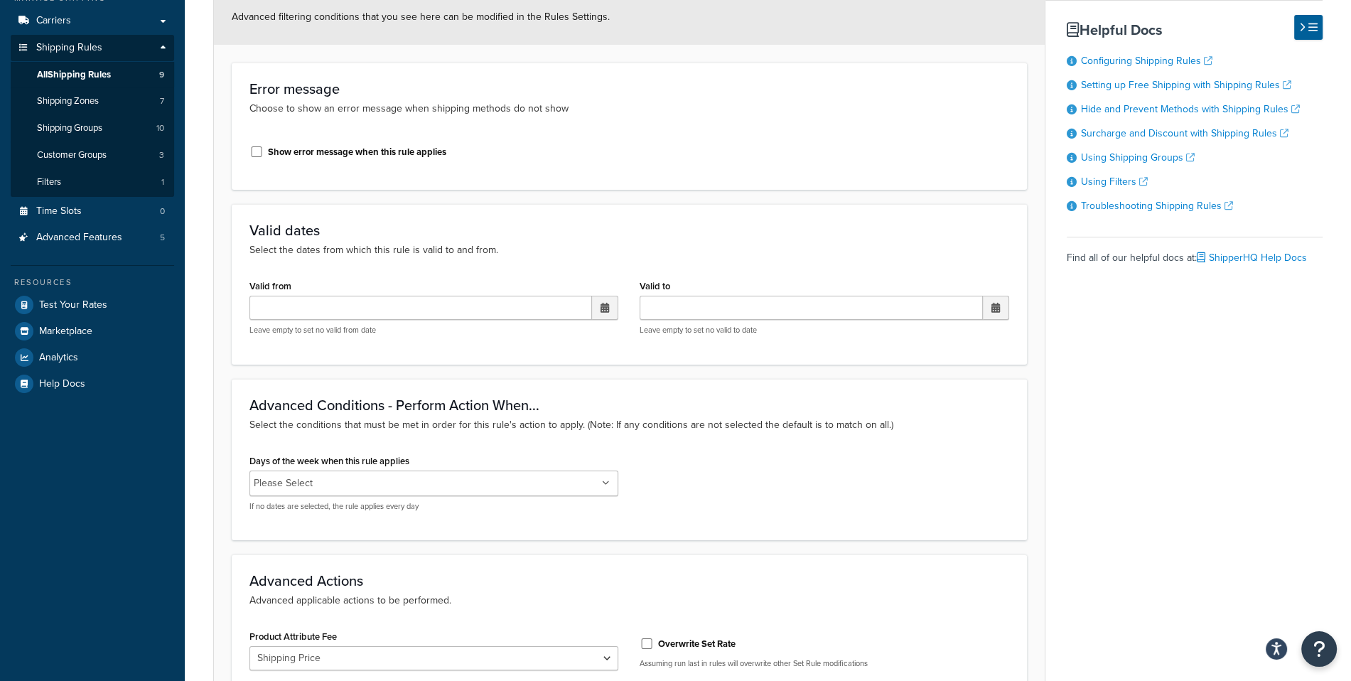
scroll to position [0, 0]
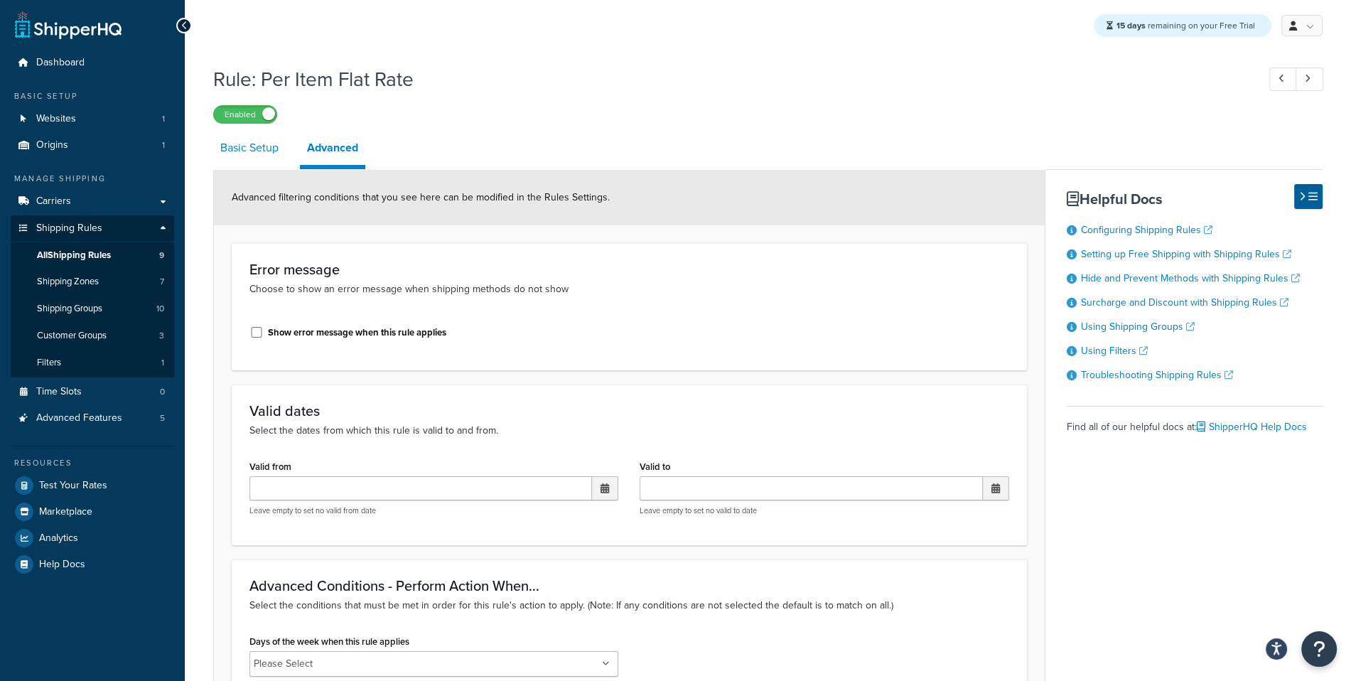
click at [262, 146] on link "Basic Setup" at bounding box center [249, 148] width 73 height 34
select select "ITEM"
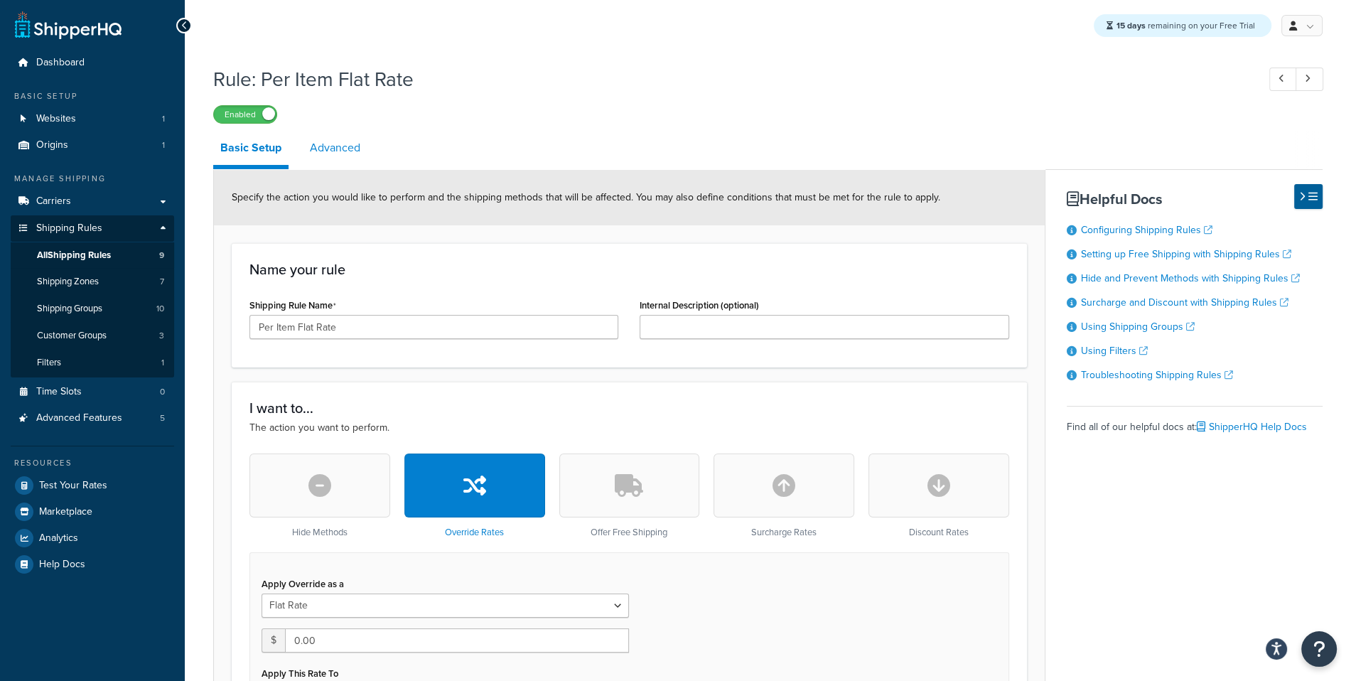
click at [343, 151] on link "Advanced" at bounding box center [335, 148] width 65 height 34
select select "shipping_price"
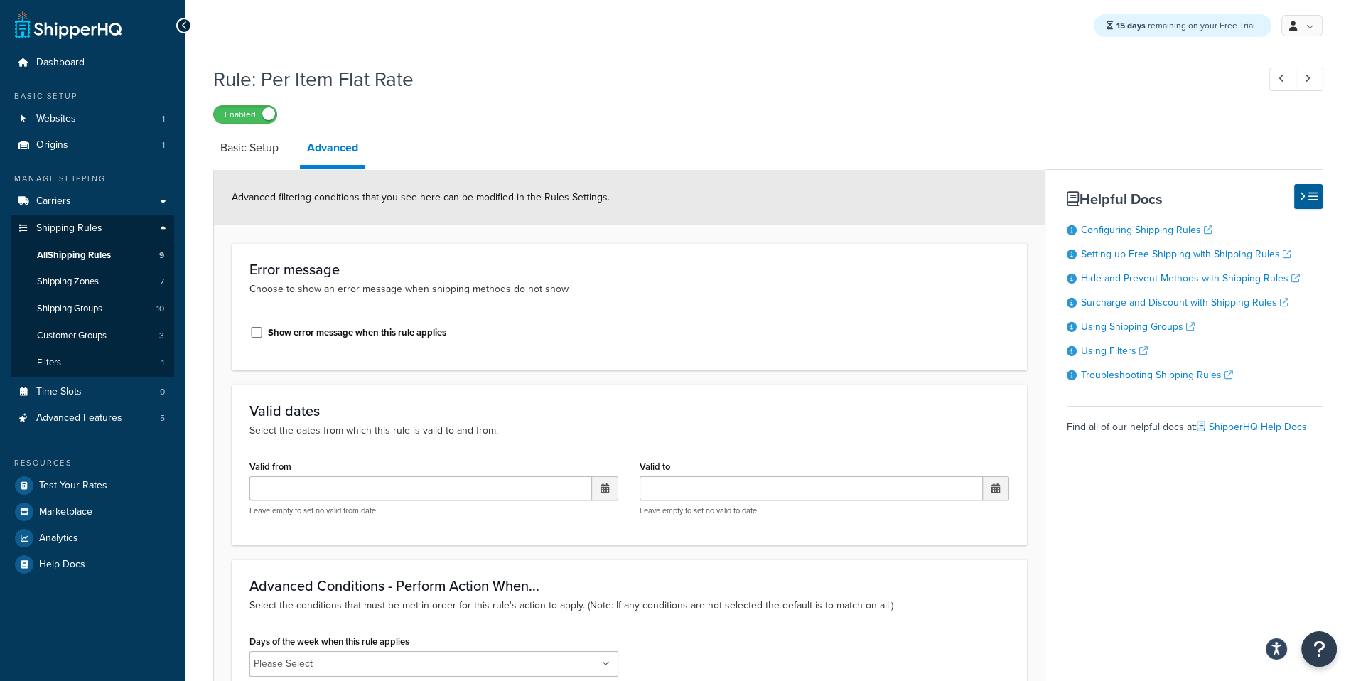
scroll to position [444, 0]
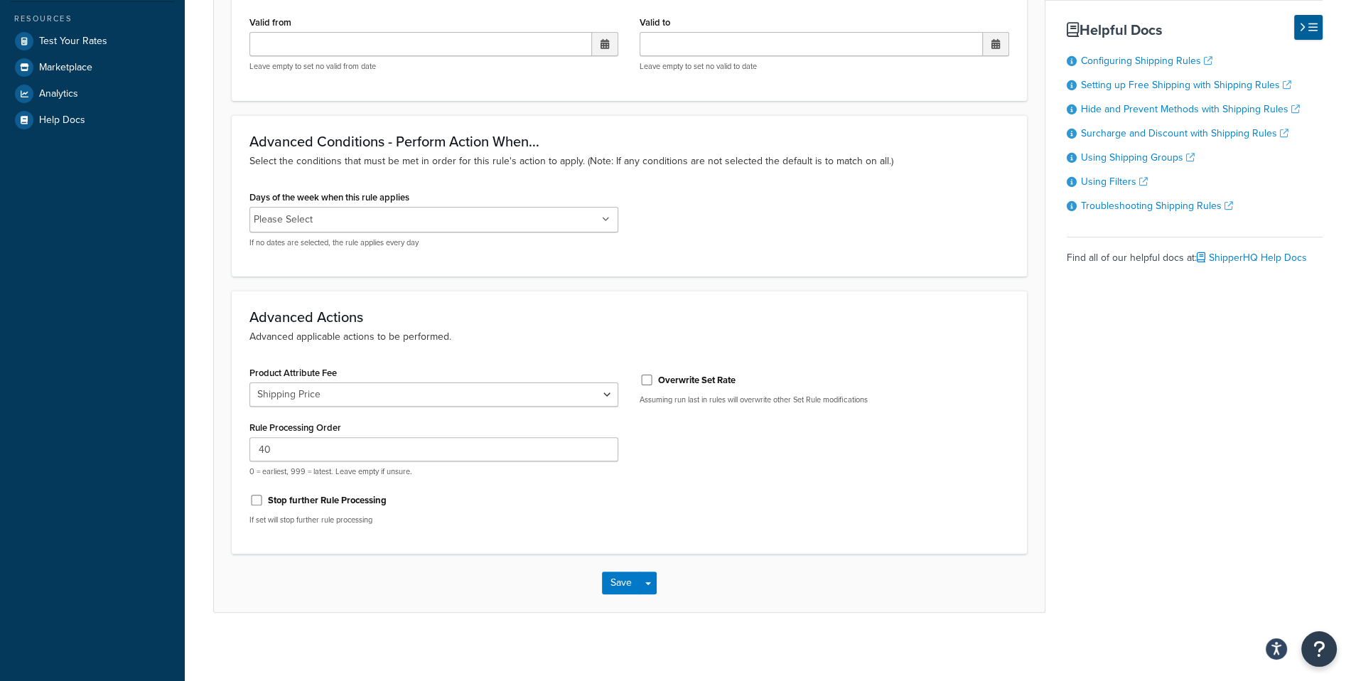
click at [694, 382] on label "Overwrite Set Rate" at bounding box center [696, 380] width 77 height 13
click at [654, 382] on input "Overwrite Set Rate" at bounding box center [647, 380] width 14 height 11
checkbox input "true"
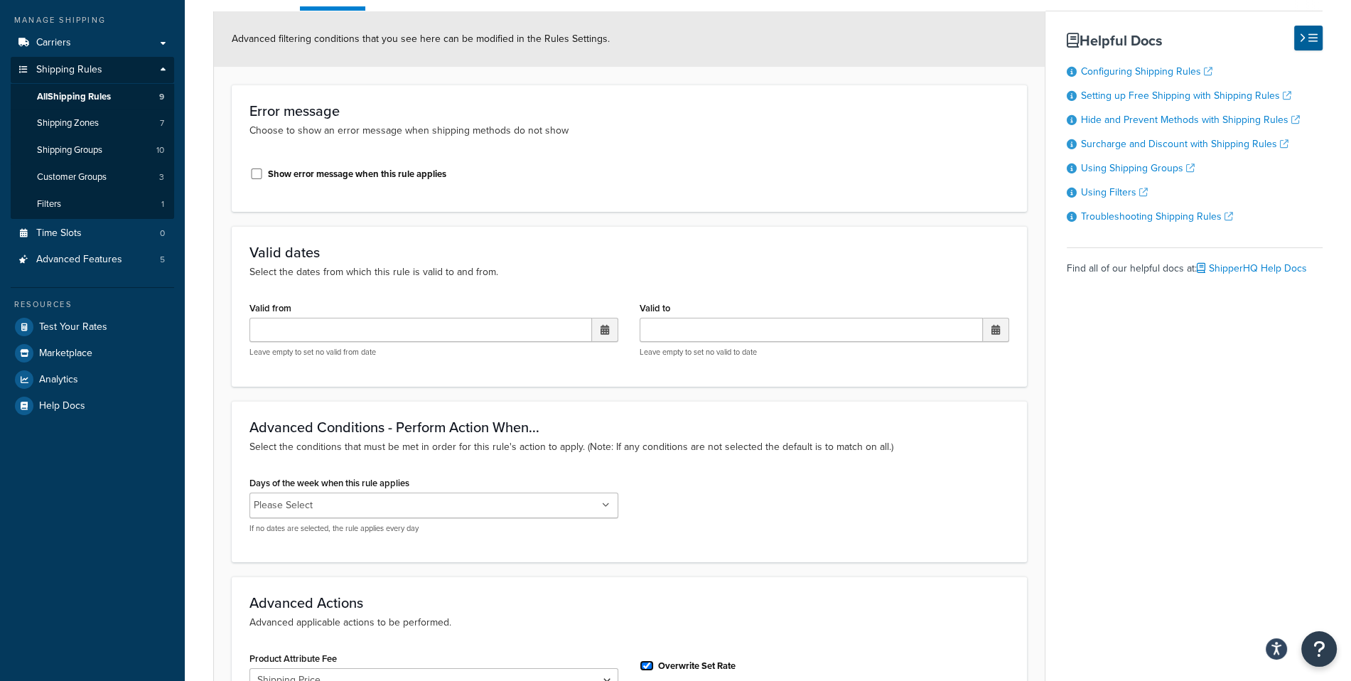
scroll to position [0, 0]
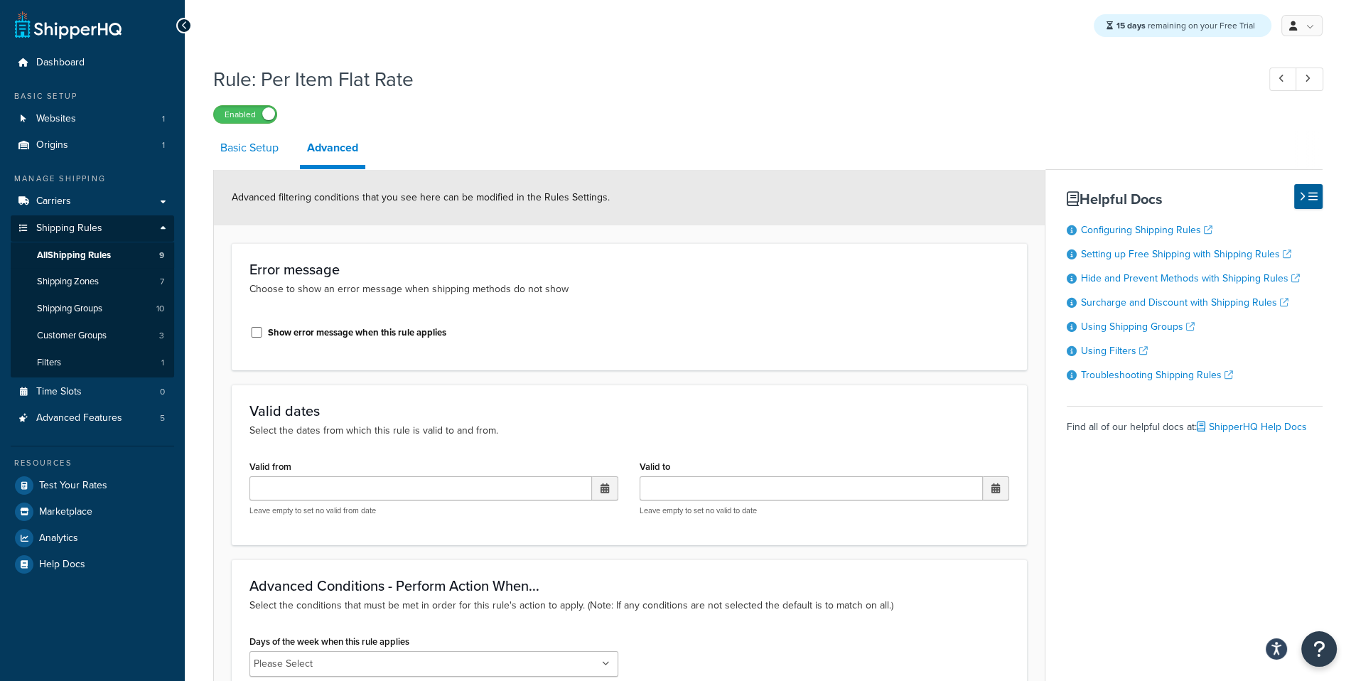
click at [283, 144] on link "Basic Setup" at bounding box center [249, 148] width 73 height 34
select select "ITEM"
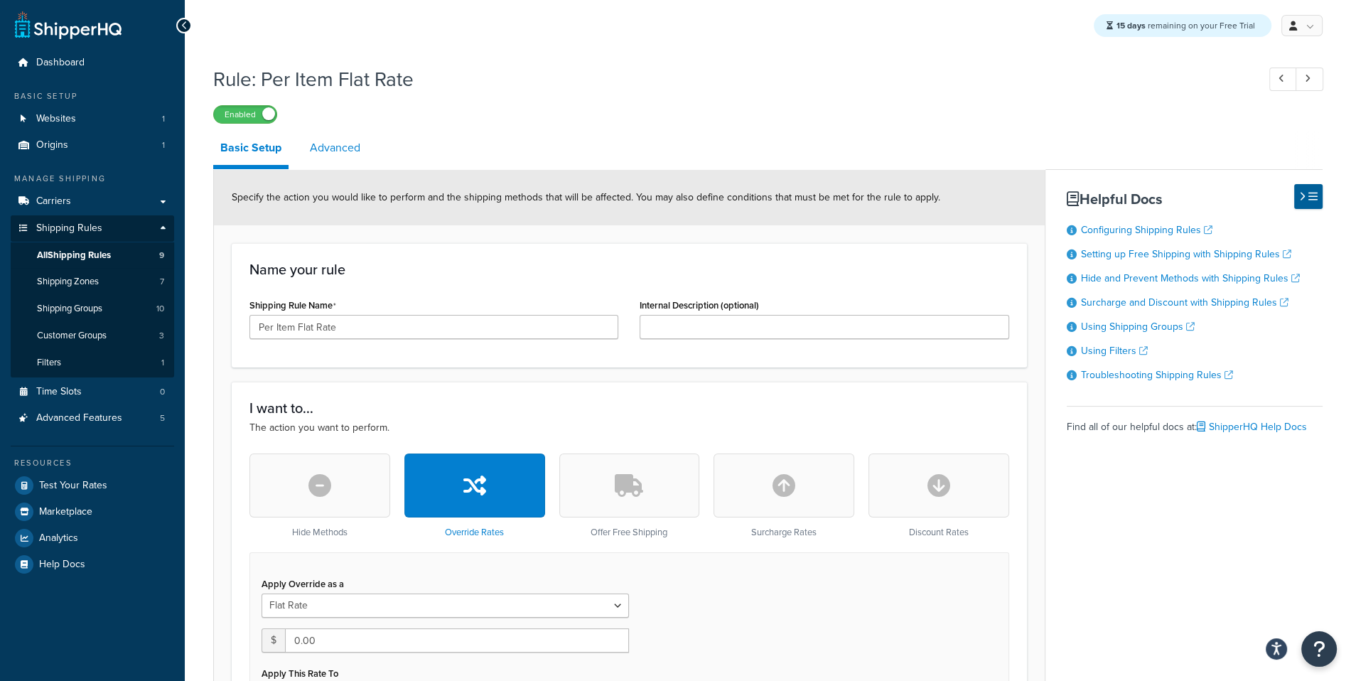
click at [350, 152] on link "Advanced" at bounding box center [335, 148] width 65 height 34
select select "shipping_price"
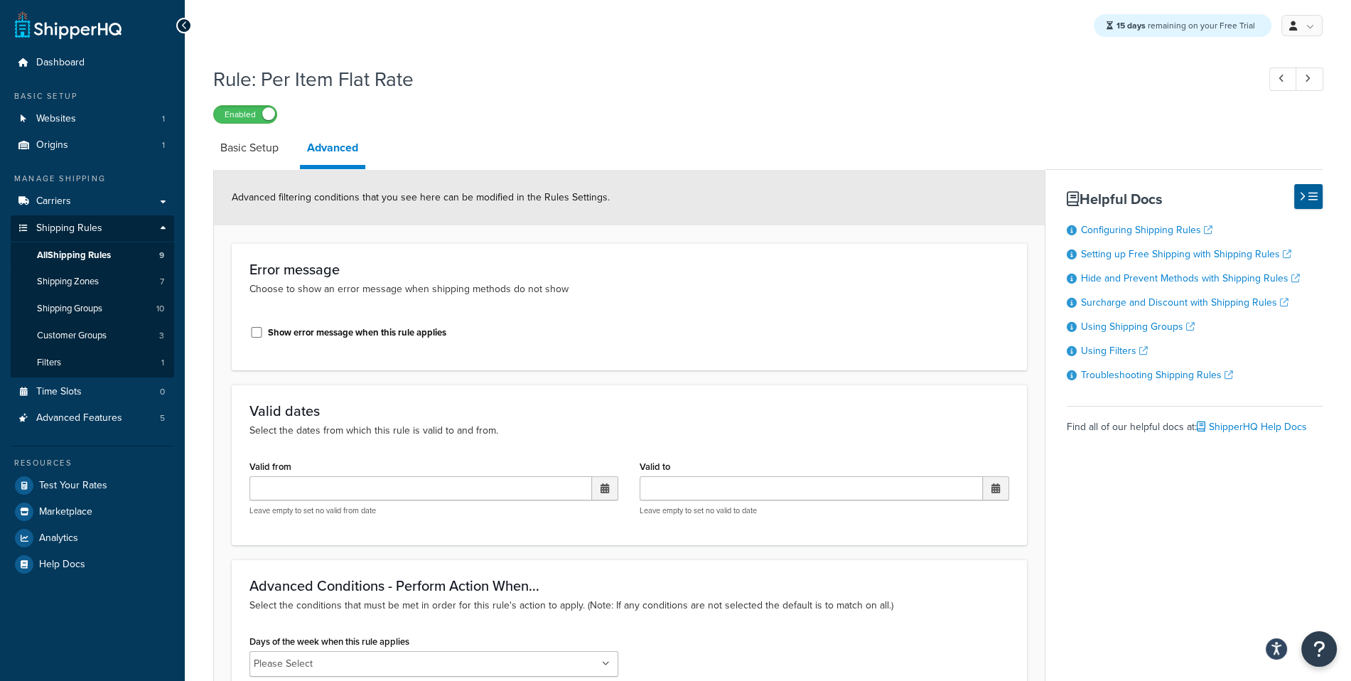
scroll to position [444, 0]
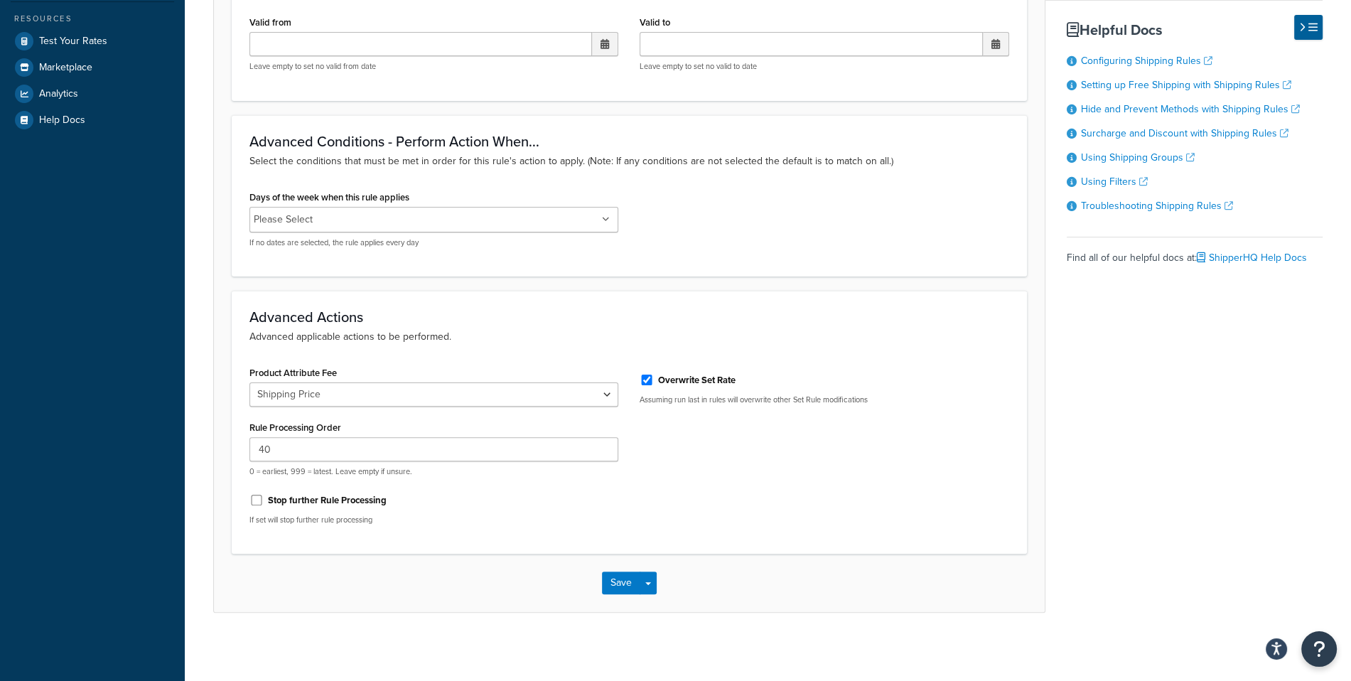
click at [681, 382] on label "Overwrite Set Rate" at bounding box center [696, 380] width 77 height 13
click at [654, 382] on input "Overwrite Set Rate" at bounding box center [647, 380] width 14 height 11
checkbox input "false"
click at [647, 589] on button "Save Dropdown" at bounding box center [648, 583] width 17 height 23
click at [658, 611] on button "Save and Edit" at bounding box center [670, 609] width 137 height 30
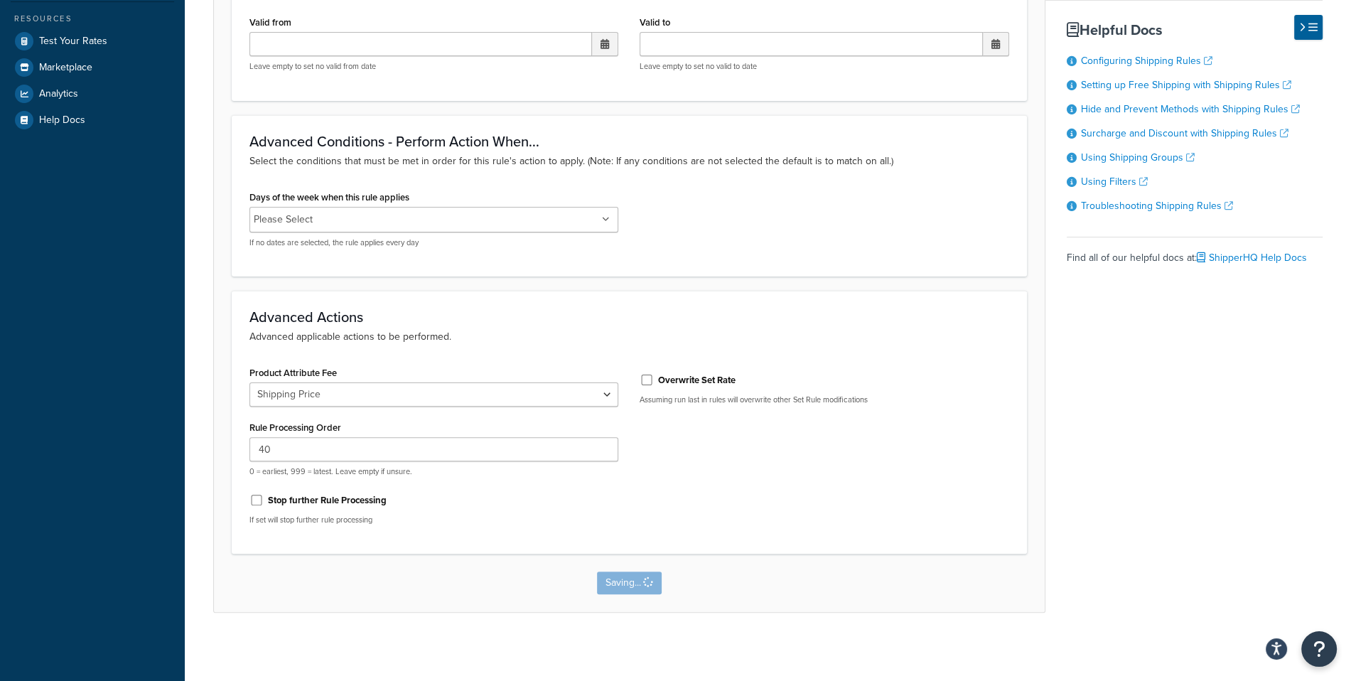
scroll to position [0, 0]
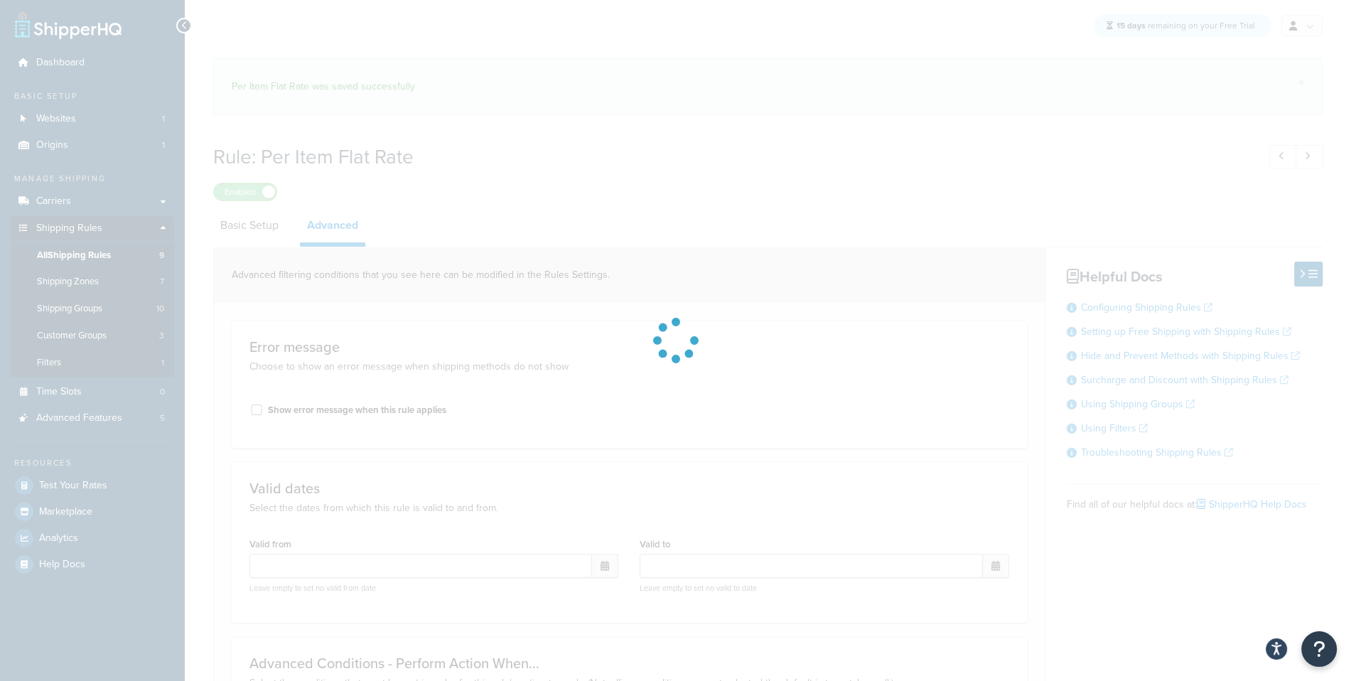
select select "shipping_price"
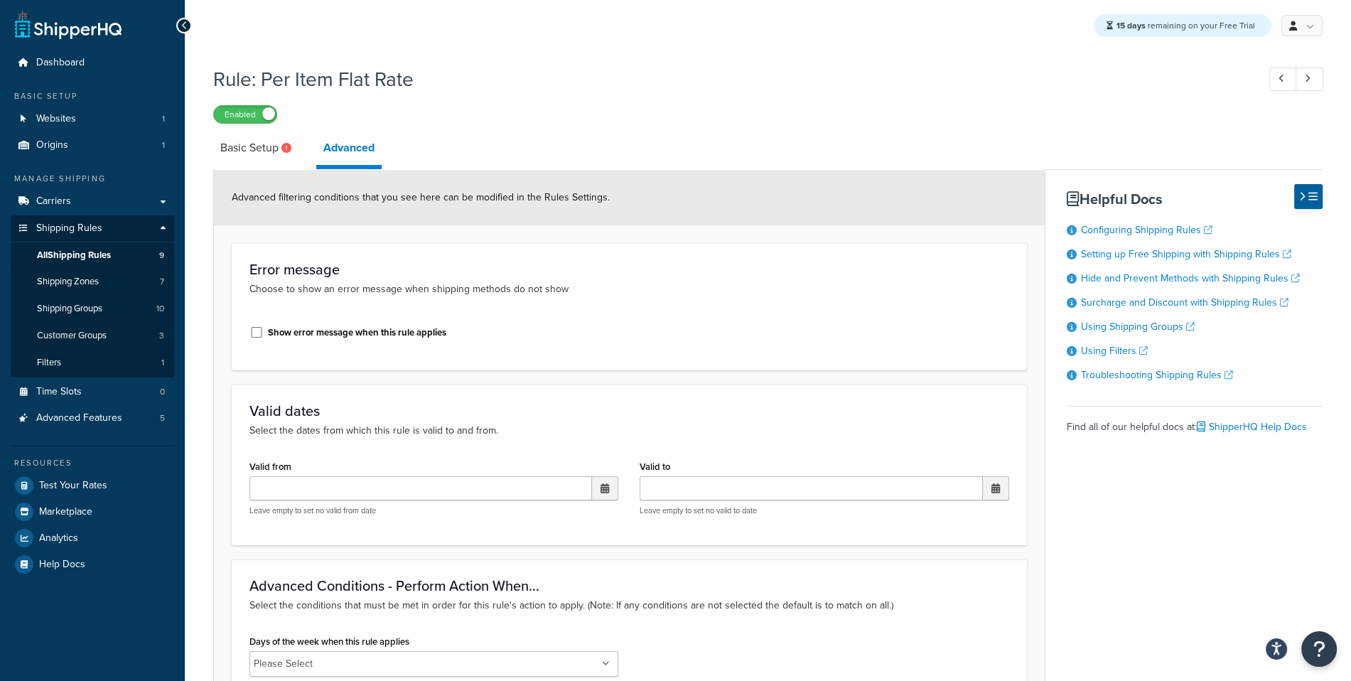
click at [839, 334] on div "Show error message when this rule applies" at bounding box center [629, 334] width 781 height 38
click at [237, 139] on link "Basic Setup" at bounding box center [257, 148] width 89 height 34
select select "ITEM"
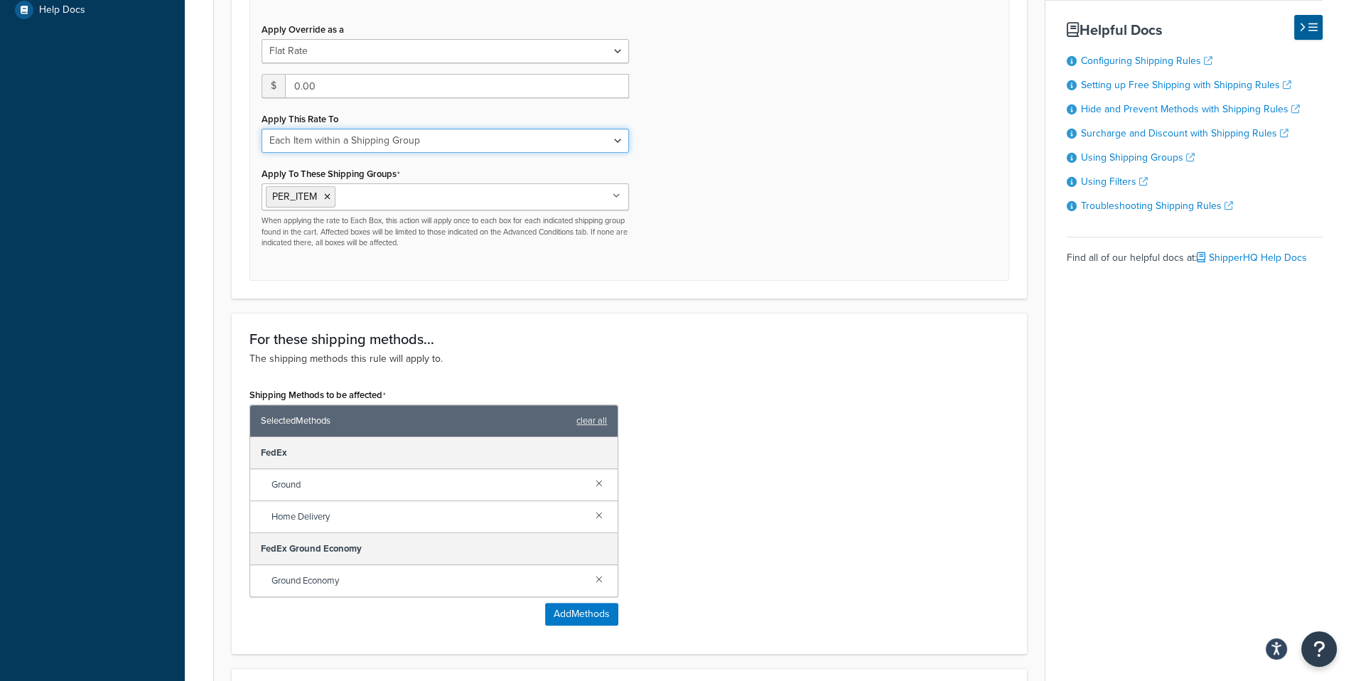
scroll to position [276, 0]
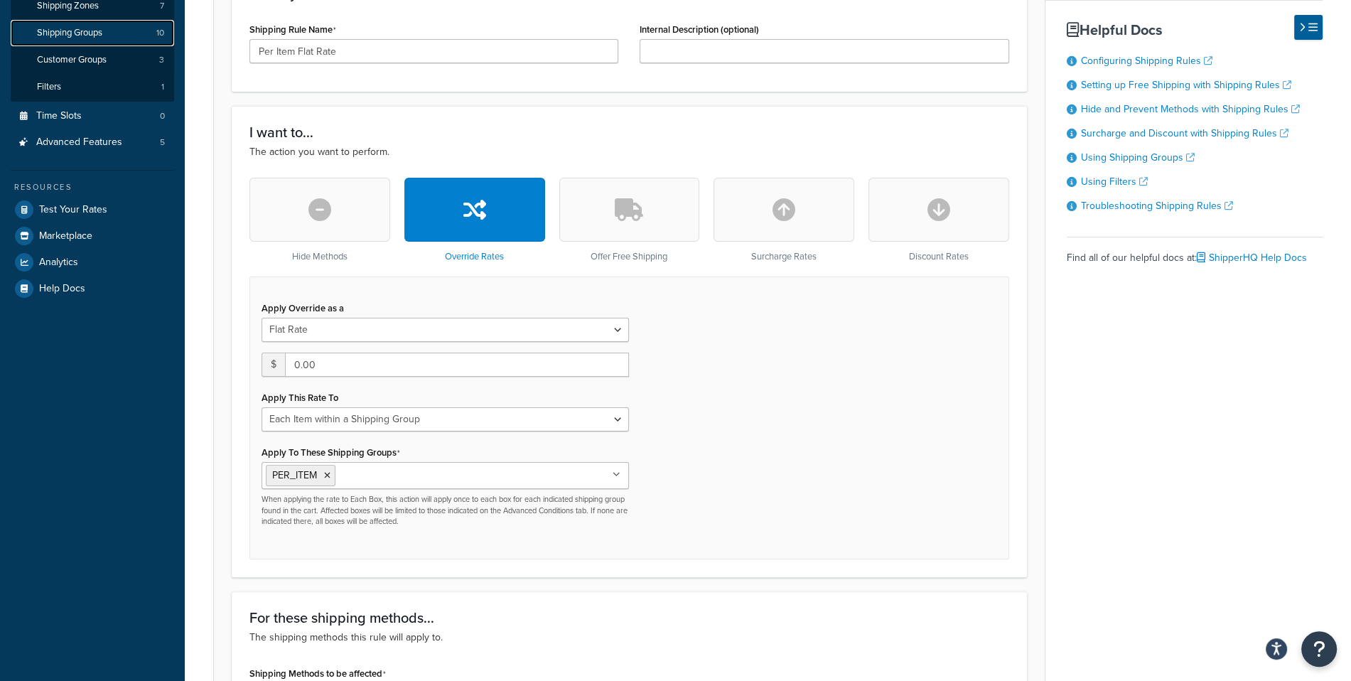
click at [136, 30] on link "Shipping Groups 10" at bounding box center [92, 33] width 163 height 26
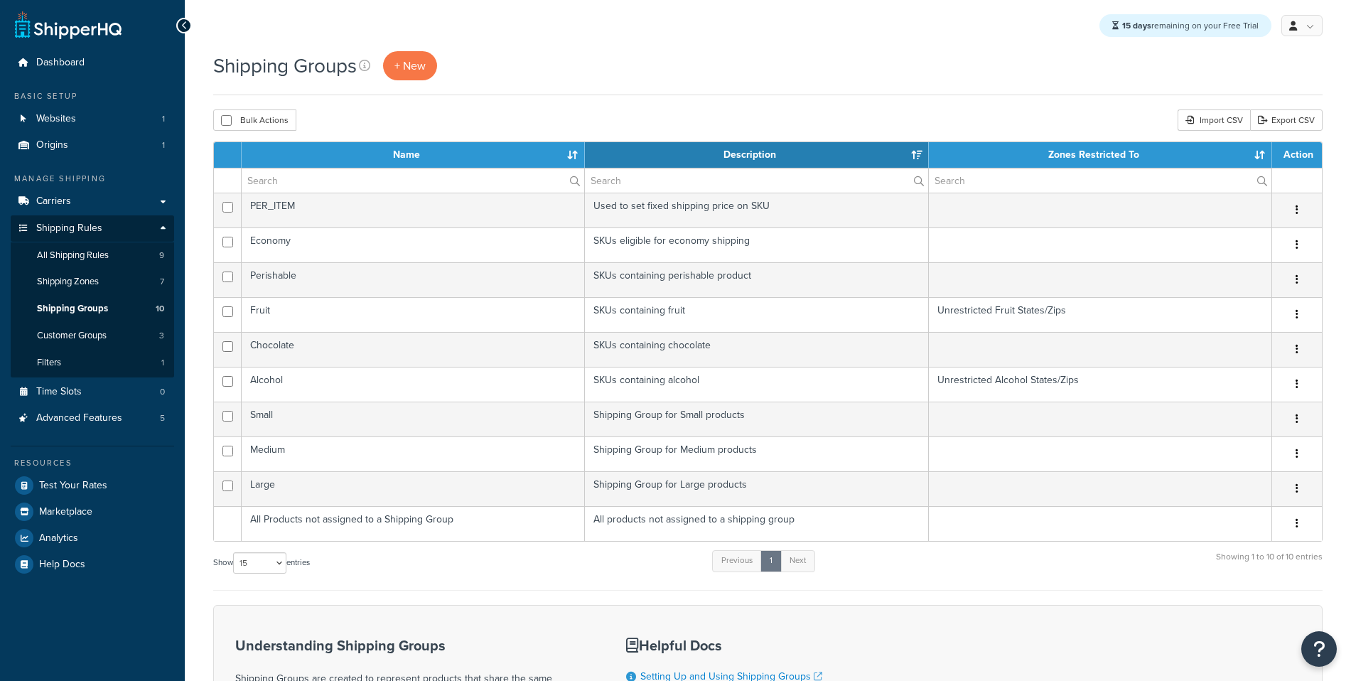
select select "15"
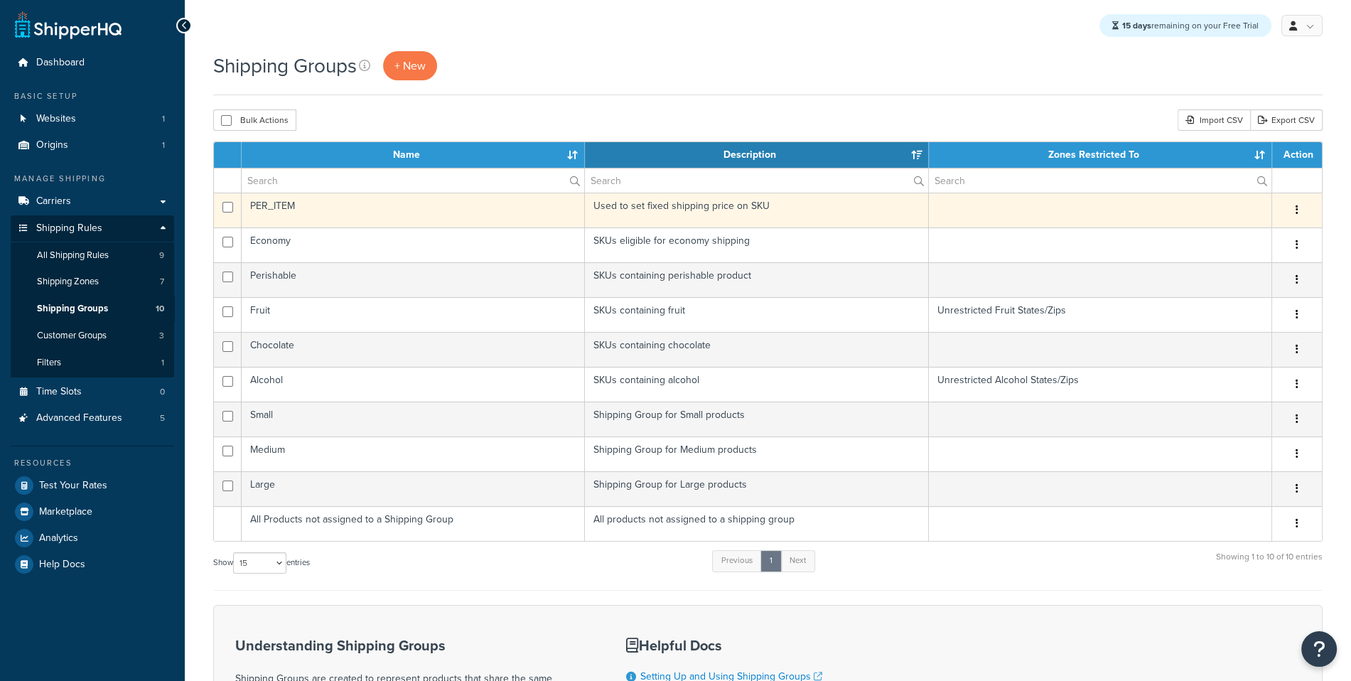
click at [358, 216] on td "PER_ITEM" at bounding box center [413, 210] width 343 height 35
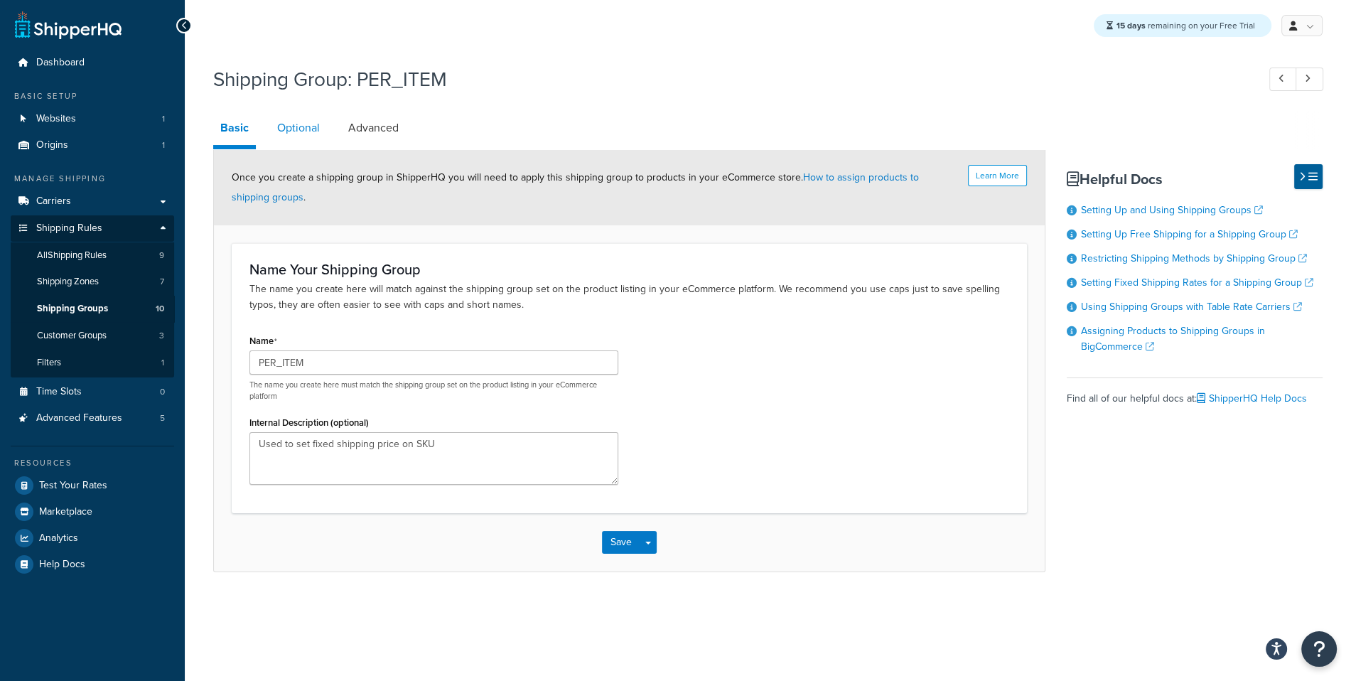
click at [296, 119] on link "Optional" at bounding box center [298, 128] width 57 height 34
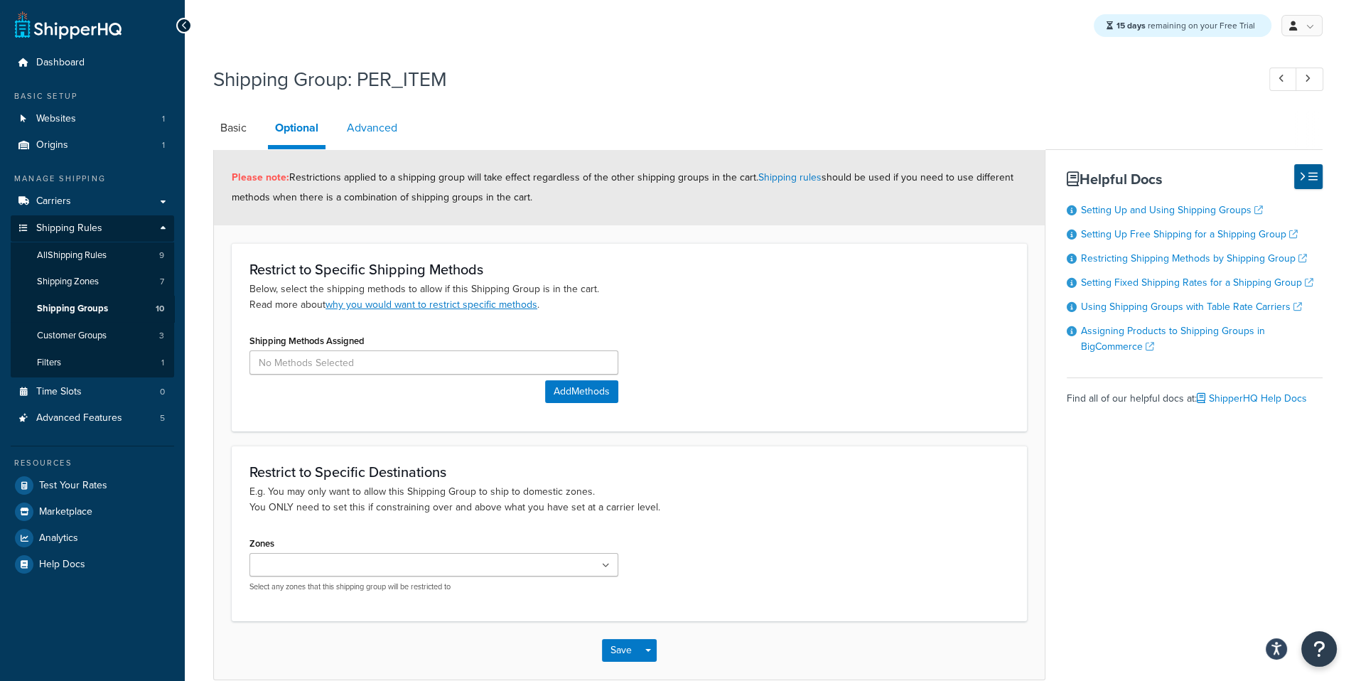
scroll to position [1, 0]
click at [377, 135] on link "Advanced" at bounding box center [372, 126] width 65 height 34
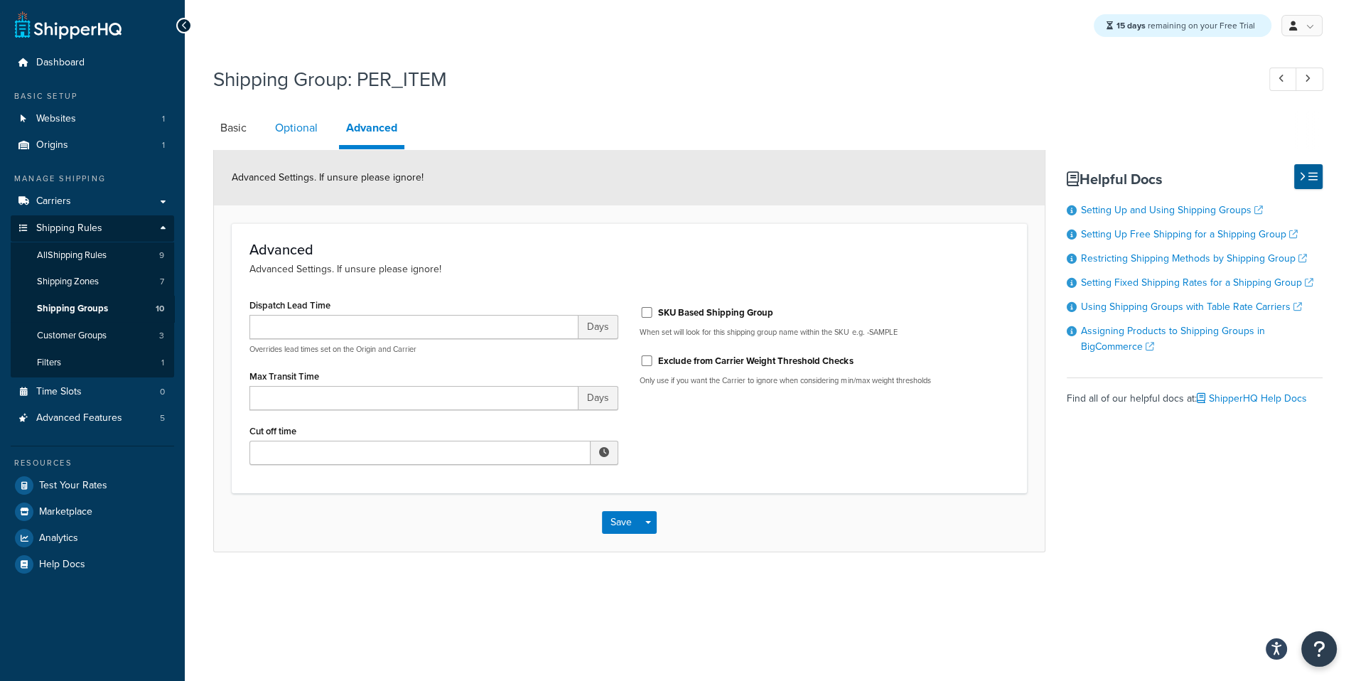
click at [314, 134] on link "Optional" at bounding box center [296, 128] width 57 height 34
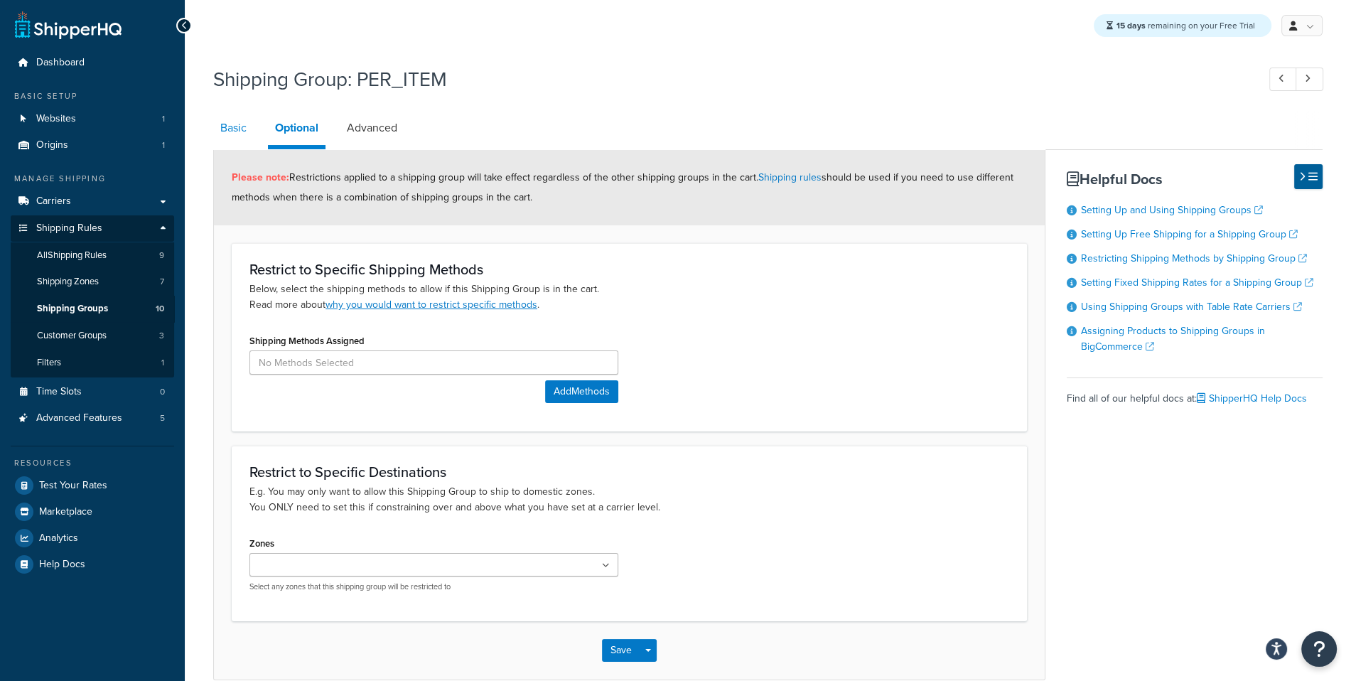
click at [240, 135] on link "Basic" at bounding box center [233, 128] width 41 height 34
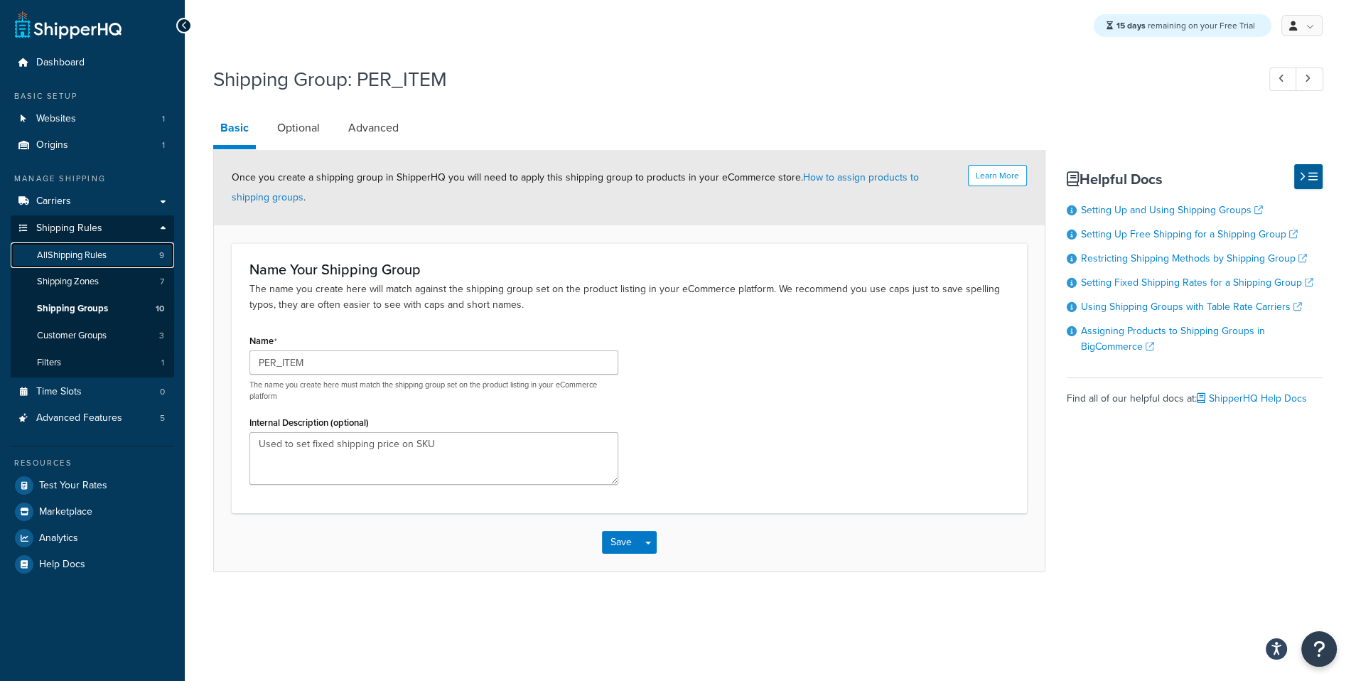
click at [145, 259] on link "All Shipping Rules 9" at bounding box center [92, 255] width 163 height 26
